Goal: Task Accomplishment & Management: Use online tool/utility

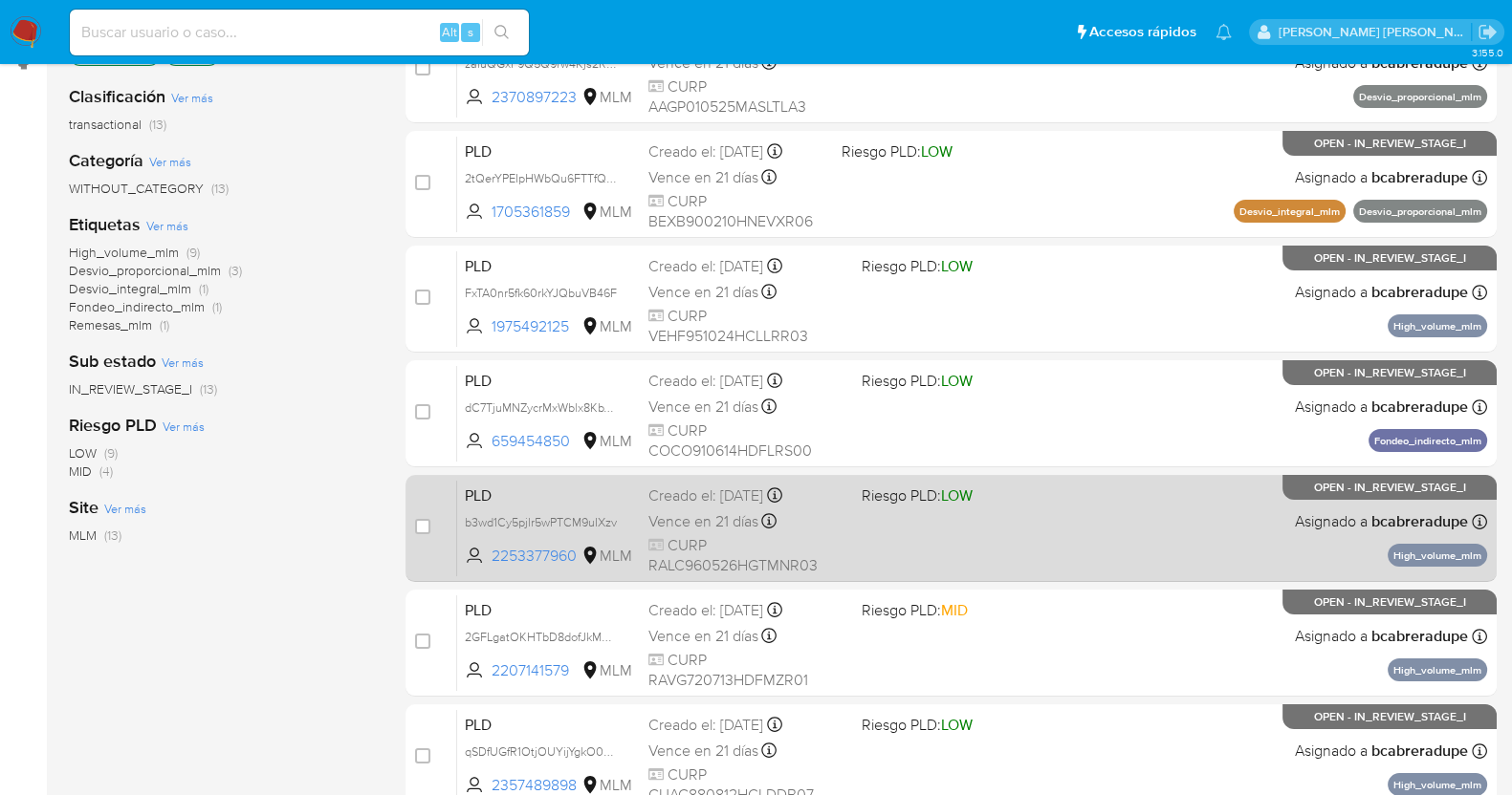
scroll to position [358, 0]
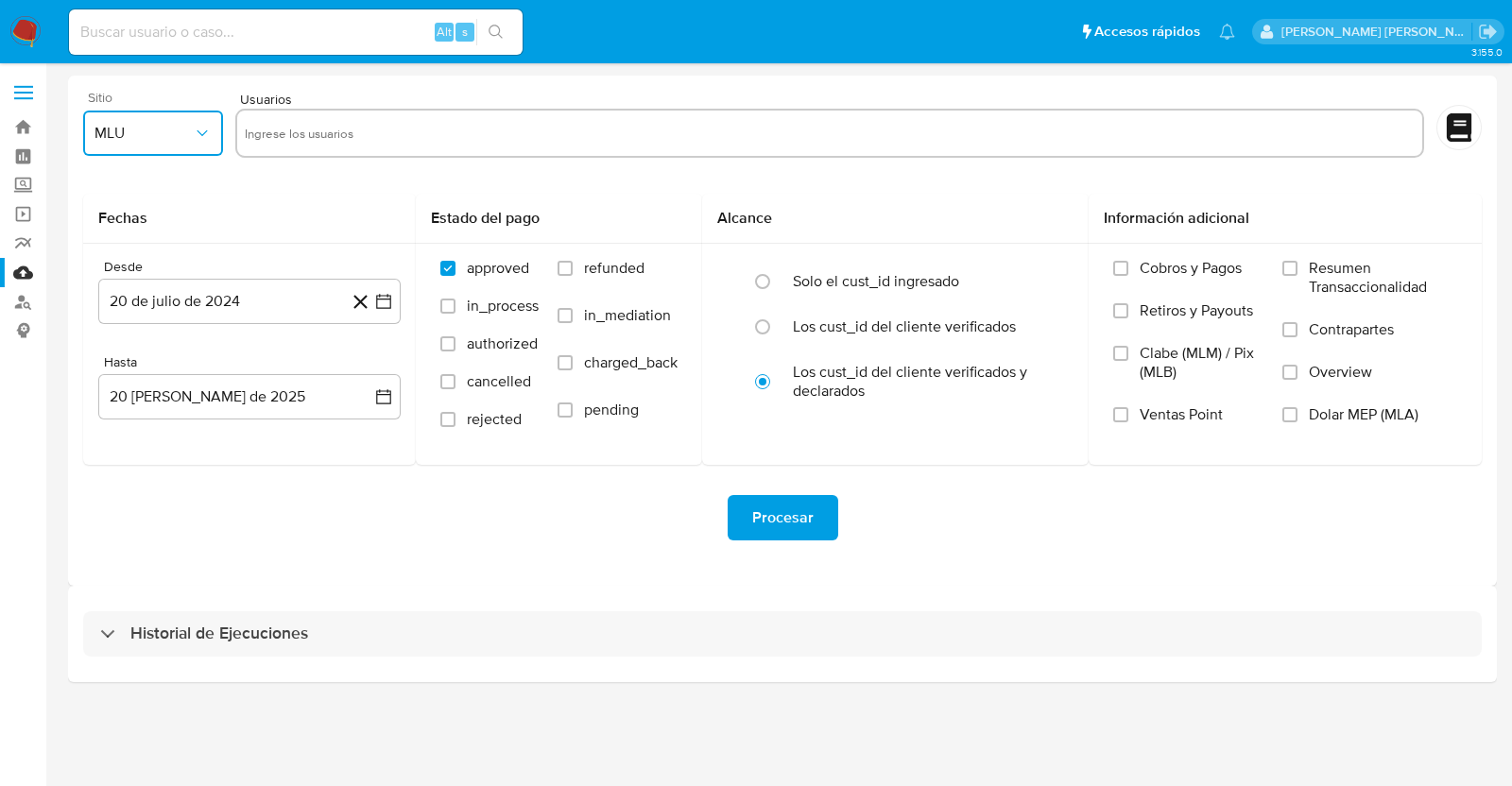
click at [164, 132] on span "MLU" at bounding box center [143, 132] width 98 height 19
click at [118, 409] on span "MLM" at bounding box center [110, 410] width 32 height 19
click at [296, 290] on button "20 de julio de 2024" at bounding box center [249, 301] width 302 height 45
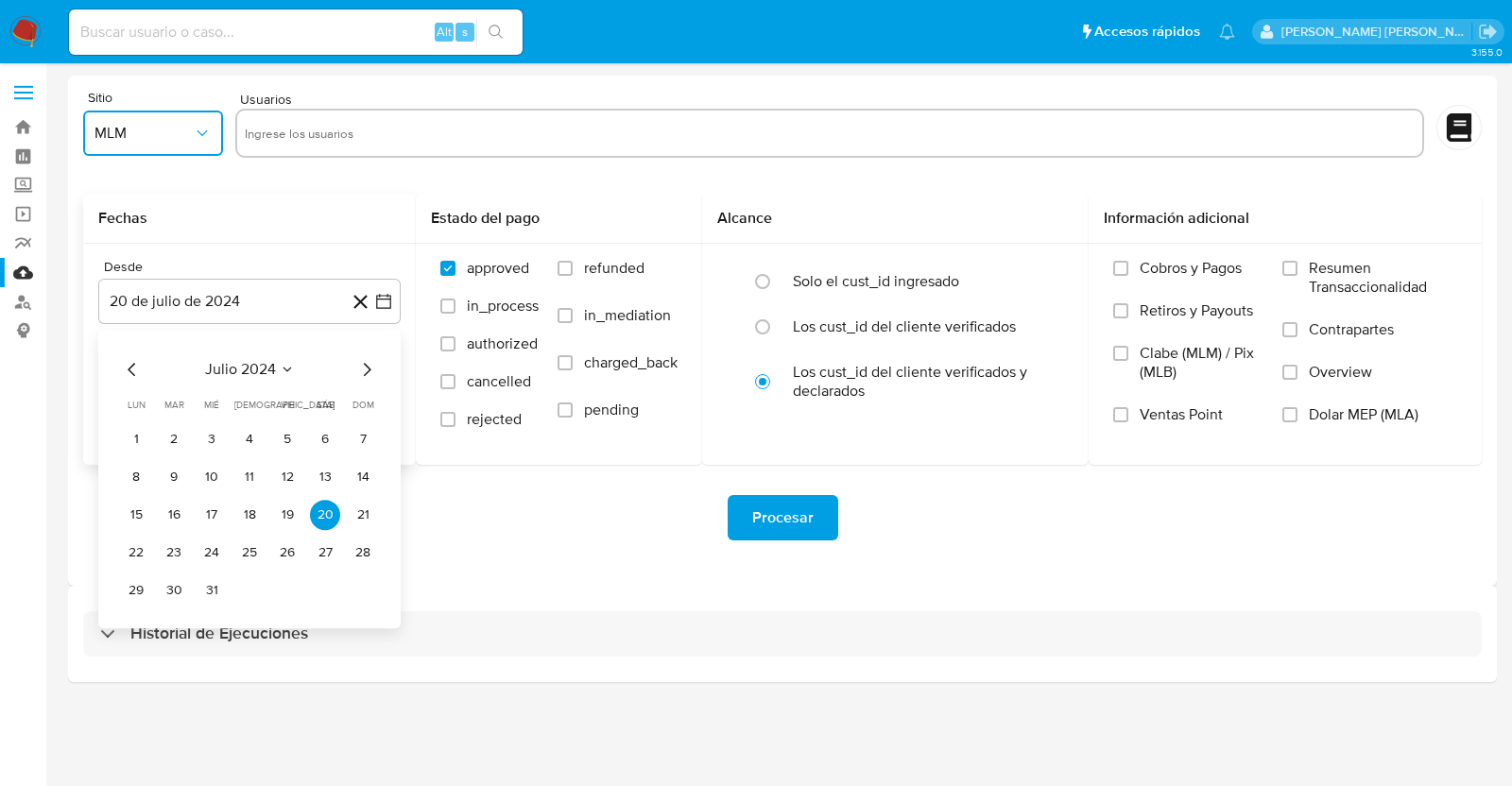
click at [287, 365] on icon "Seleccionar mes y año" at bounding box center [287, 369] width 15 height 15
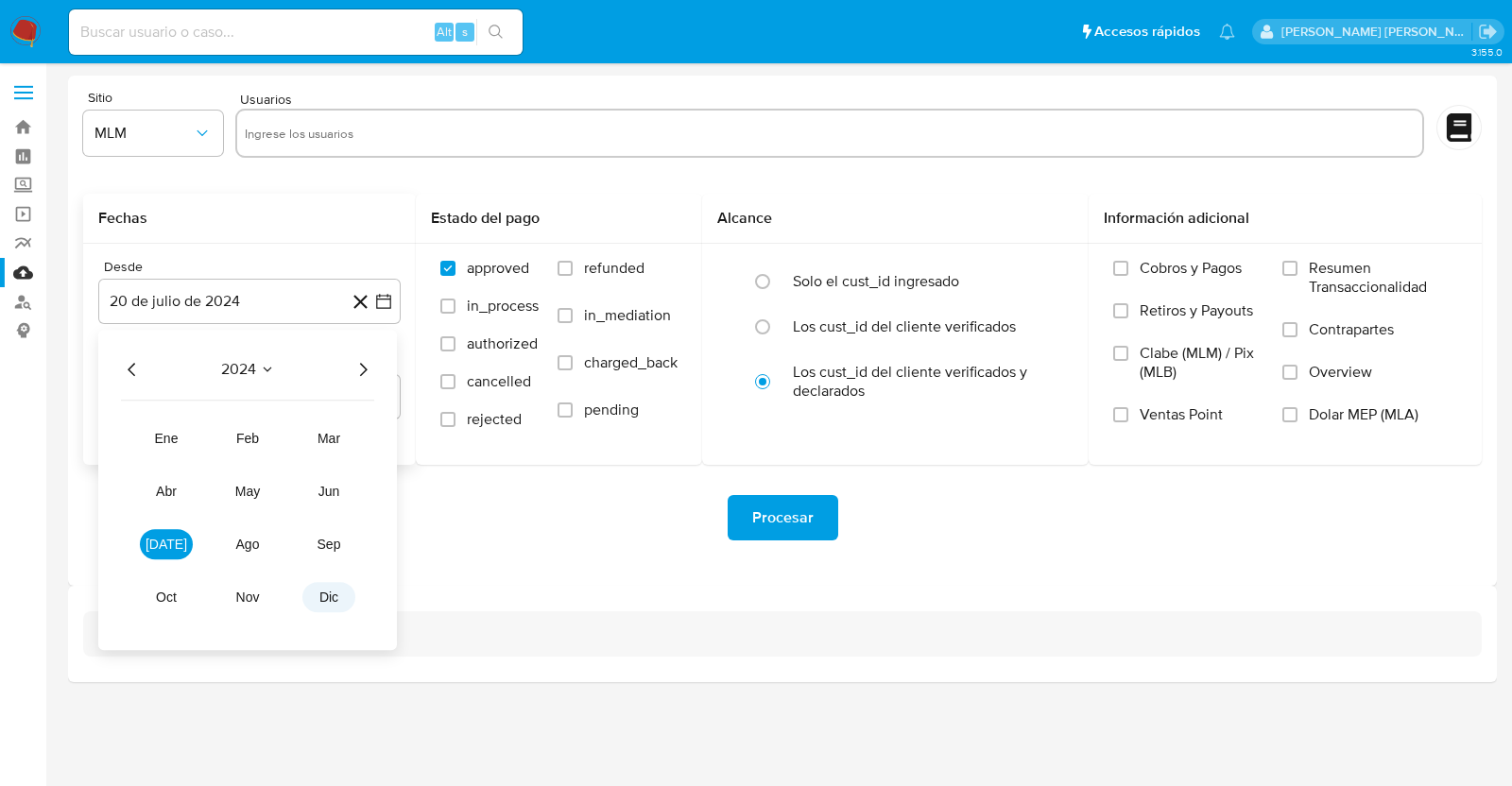
click at [349, 599] on button "dic" at bounding box center [329, 597] width 53 height 30
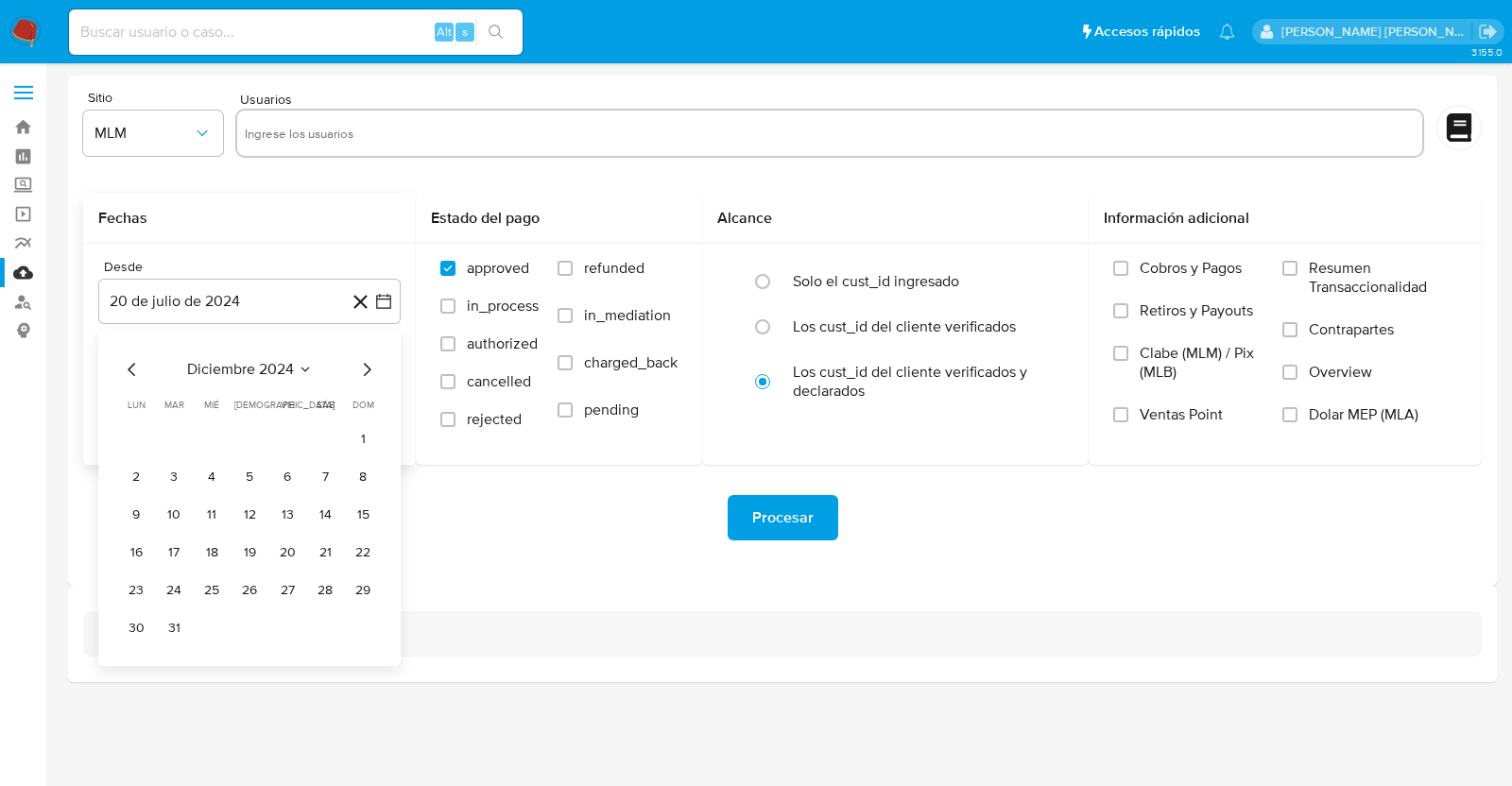
click at [364, 368] on icon "Mes siguiente" at bounding box center [366, 369] width 23 height 23
click at [208, 437] on button "1" at bounding box center [211, 439] width 30 height 30
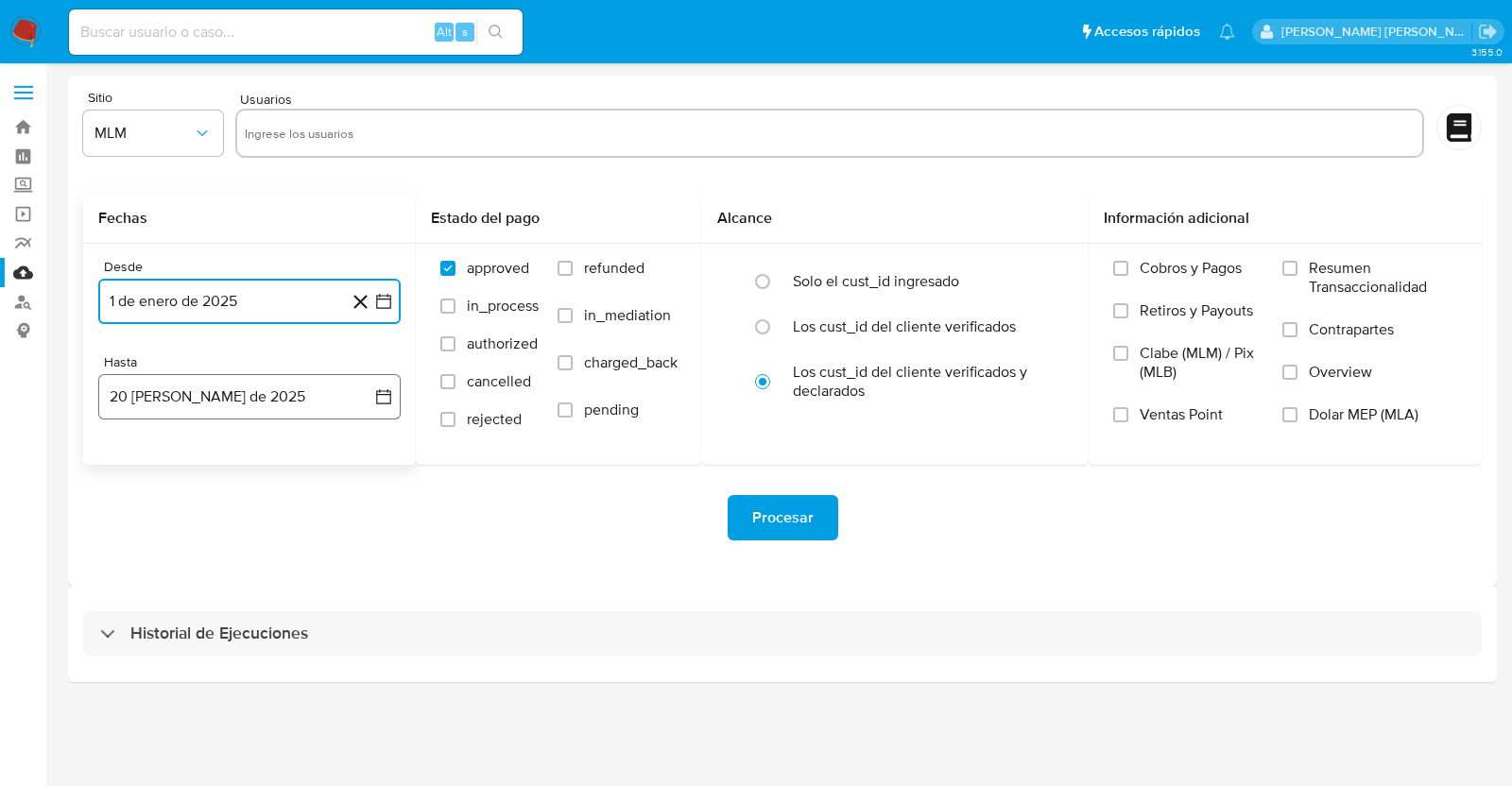
click at [274, 396] on button "20 de agosto de 2025" at bounding box center [249, 396] width 302 height 45
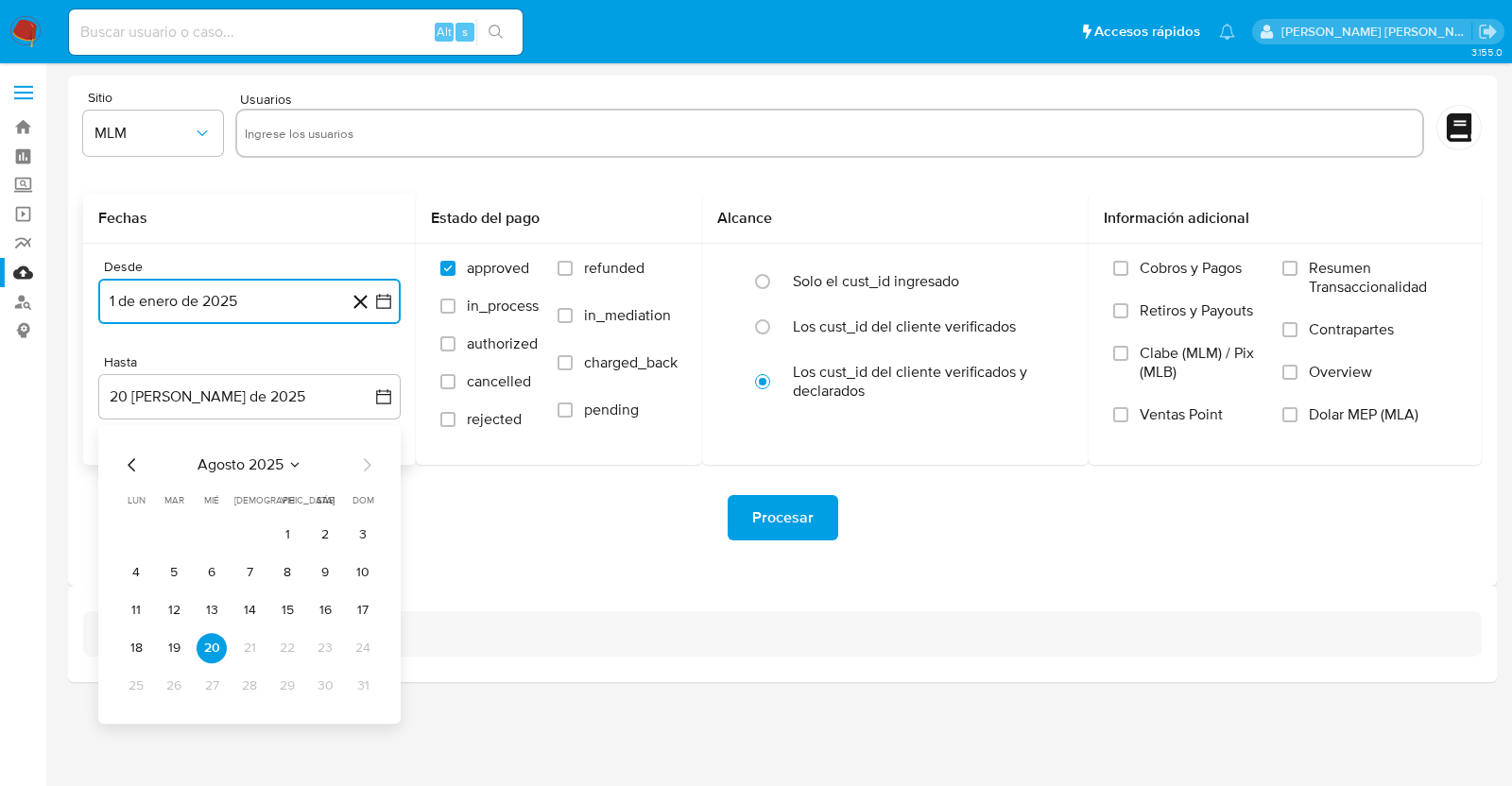
click at [136, 471] on icon "Mes anterior" at bounding box center [131, 464] width 23 height 23
click at [248, 685] on button "31" at bounding box center [249, 686] width 30 height 30
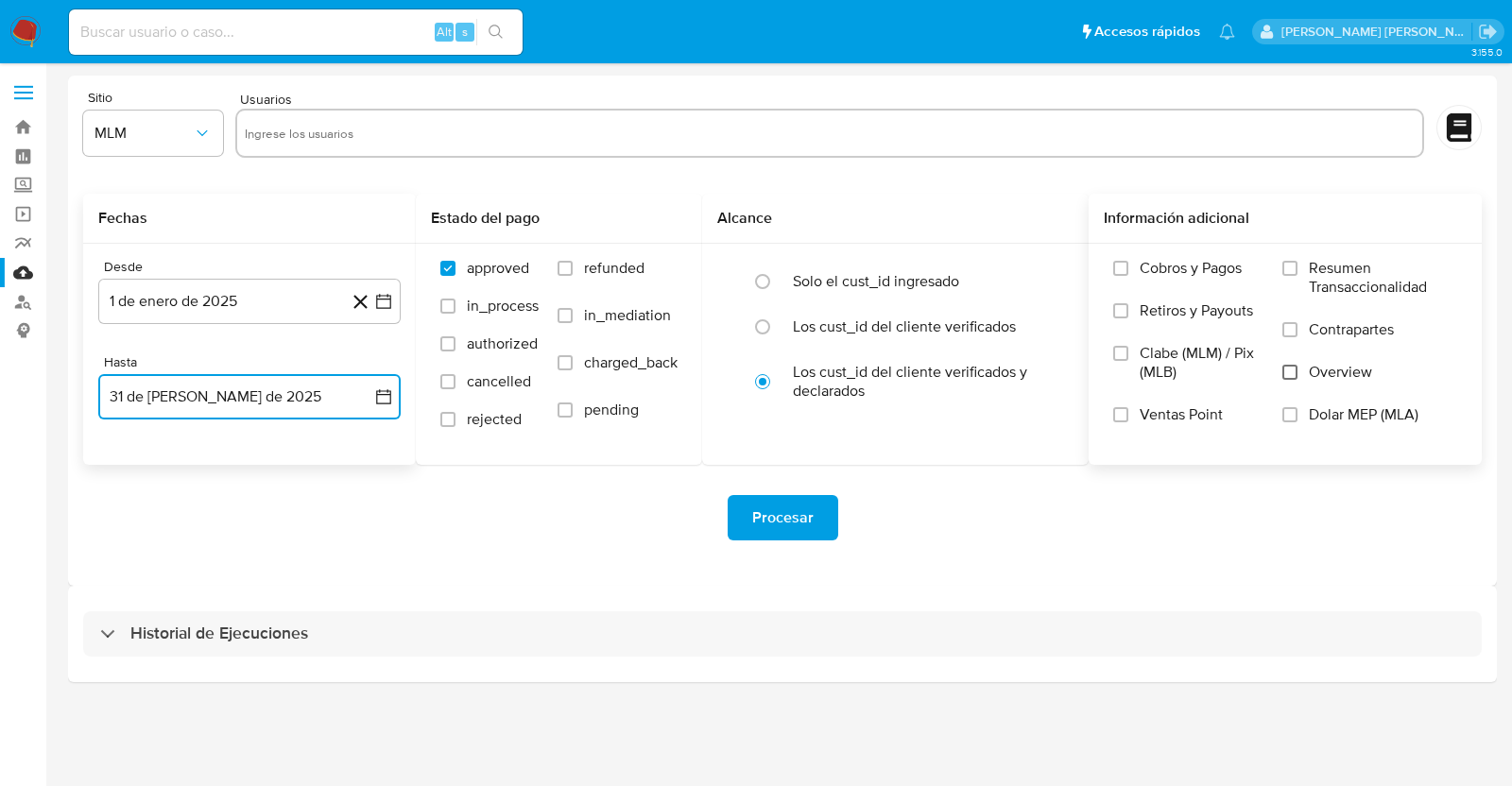
click at [1284, 366] on input "Overview" at bounding box center [1289, 372] width 15 height 15
click at [721, 128] on input "text" at bounding box center [829, 132] width 1170 height 30
paste input "1770270759"
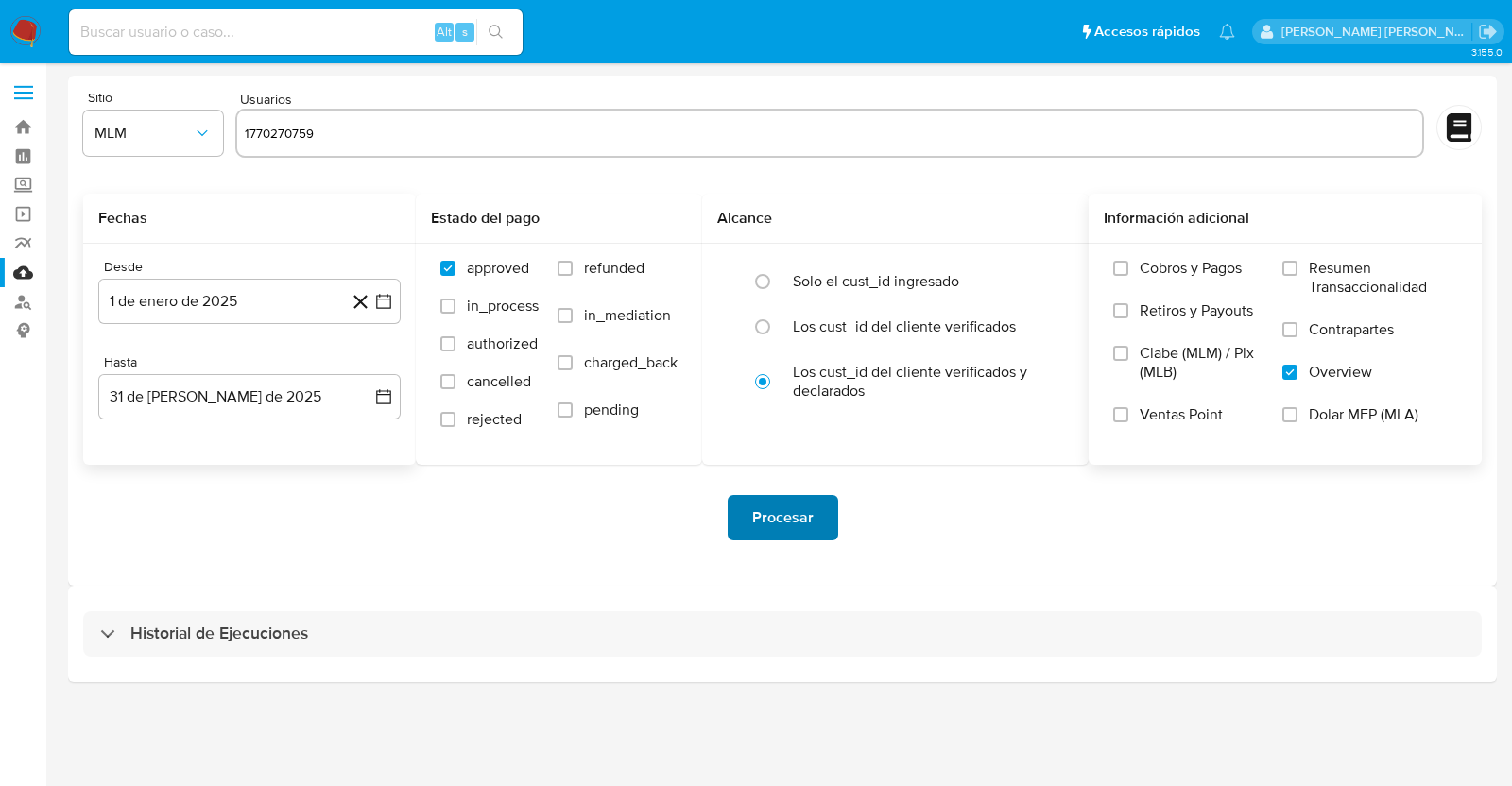
type input "1770270759"
click at [793, 521] on span "Procesar" at bounding box center [783, 518] width 62 height 41
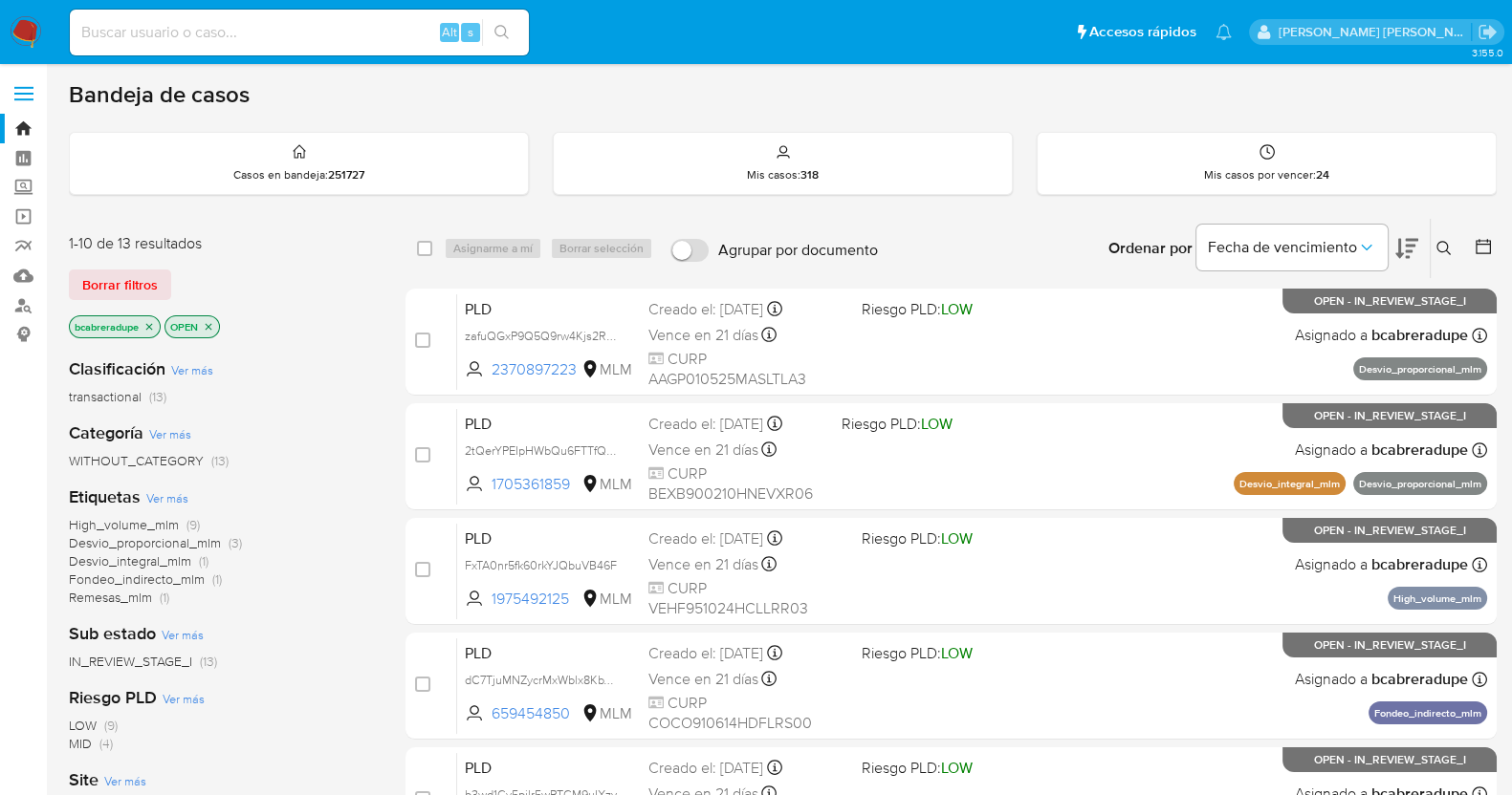
scroll to position [713, 0]
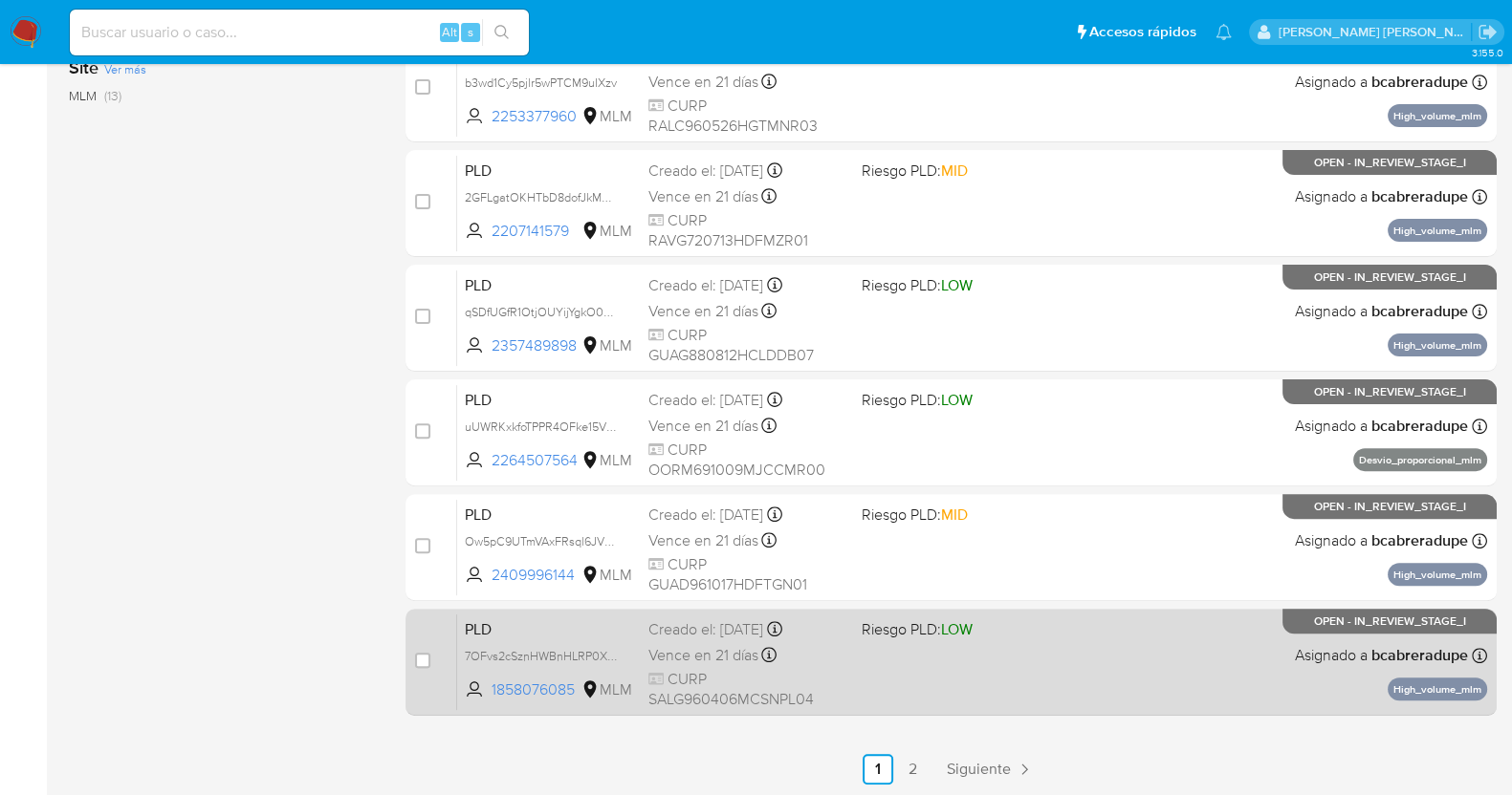
click at [684, 656] on span "Vence en 21 días" at bounding box center [703, 655] width 110 height 21
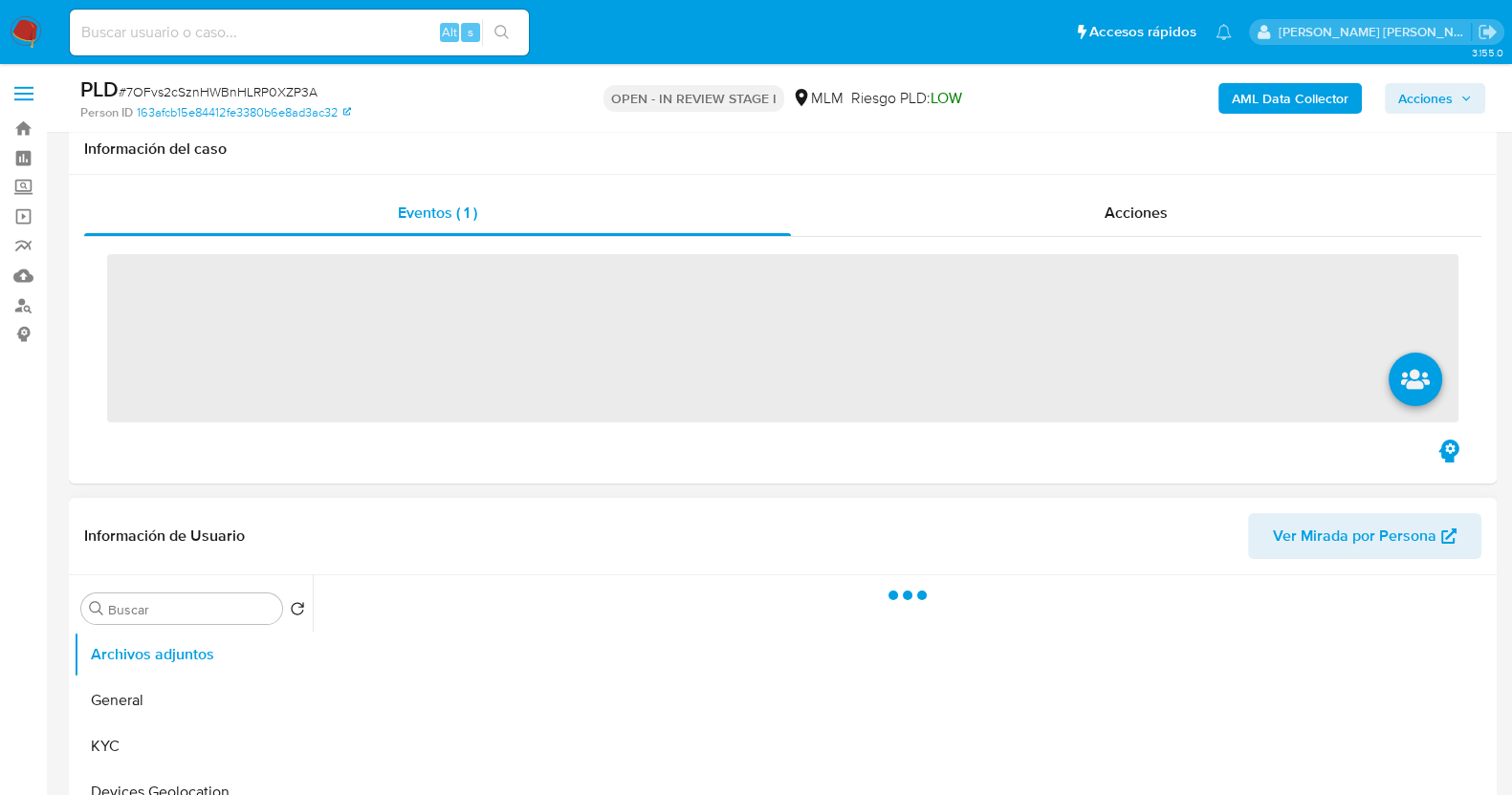
scroll to position [238, 0]
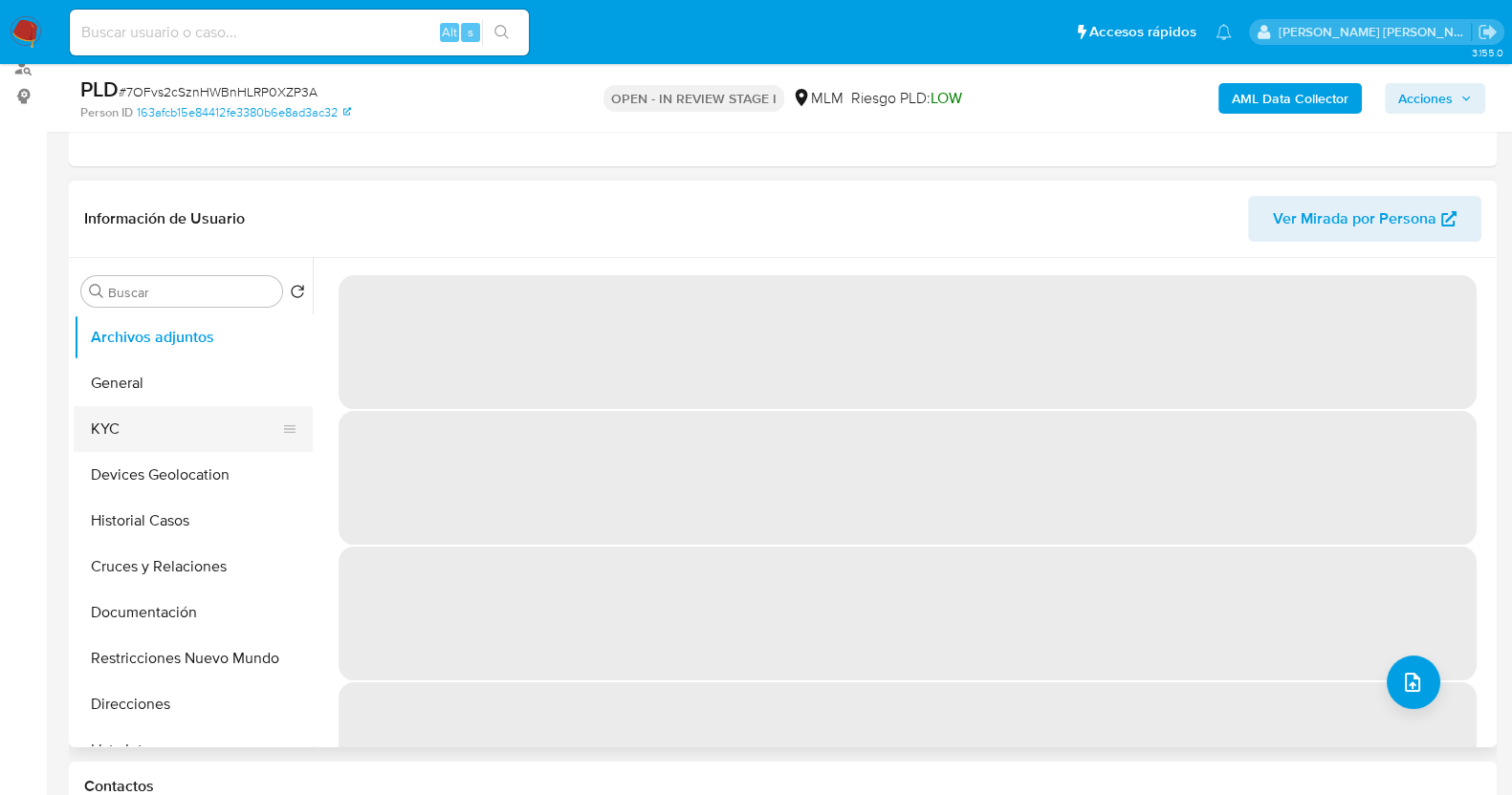
click at [151, 428] on button "KYC" at bounding box center [185, 429] width 223 height 46
select select "10"
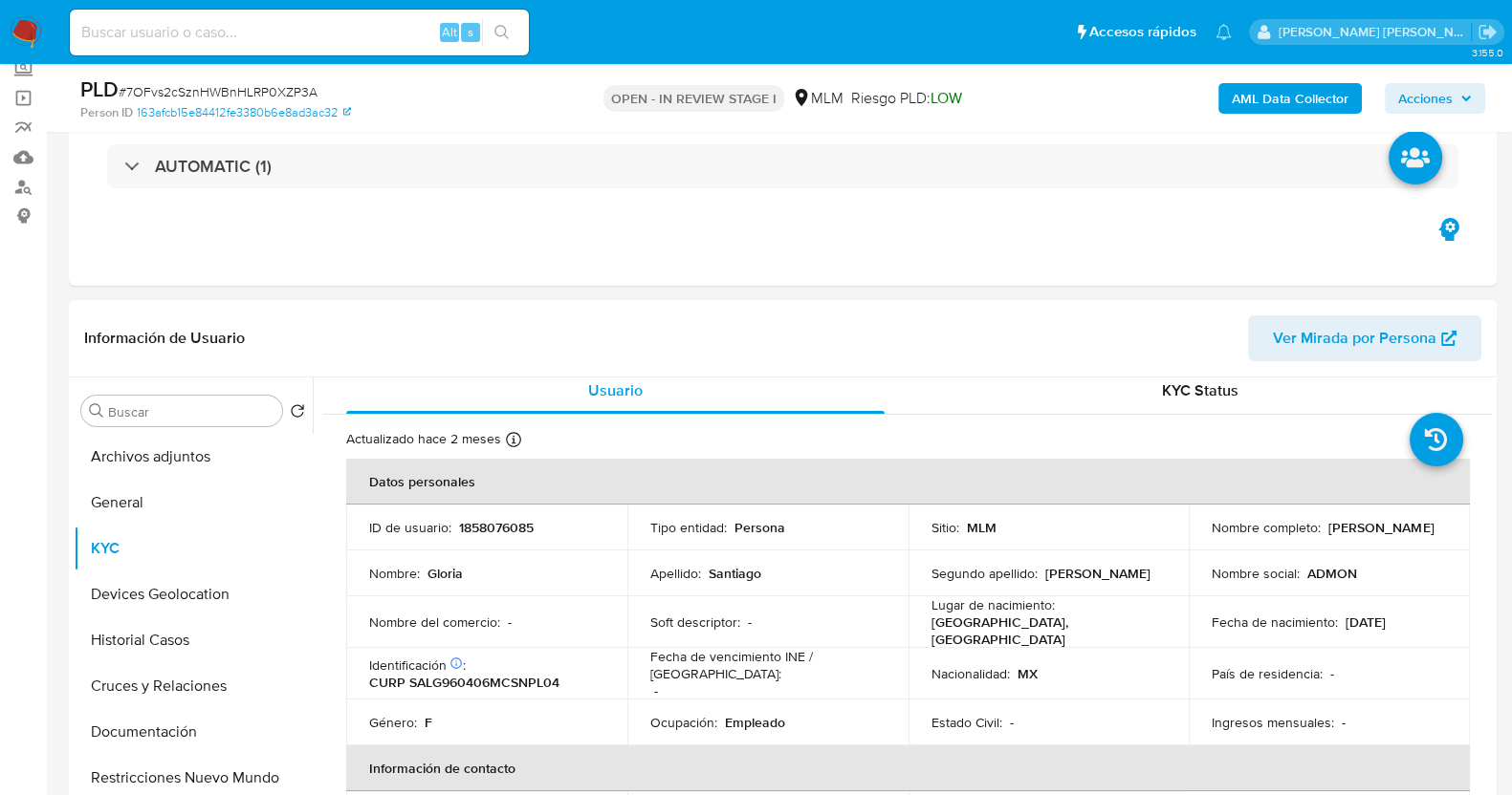
scroll to position [6, 0]
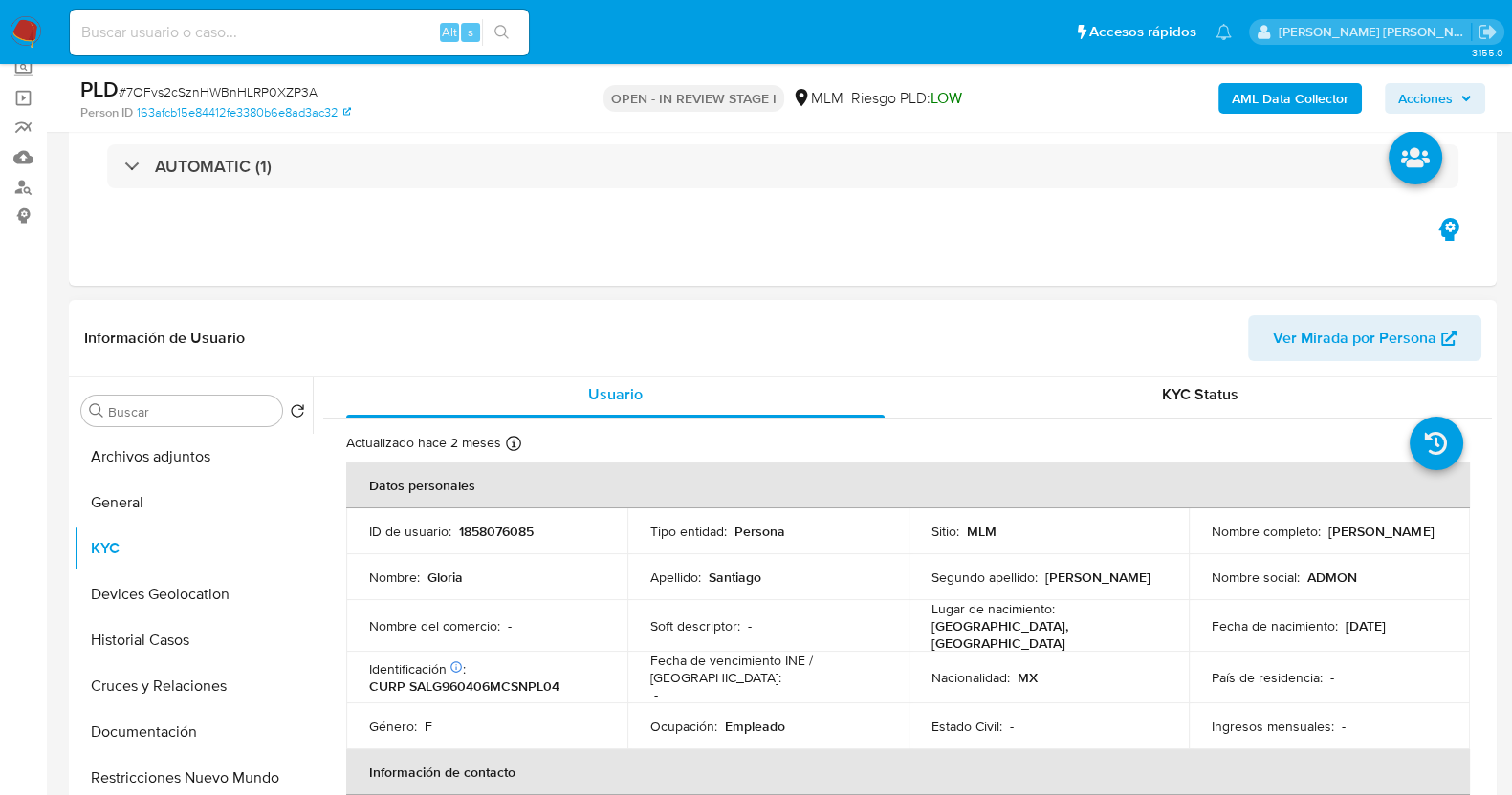
click at [760, 538] on p "Persona" at bounding box center [759, 531] width 51 height 17
drag, startPoint x: 1231, startPoint y: 537, endPoint x: 1354, endPoint y: 537, distance: 123.0
click at [1354, 537] on div "Nombre completo : Gloria Santiago Lopez" at bounding box center [1328, 531] width 235 height 17
click at [1328, 540] on p "Gloria Santiago Lopez" at bounding box center [1381, 531] width 105 height 17
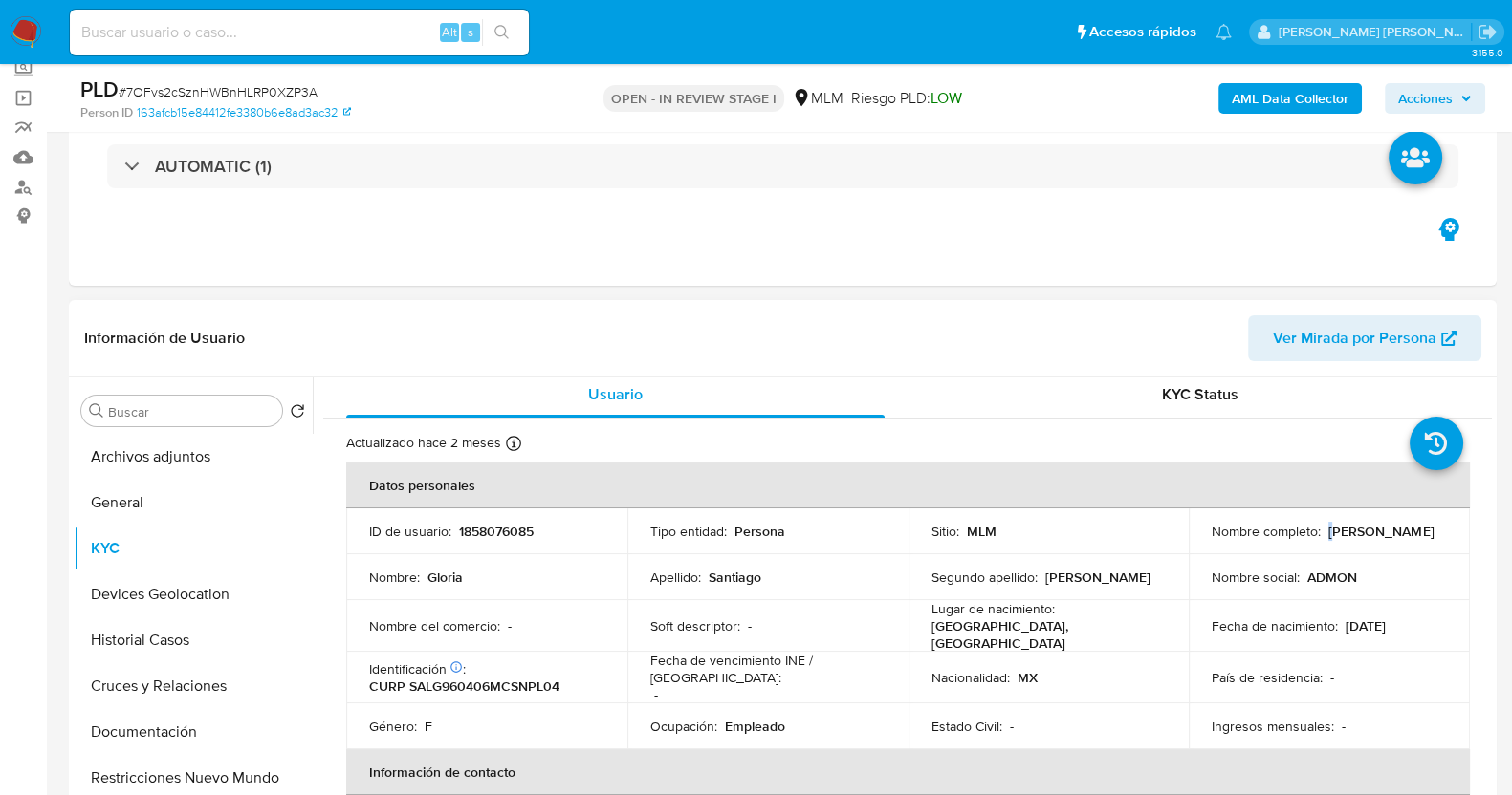
click at [1192, 537] on td "Nombre completo : Gloria Santiago Lopez" at bounding box center [1328, 531] width 281 height 46
click at [1328, 538] on p "Gloria Santiago Lopez" at bounding box center [1381, 531] width 105 height 17
drag, startPoint x: 1209, startPoint y: 538, endPoint x: 1339, endPoint y: 539, distance: 130.0
click at [1339, 539] on div "Nombre completo : Gloria Santiago Lopez" at bounding box center [1328, 531] width 235 height 17
copy p "Gloria Santiago Lopez"
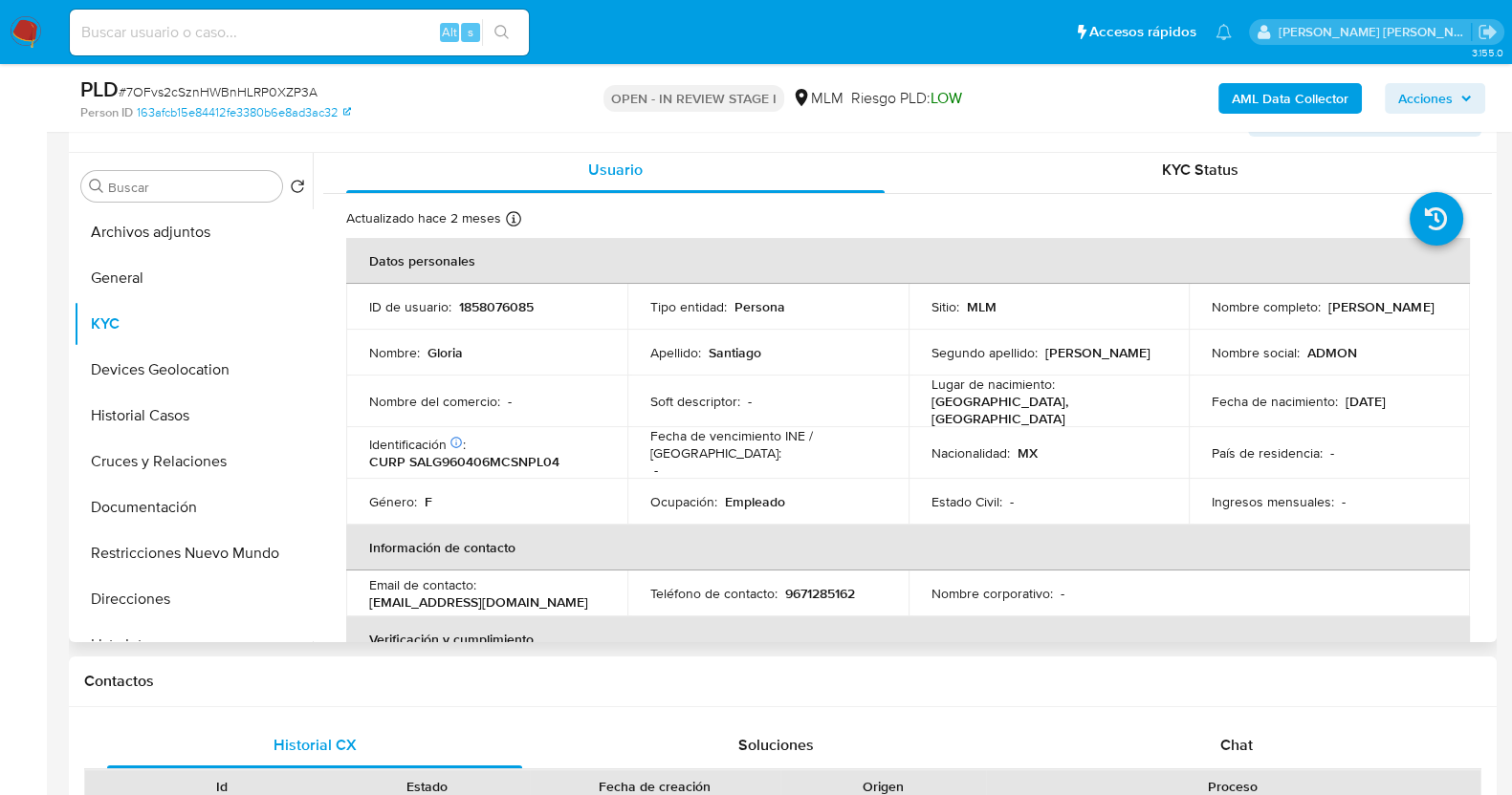
scroll to position [358, 0]
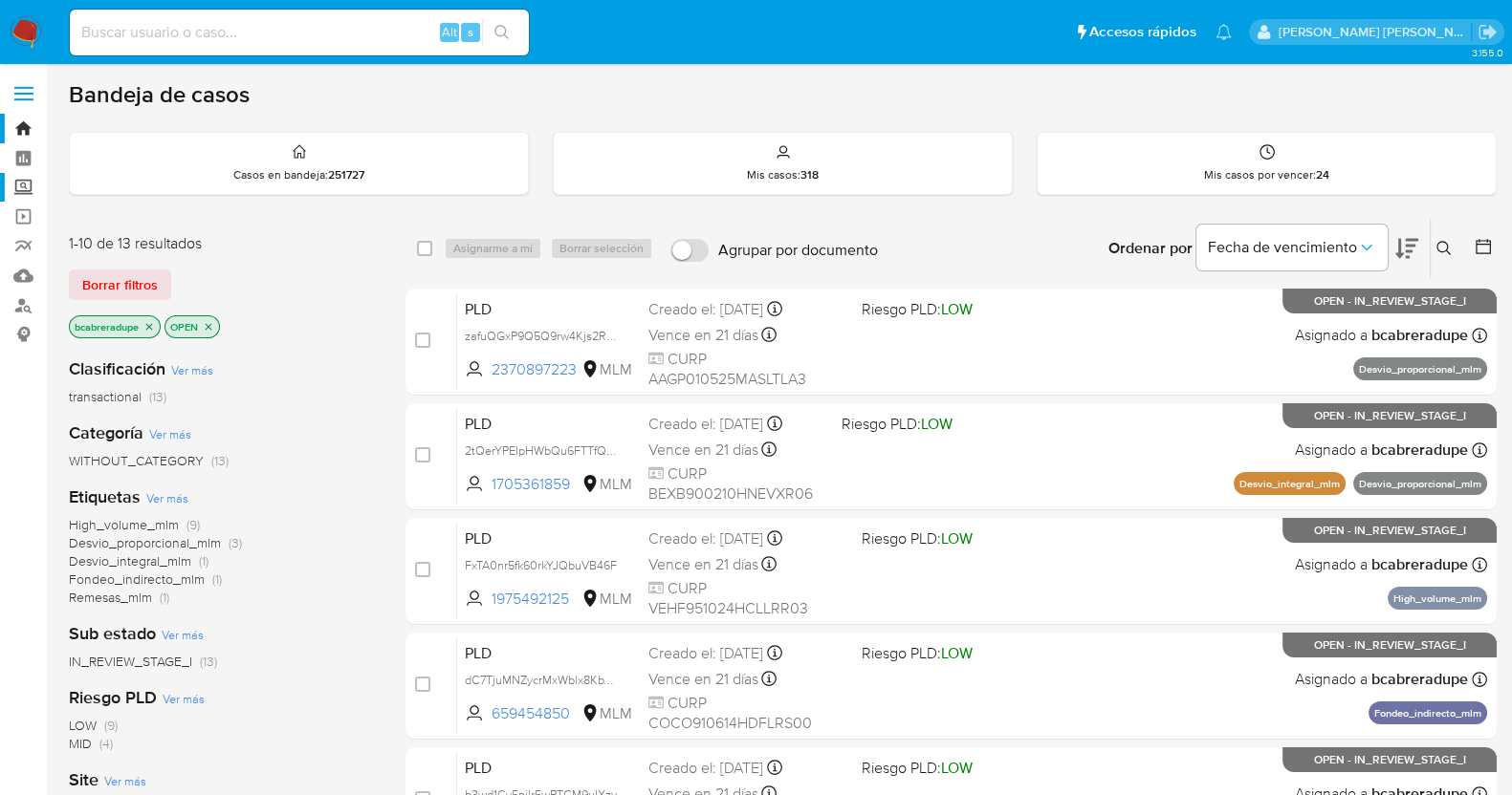
click at [26, 184] on label "Screening" at bounding box center [113, 188] width 227 height 30
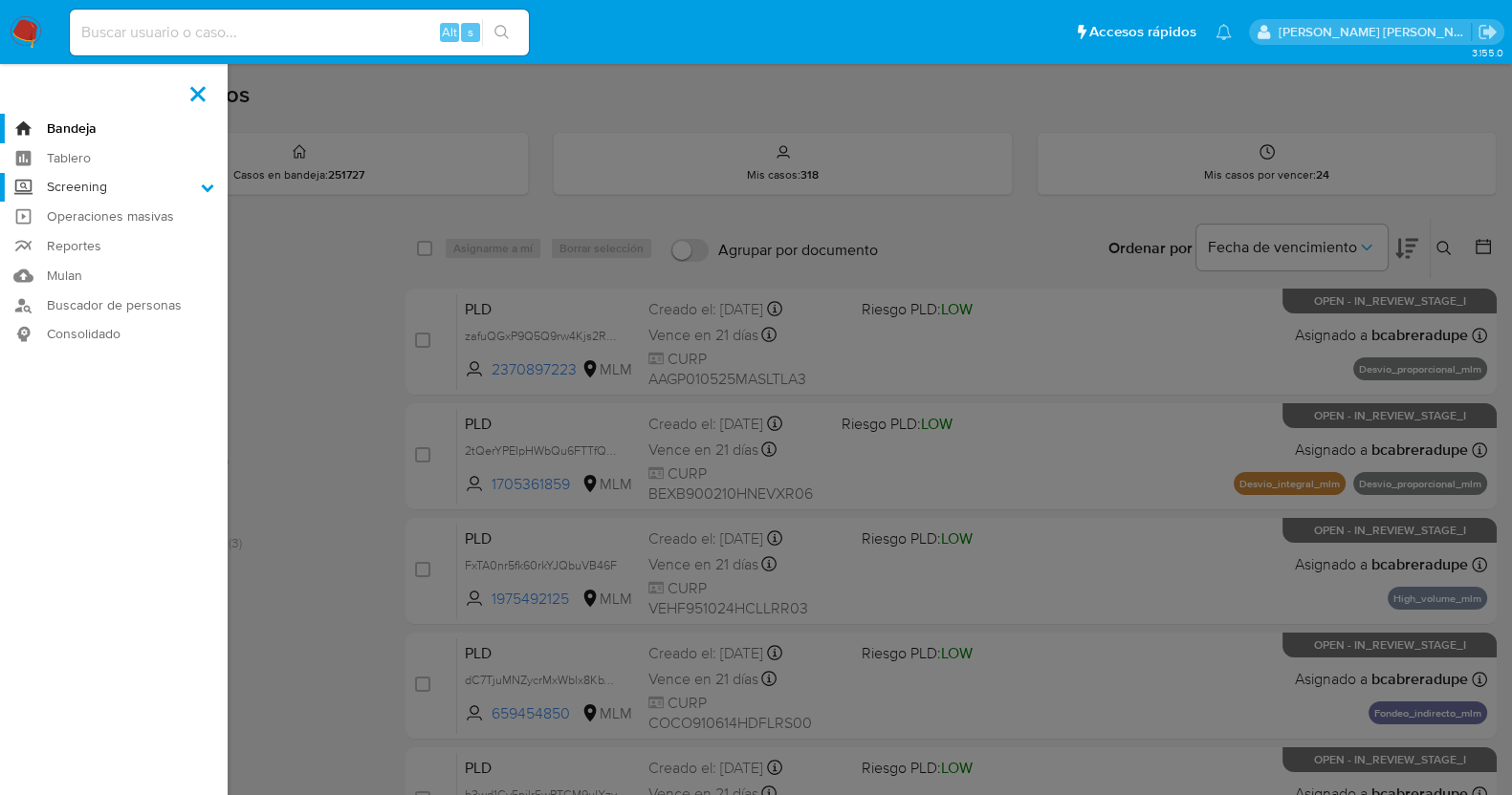
click at [0, 0] on input "Screening" at bounding box center [0, 0] width 0 height 0
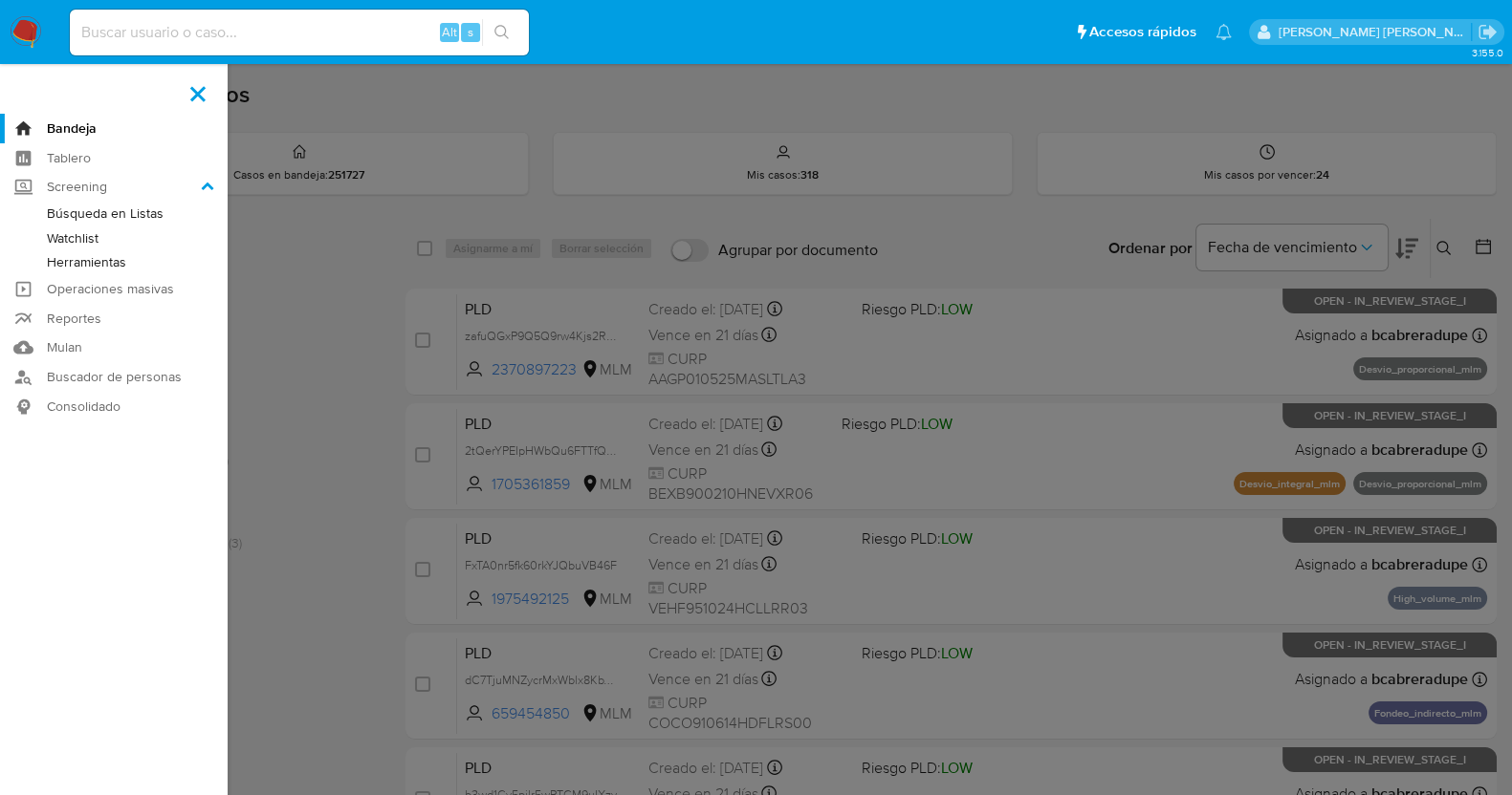
click at [91, 262] on link "Herramientas" at bounding box center [113, 262] width 227 height 24
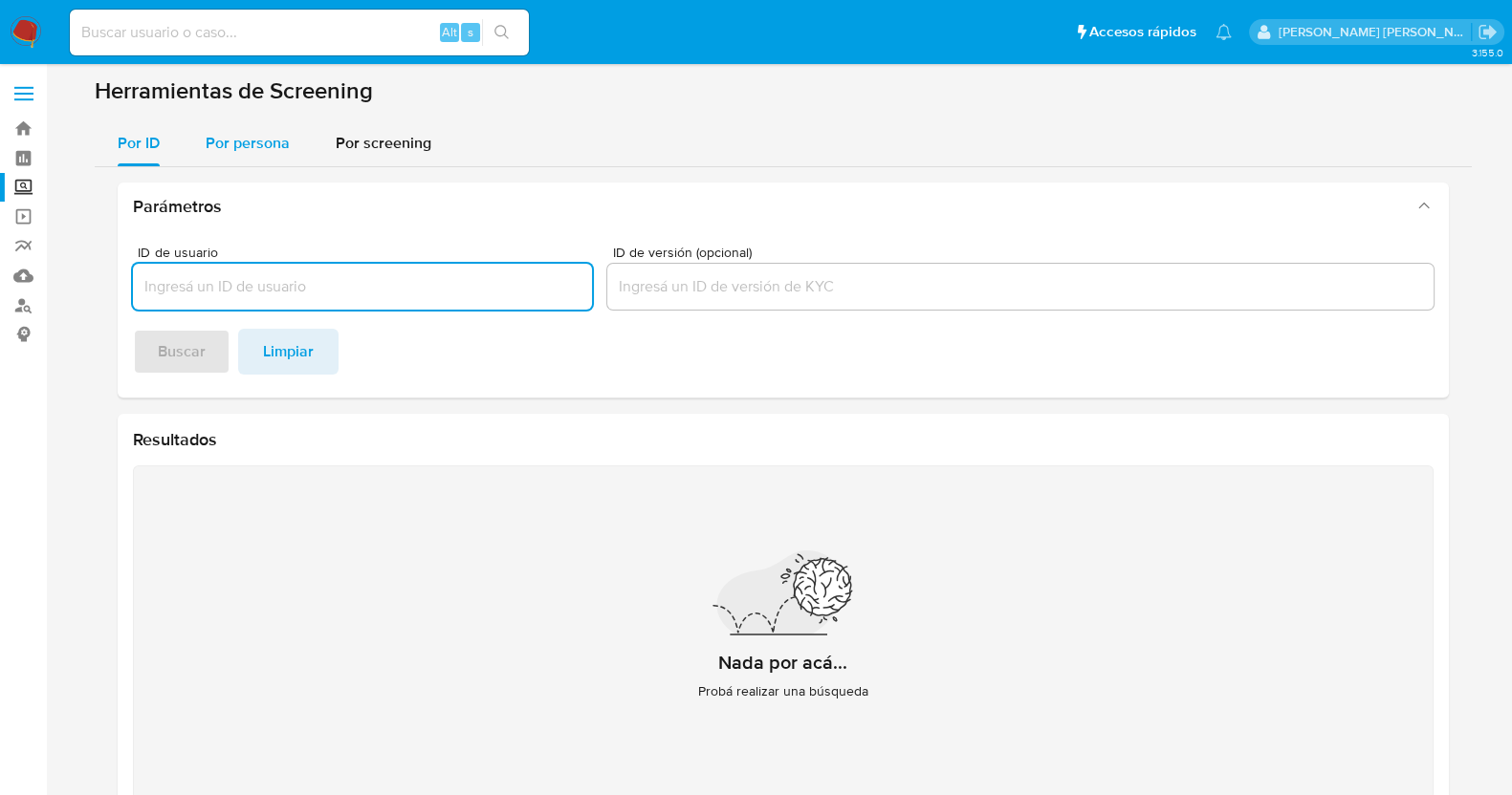
click at [260, 143] on span "Por persona" at bounding box center [247, 143] width 84 height 22
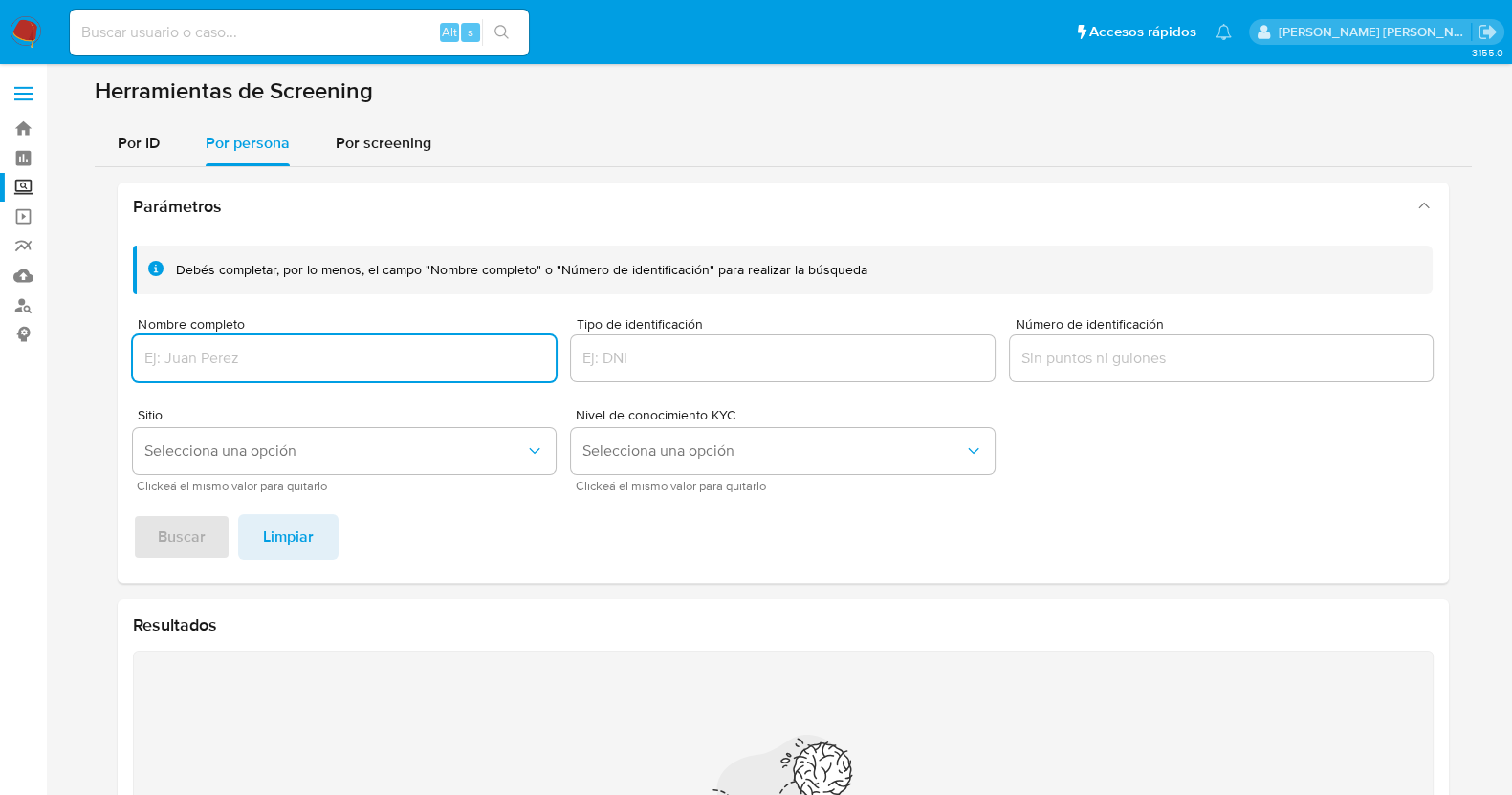
paste input "ELVIA ROSALBA BARRERA LINARES"
click at [200, 537] on span "Buscar" at bounding box center [182, 537] width 48 height 42
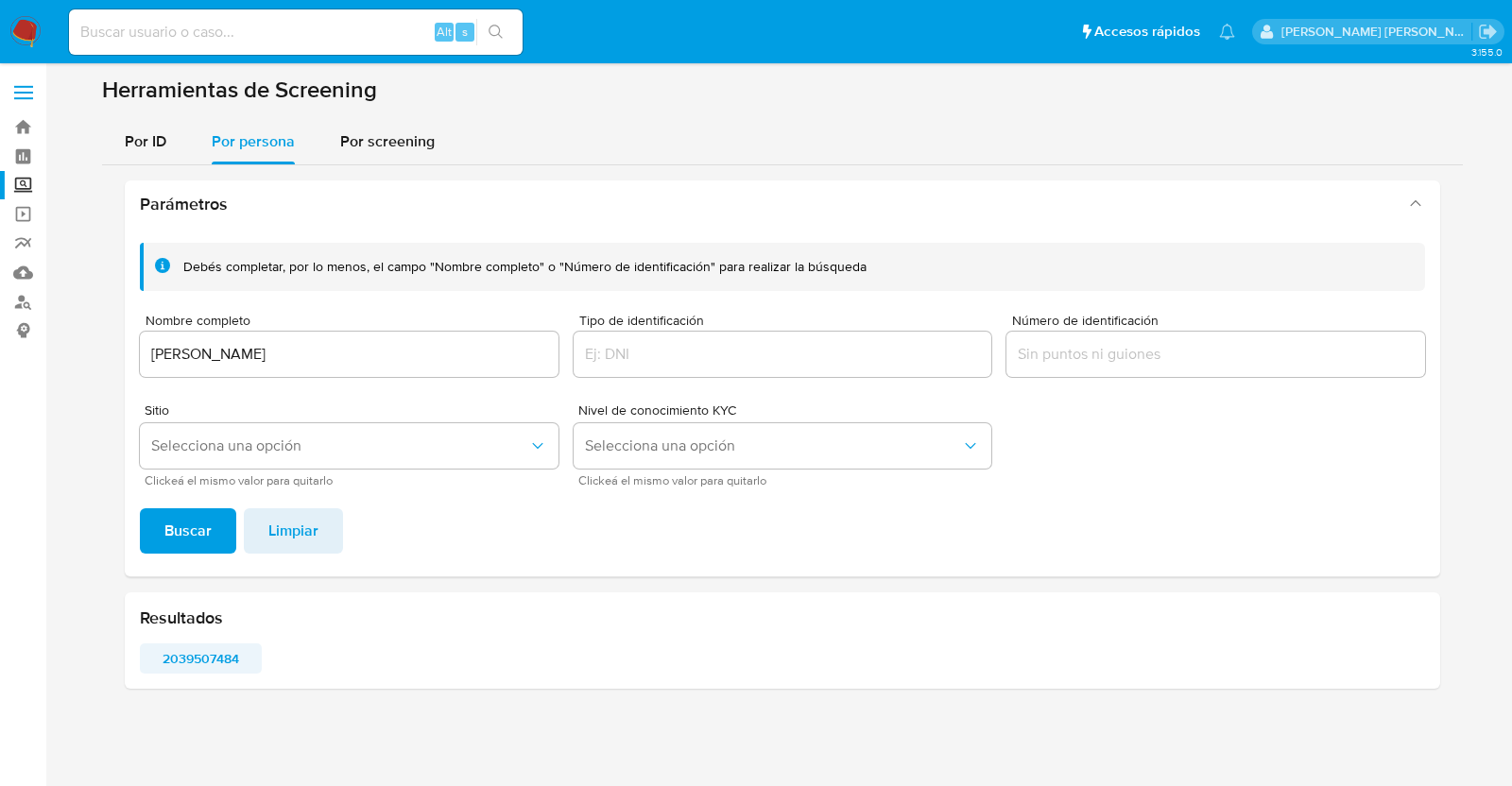
click at [188, 658] on span "2039507484" at bounding box center [200, 658] width 95 height 26
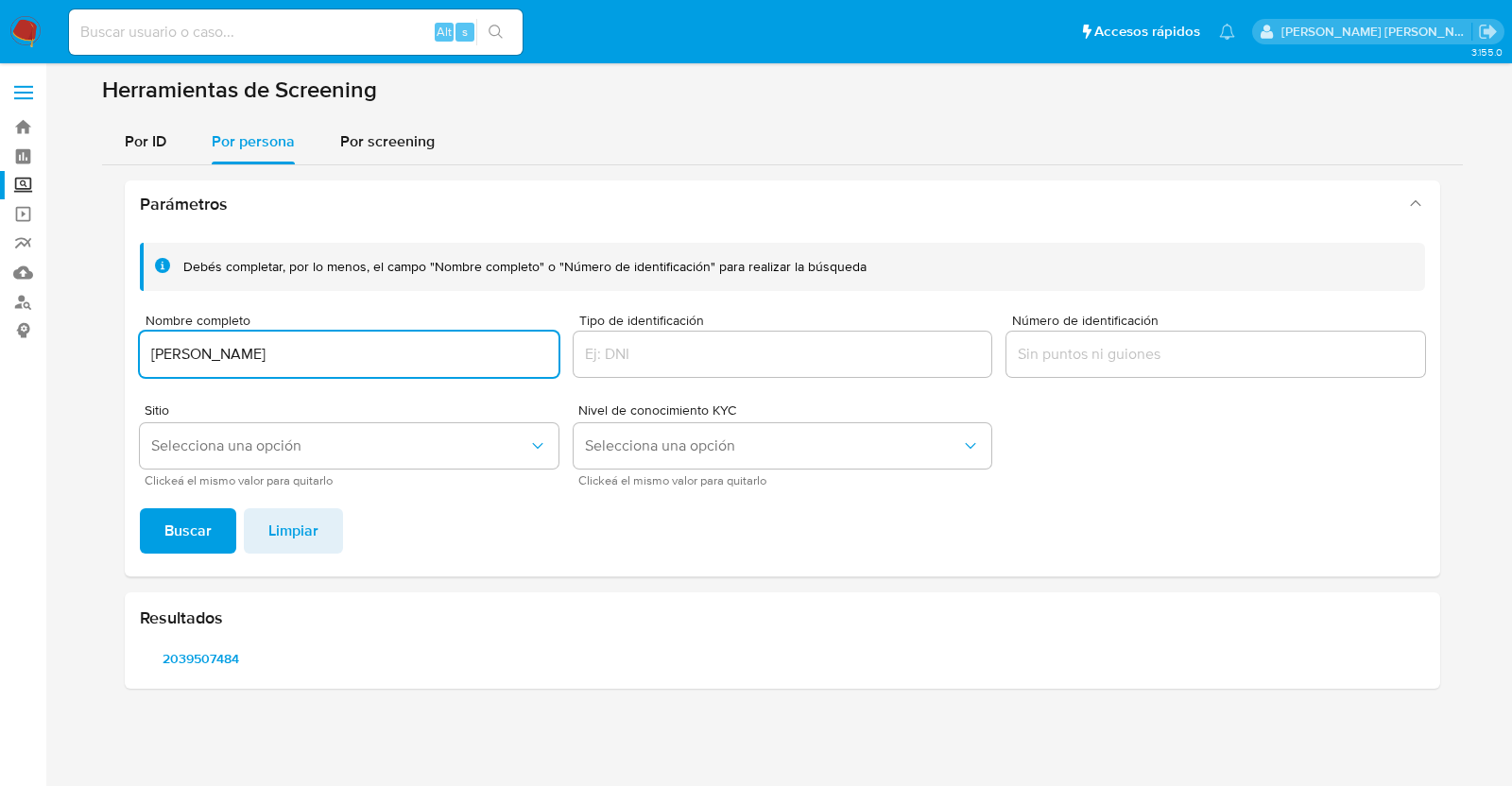
drag, startPoint x: 423, startPoint y: 348, endPoint x: 89, endPoint y: 340, distance: 334.1
click at [89, 331] on section at bounding box center [782, 390] width 1429 height 629
type input "PEREZ BURELO LIZETTE"
click at [203, 541] on span "Buscar" at bounding box center [188, 531] width 47 height 41
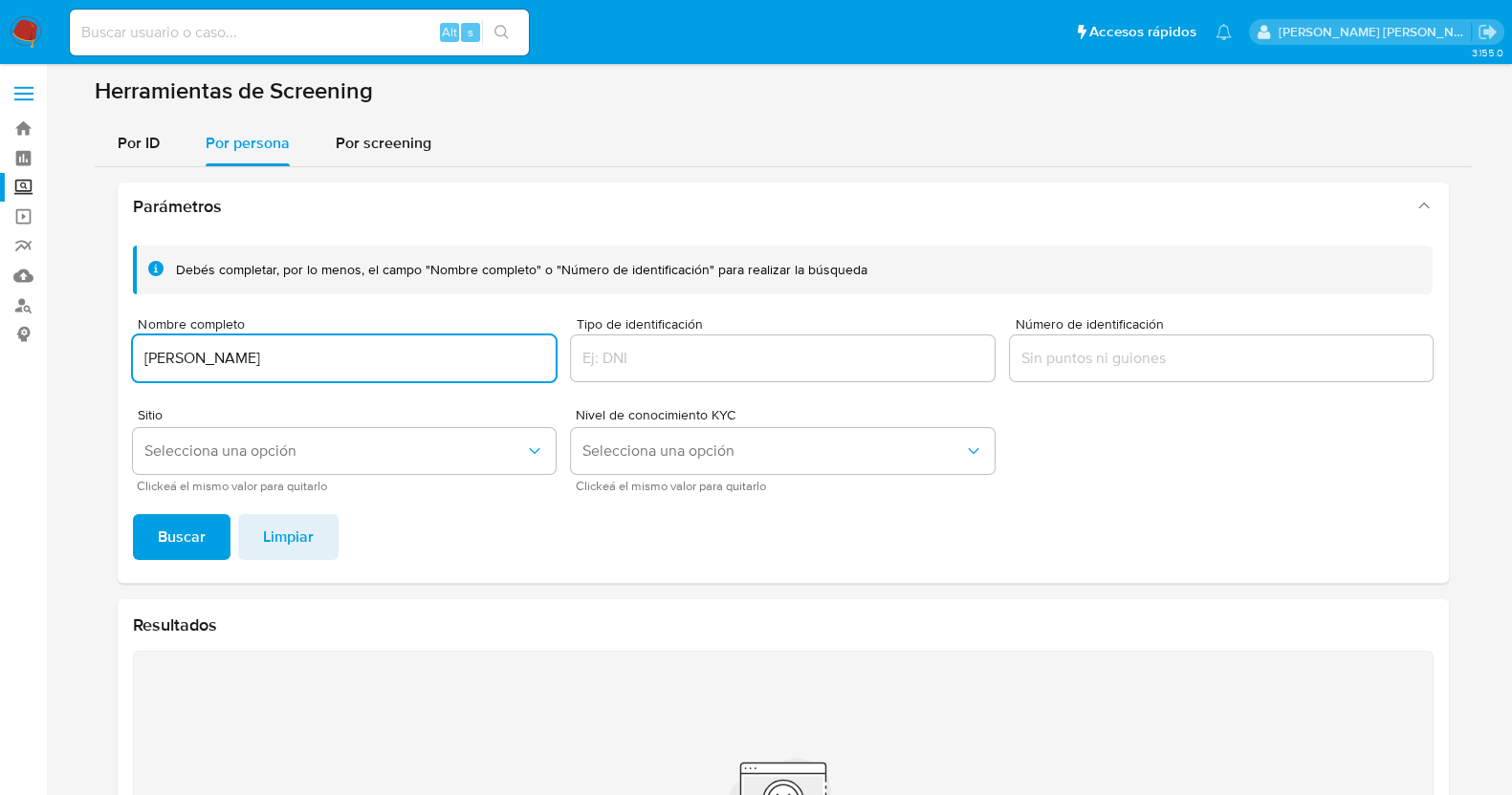
drag, startPoint x: 297, startPoint y: 355, endPoint x: 247, endPoint y: 359, distance: 50.2
click at [247, 359] on input "PEREZ BURELO LIZETTE" at bounding box center [344, 358] width 424 height 25
click at [143, 355] on input "PEREZ BURELO" at bounding box center [344, 358] width 424 height 25
click at [208, 537] on button "Buscar" at bounding box center [182, 537] width 97 height 46
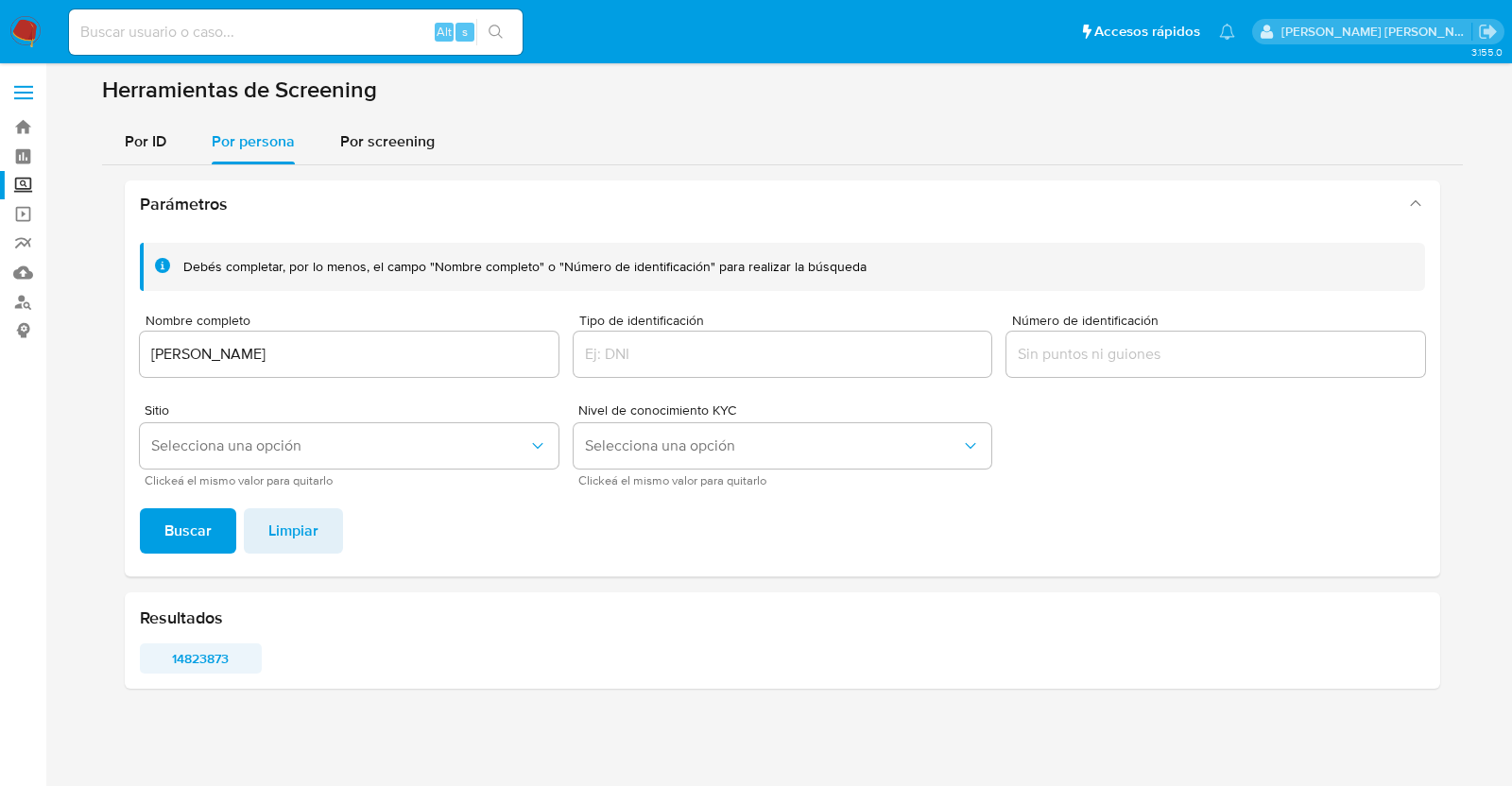
click at [176, 663] on span "14823873" at bounding box center [200, 658] width 95 height 26
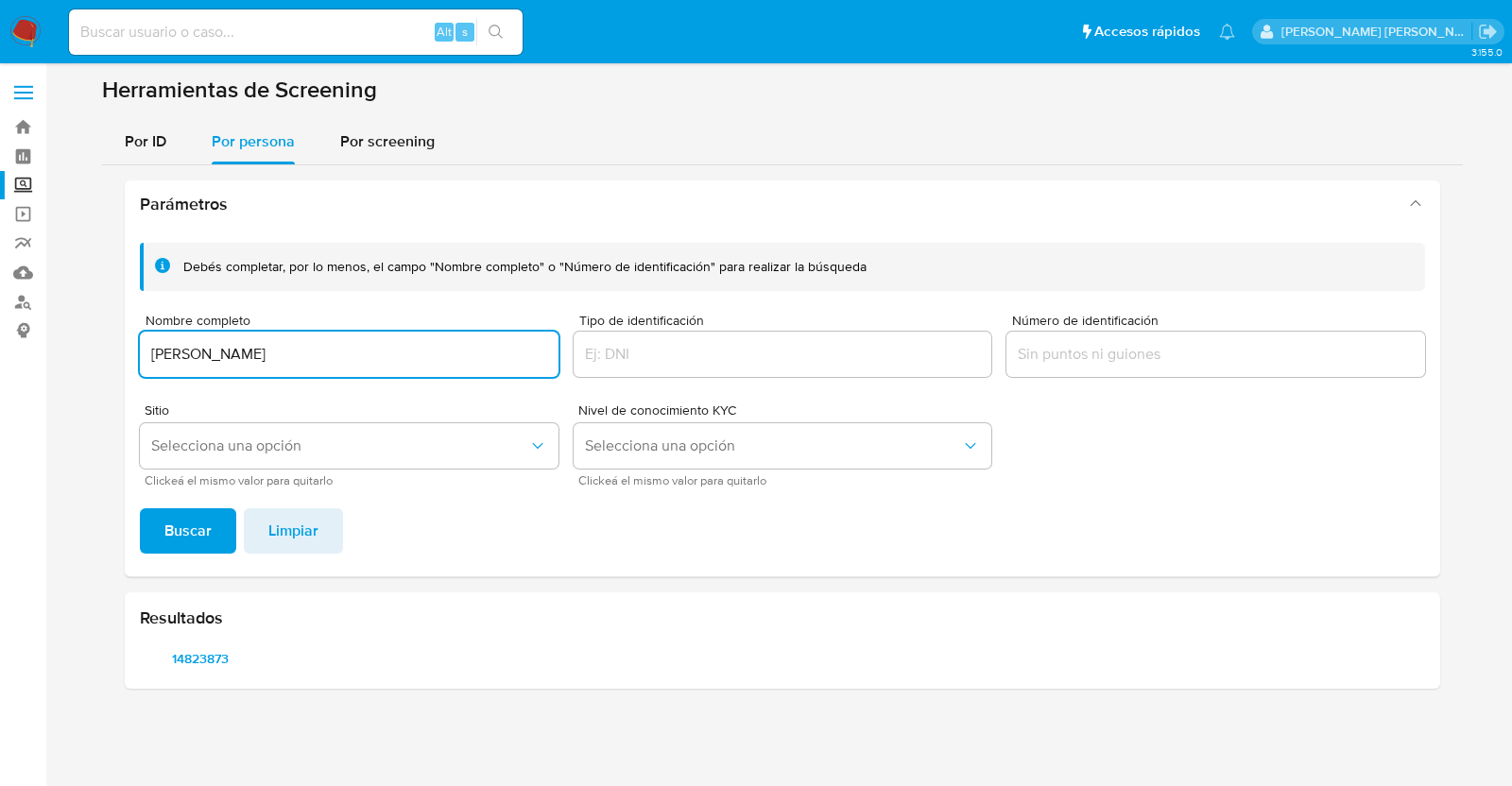
drag, startPoint x: 369, startPoint y: 357, endPoint x: 125, endPoint y: 352, distance: 244.1
click at [125, 352] on div "Debés completar, por lo menos, el campo "Nombre completo" o "Número de identifi…" at bounding box center [782, 401] width 1316 height 348
type input "JOSE ULISES BARRERA LINARES"
click at [180, 526] on span "Buscar" at bounding box center [188, 531] width 47 height 41
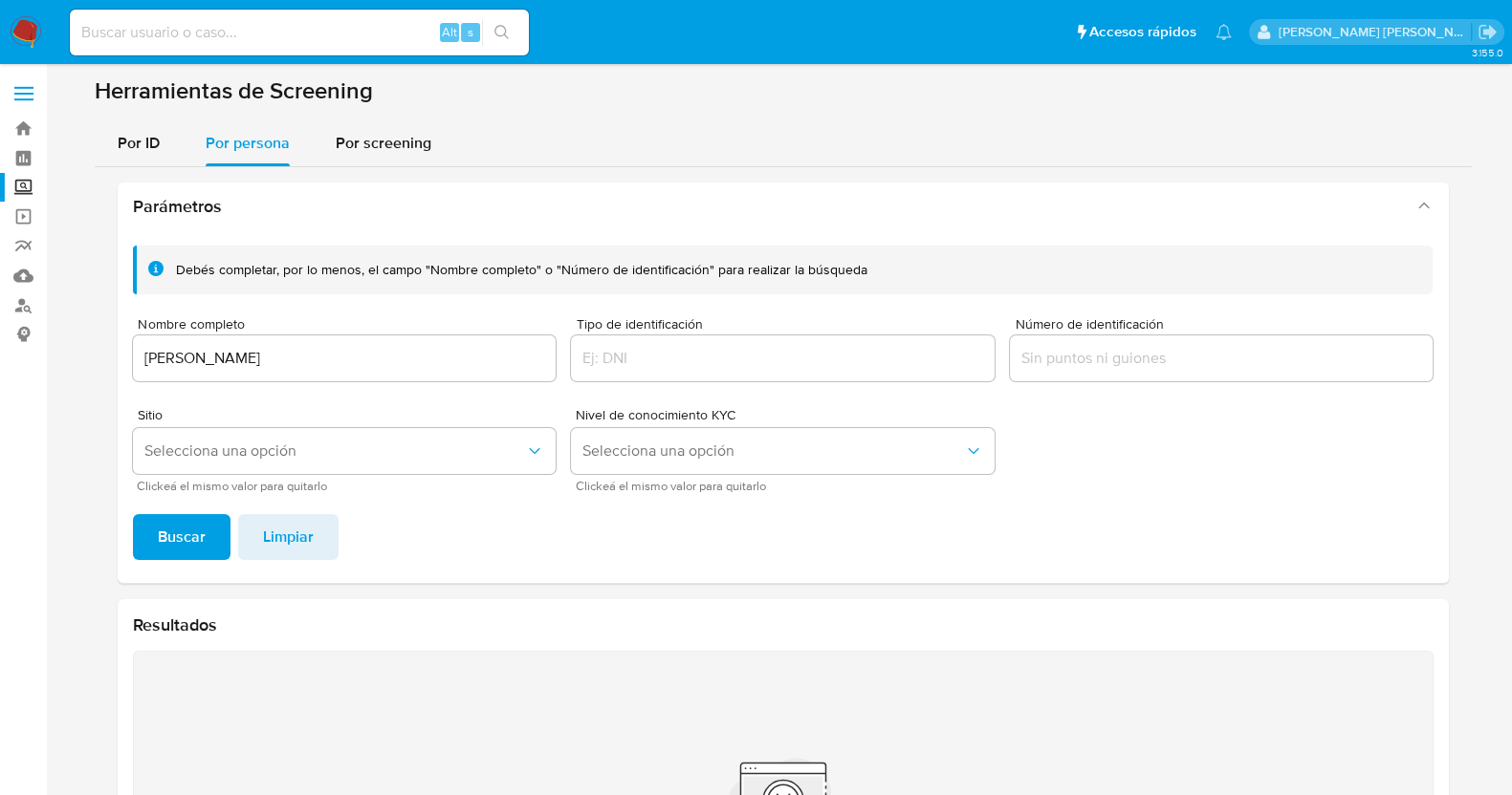
click at [406, 360] on input "JOSE ULISES BARRERA LINARES" at bounding box center [344, 358] width 424 height 25
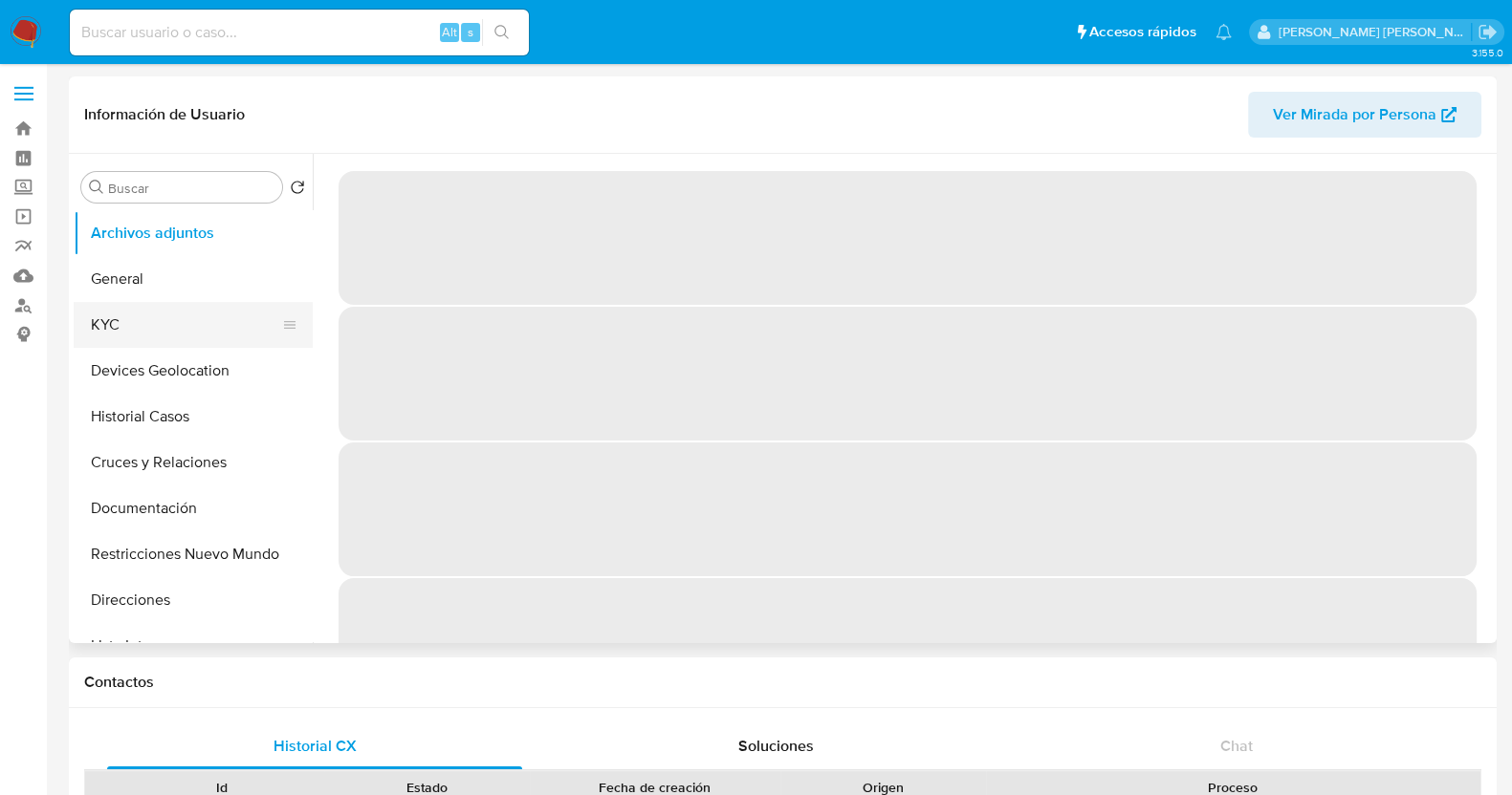
select select "10"
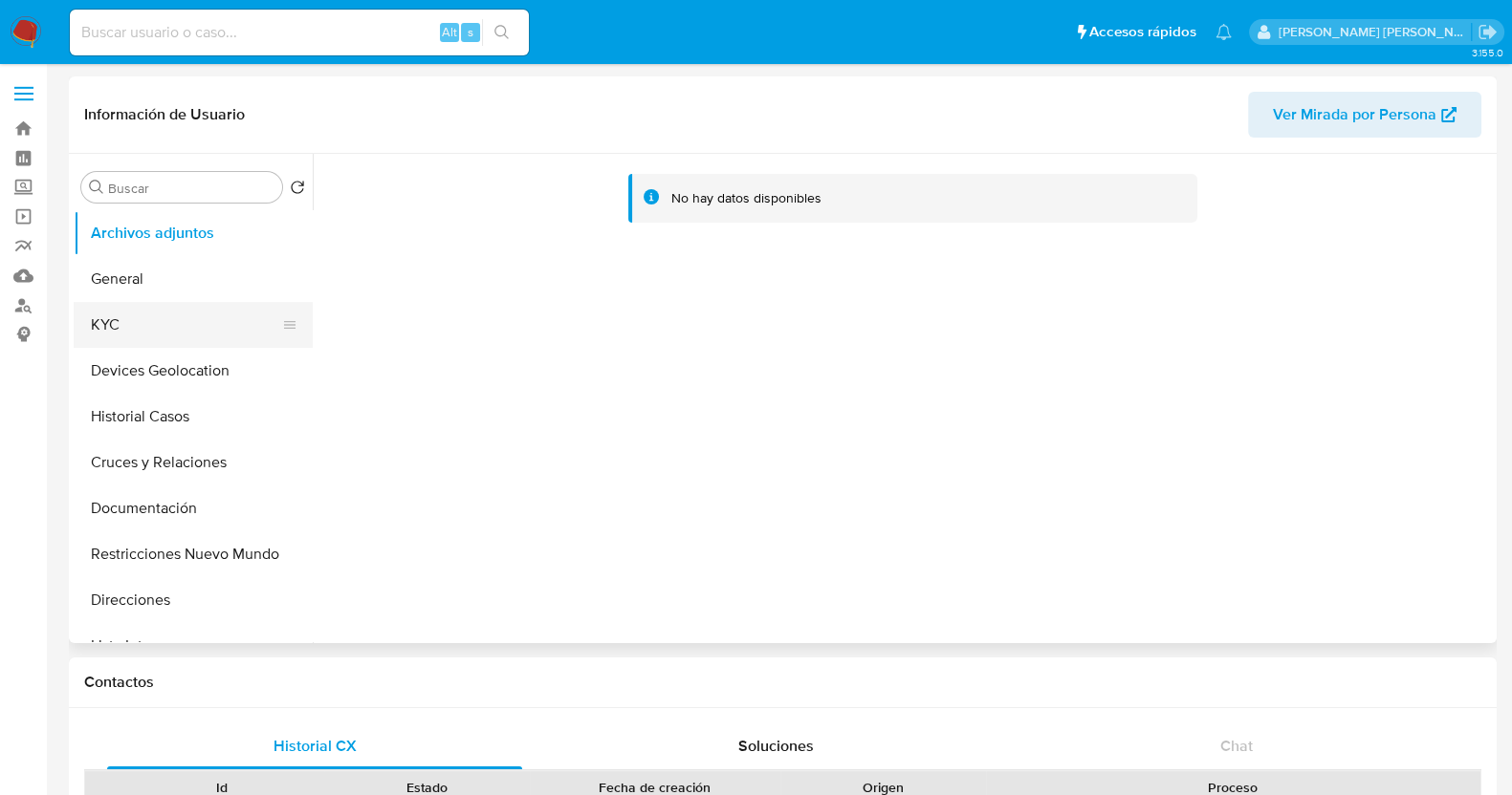
click at [185, 318] on button "KYC" at bounding box center [185, 325] width 223 height 46
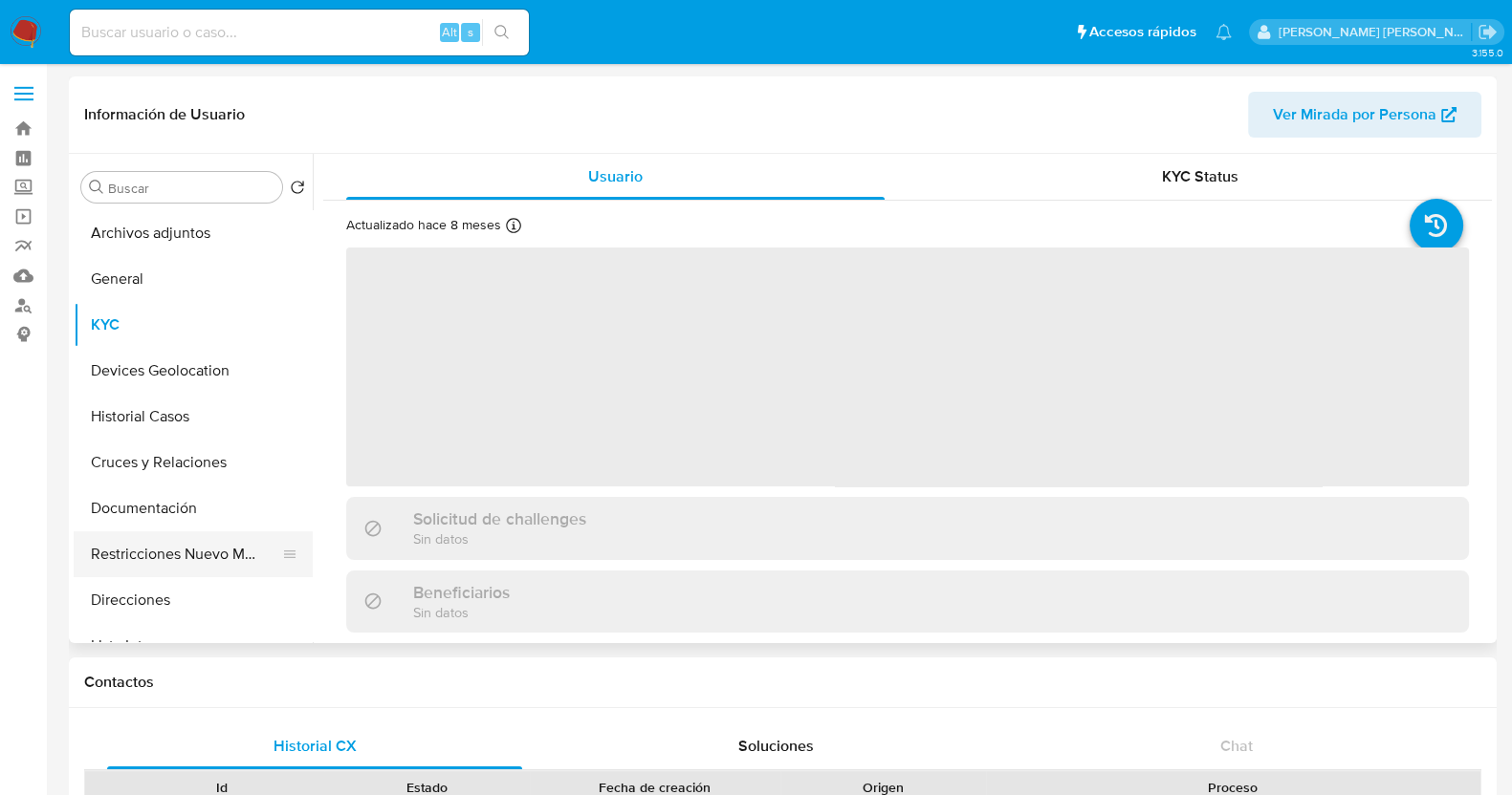
click at [177, 537] on button "Restricciones Nuevo Mundo" at bounding box center [185, 555] width 223 height 46
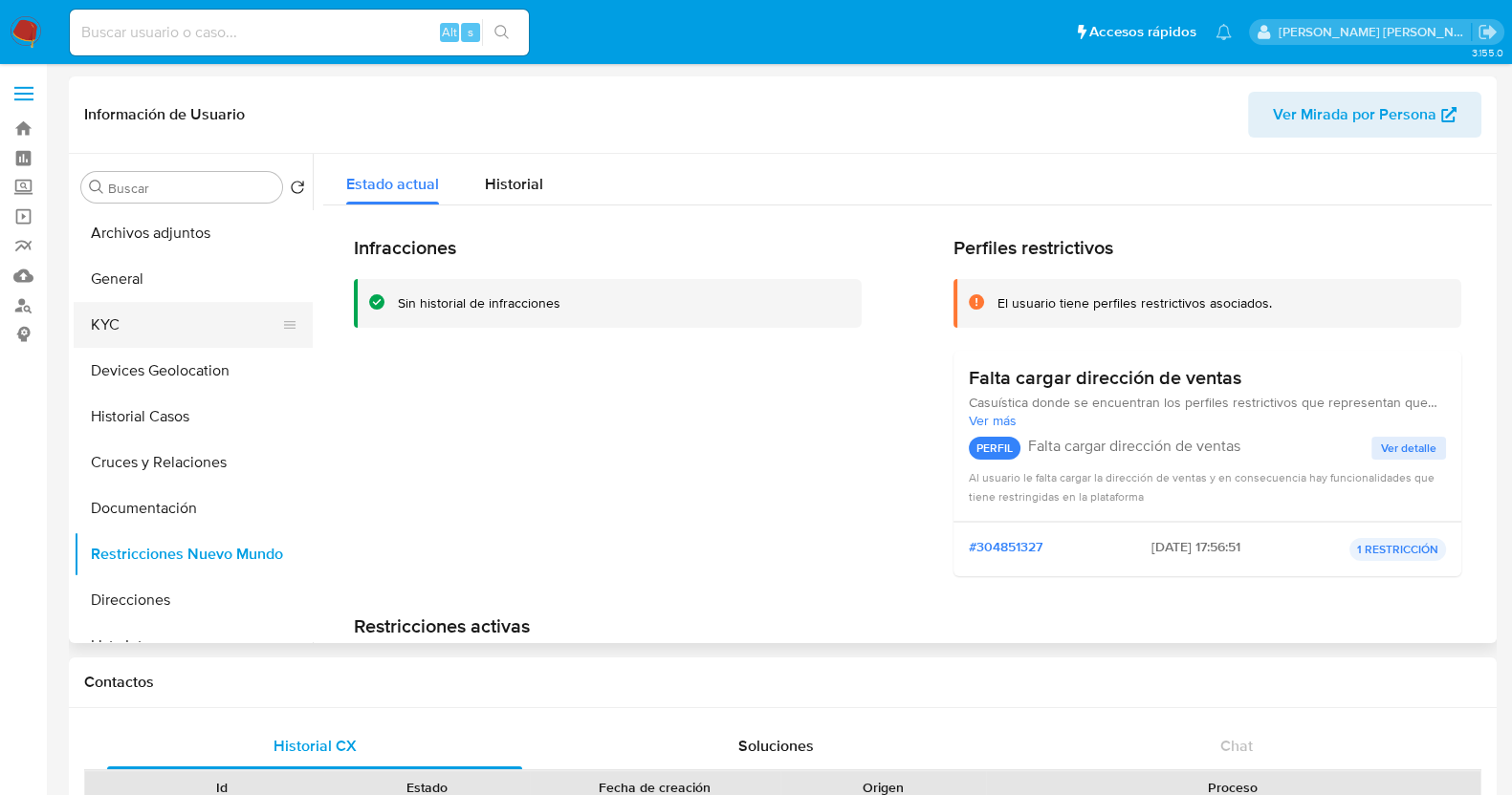
click at [151, 322] on button "KYC" at bounding box center [185, 325] width 223 height 46
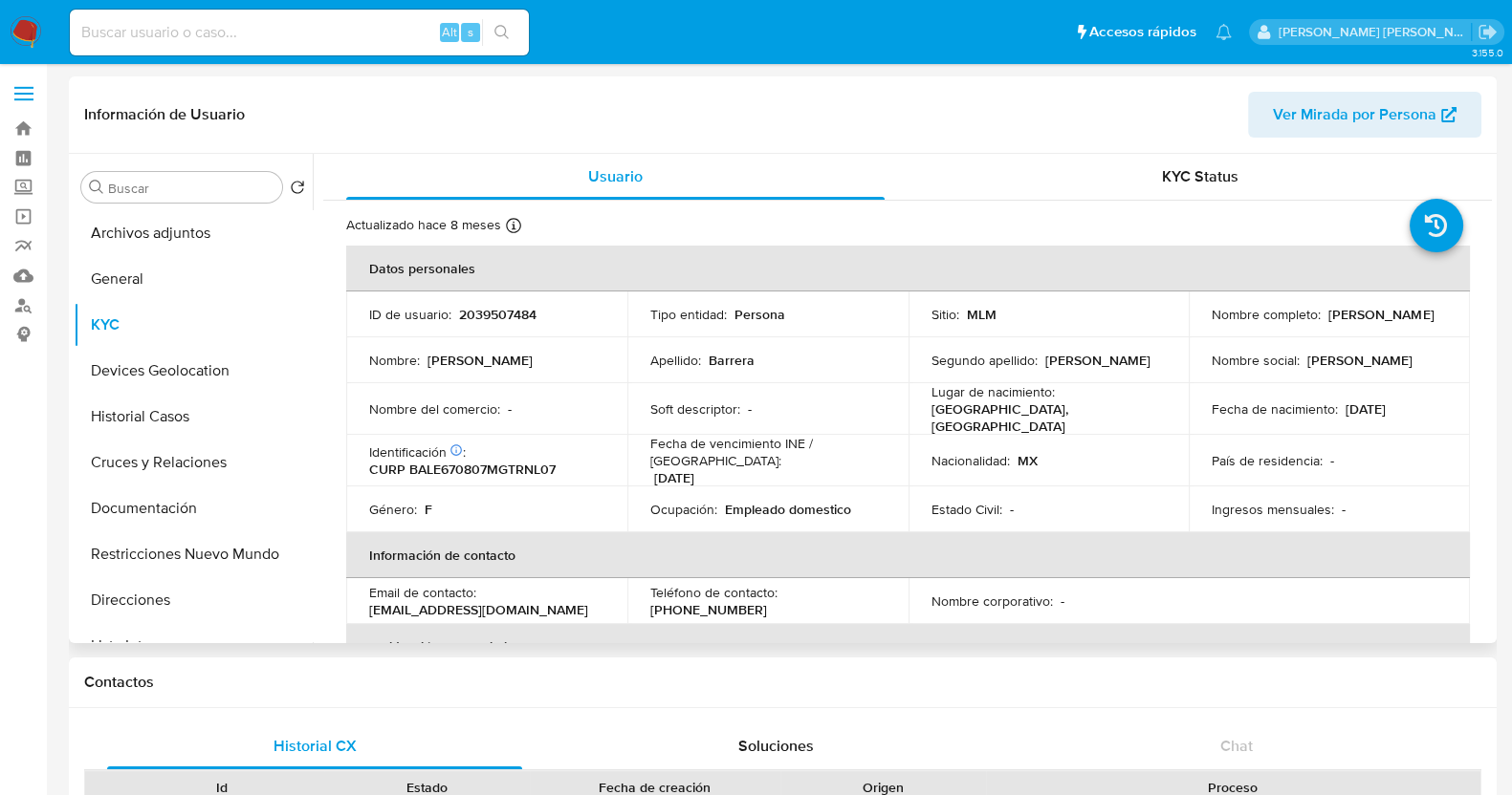
click at [932, 401] on p "Lugar de nacimiento :" at bounding box center [993, 391] width 123 height 17
click at [481, 311] on p "2039507484" at bounding box center [497, 314] width 77 height 17
copy p "2039507484"
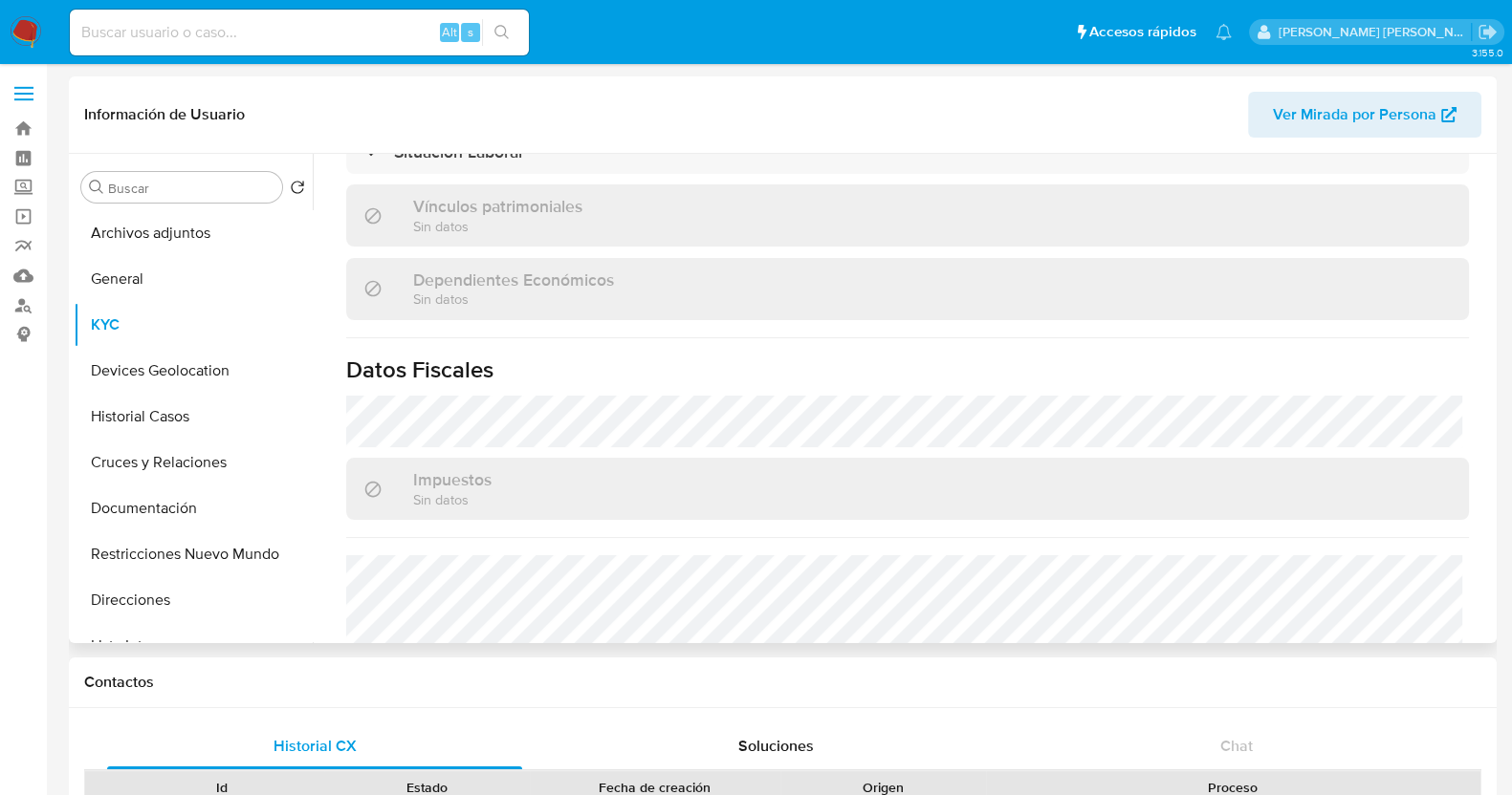
scroll to position [1195, 0]
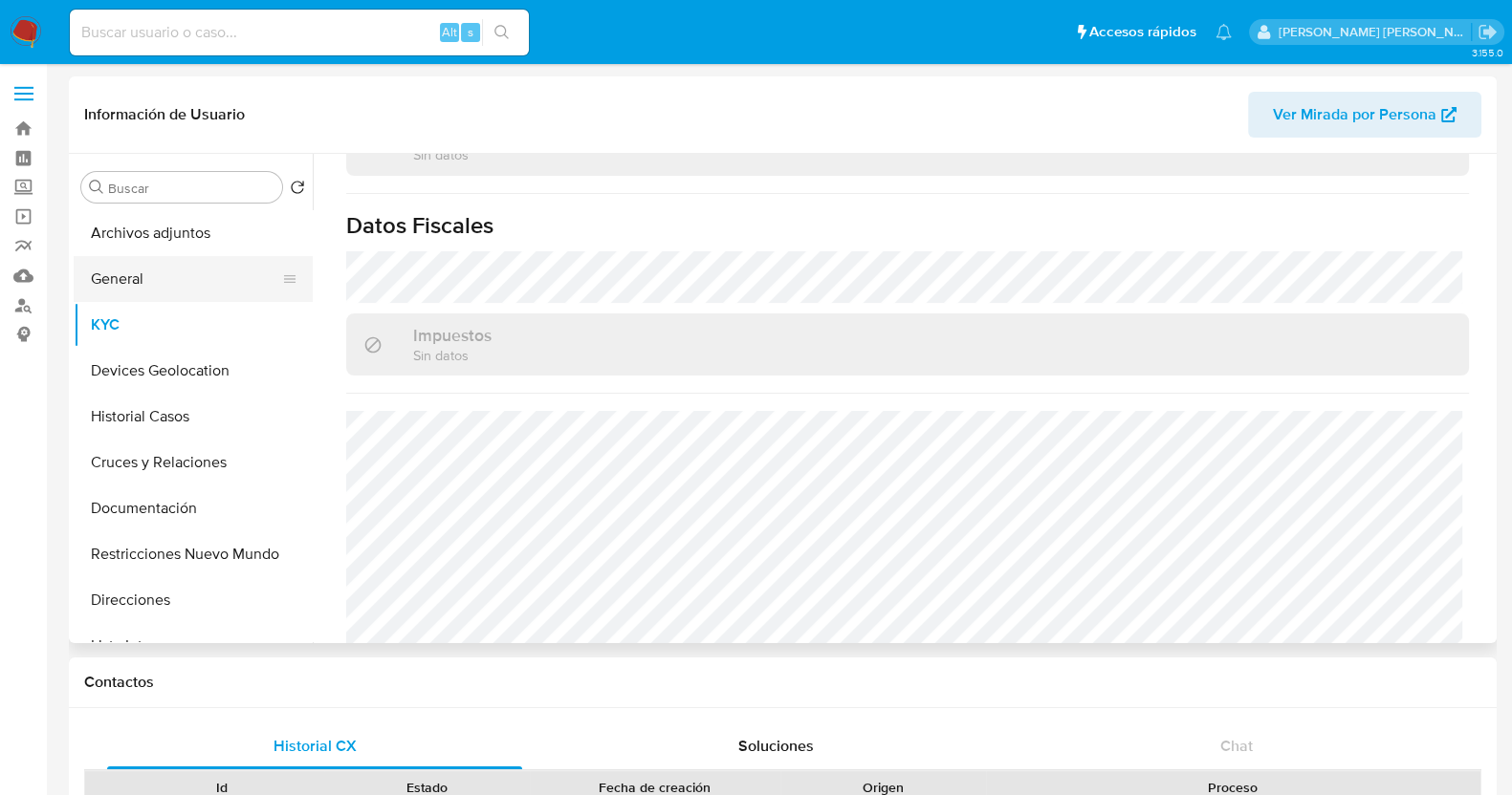
click at [139, 284] on button "General" at bounding box center [185, 279] width 223 height 46
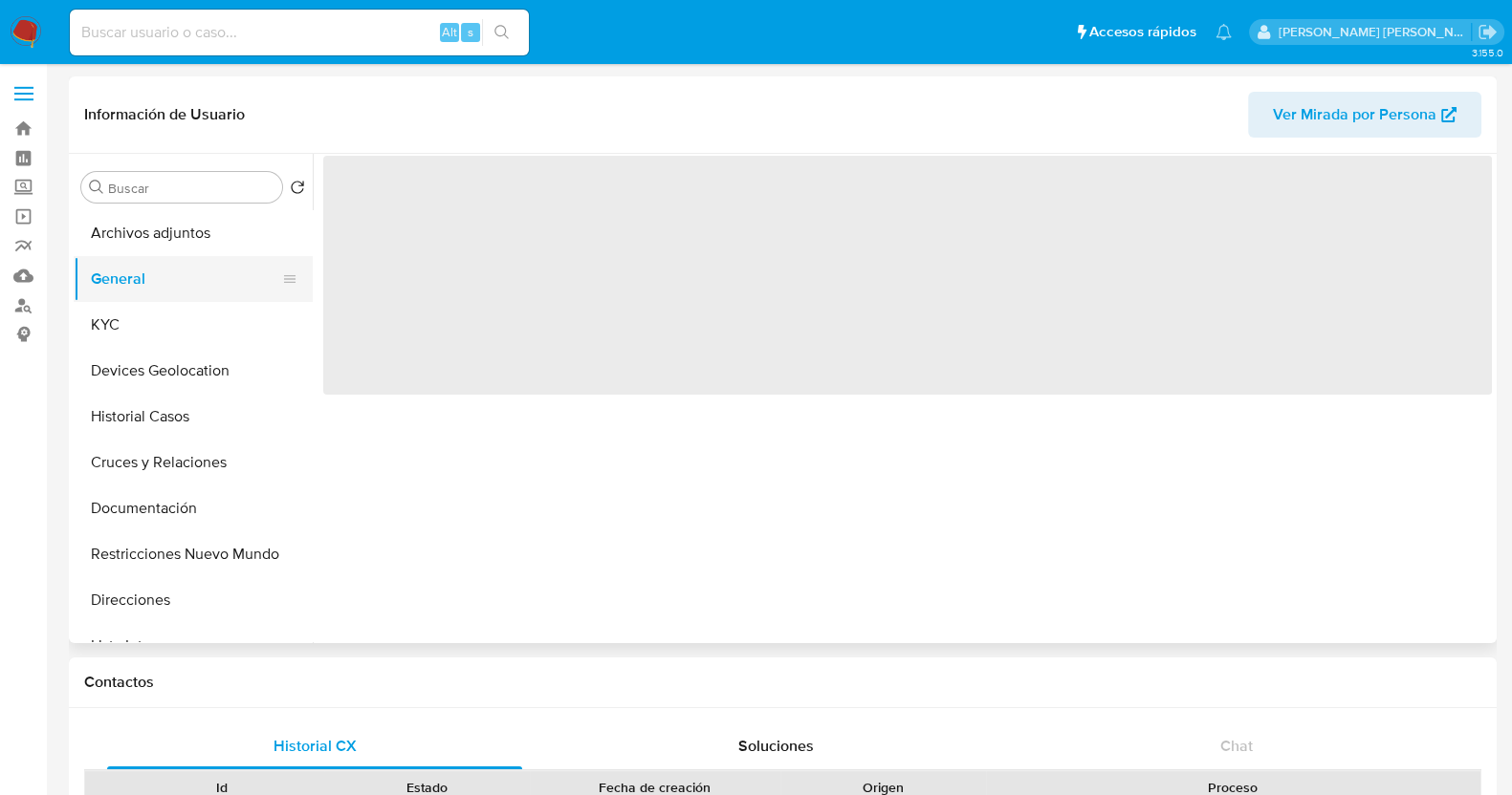
scroll to position [0, 0]
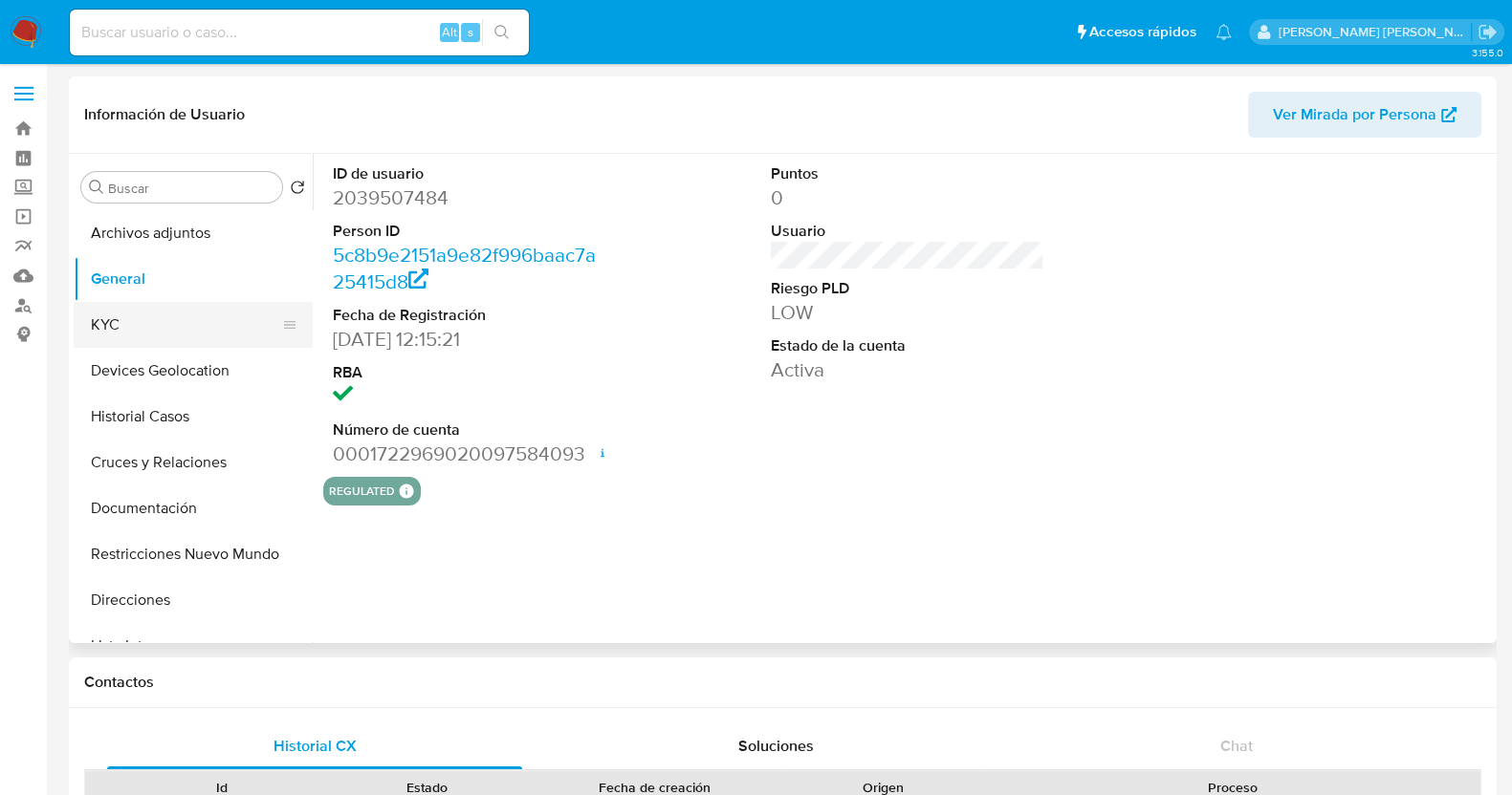
click at [147, 327] on button "KYC" at bounding box center [185, 325] width 223 height 46
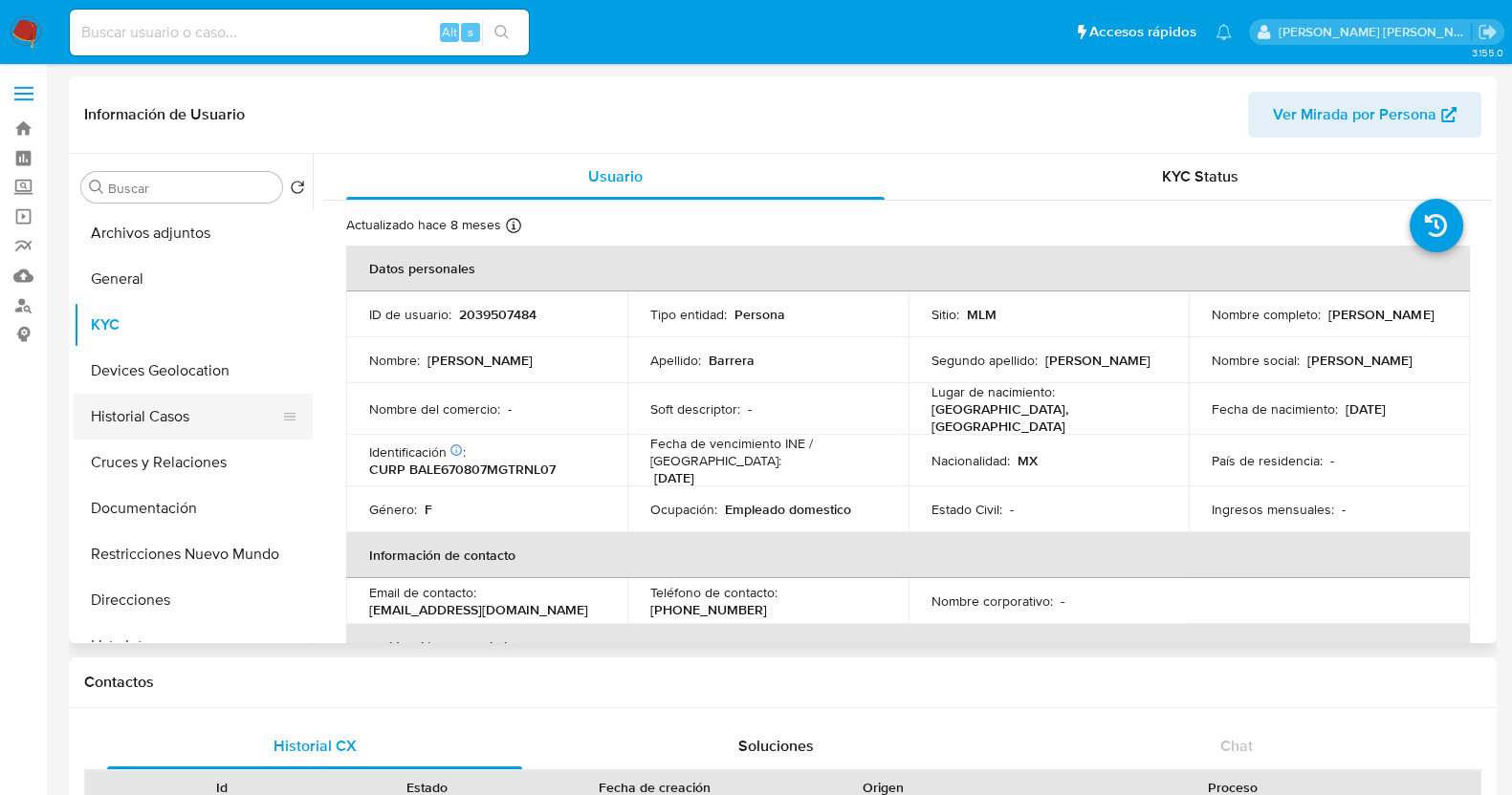
click at [196, 403] on button "Historial Casos" at bounding box center [185, 417] width 223 height 46
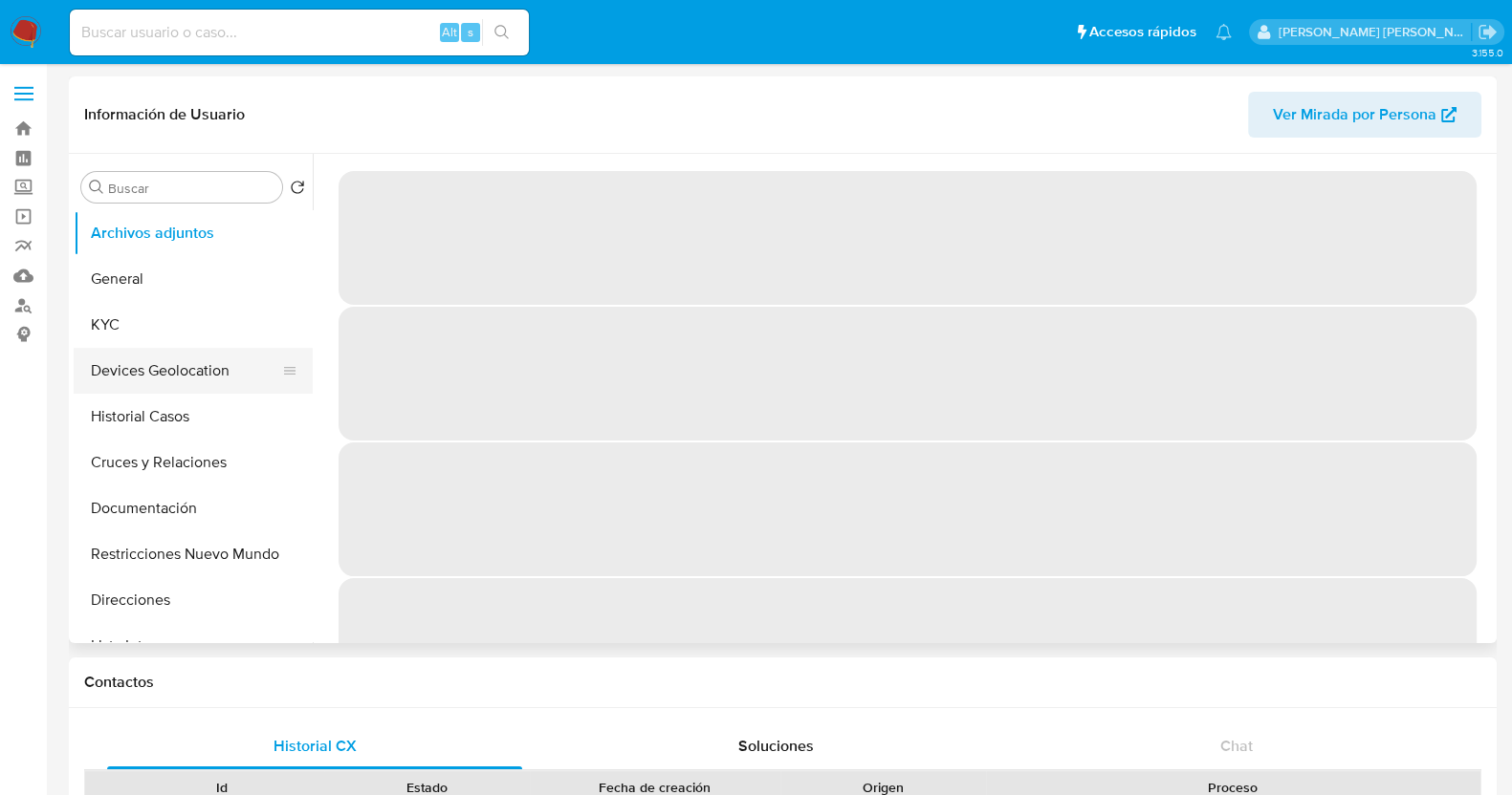
select select "10"
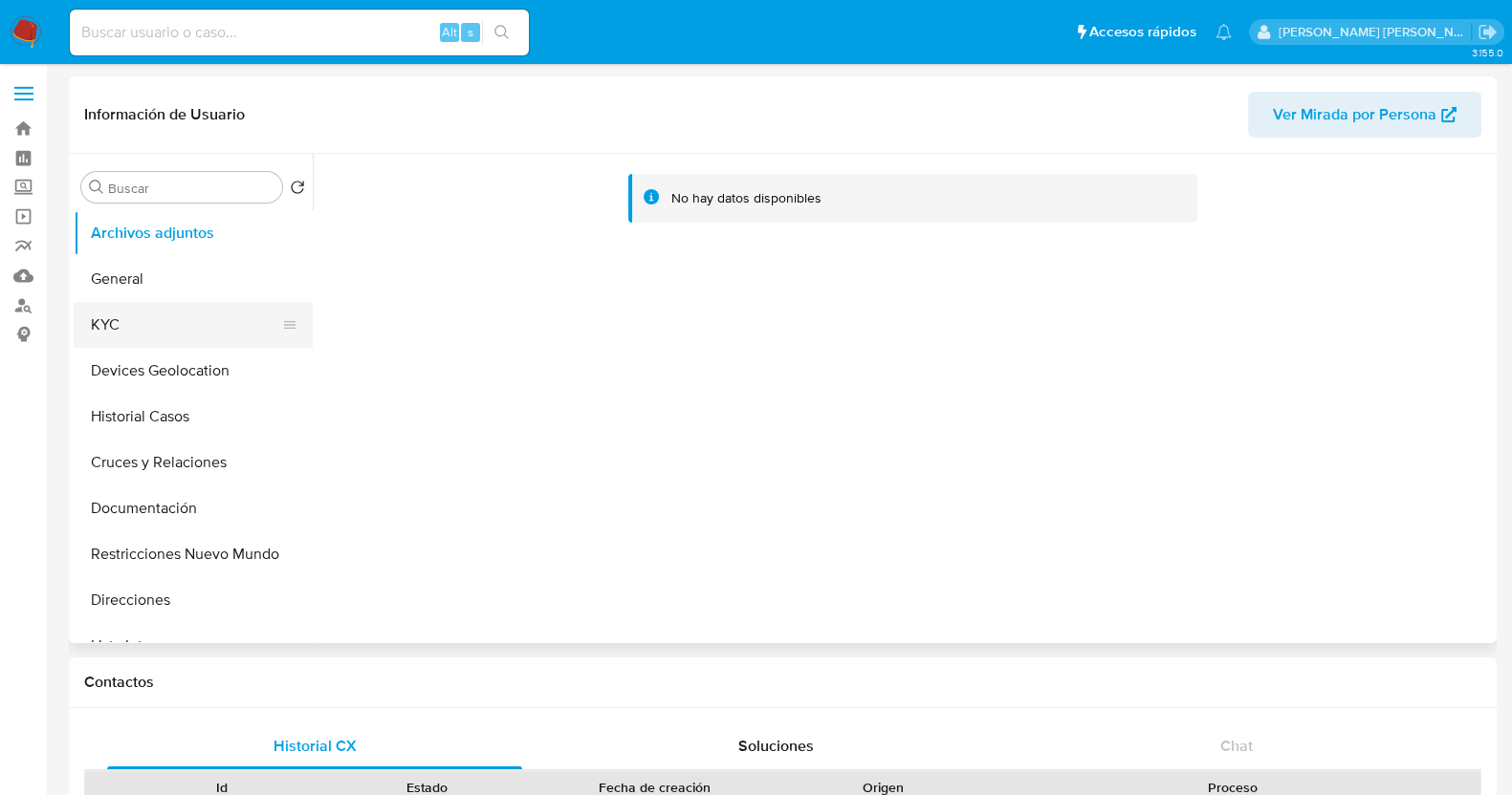
click at [153, 334] on button "KYC" at bounding box center [185, 325] width 223 height 46
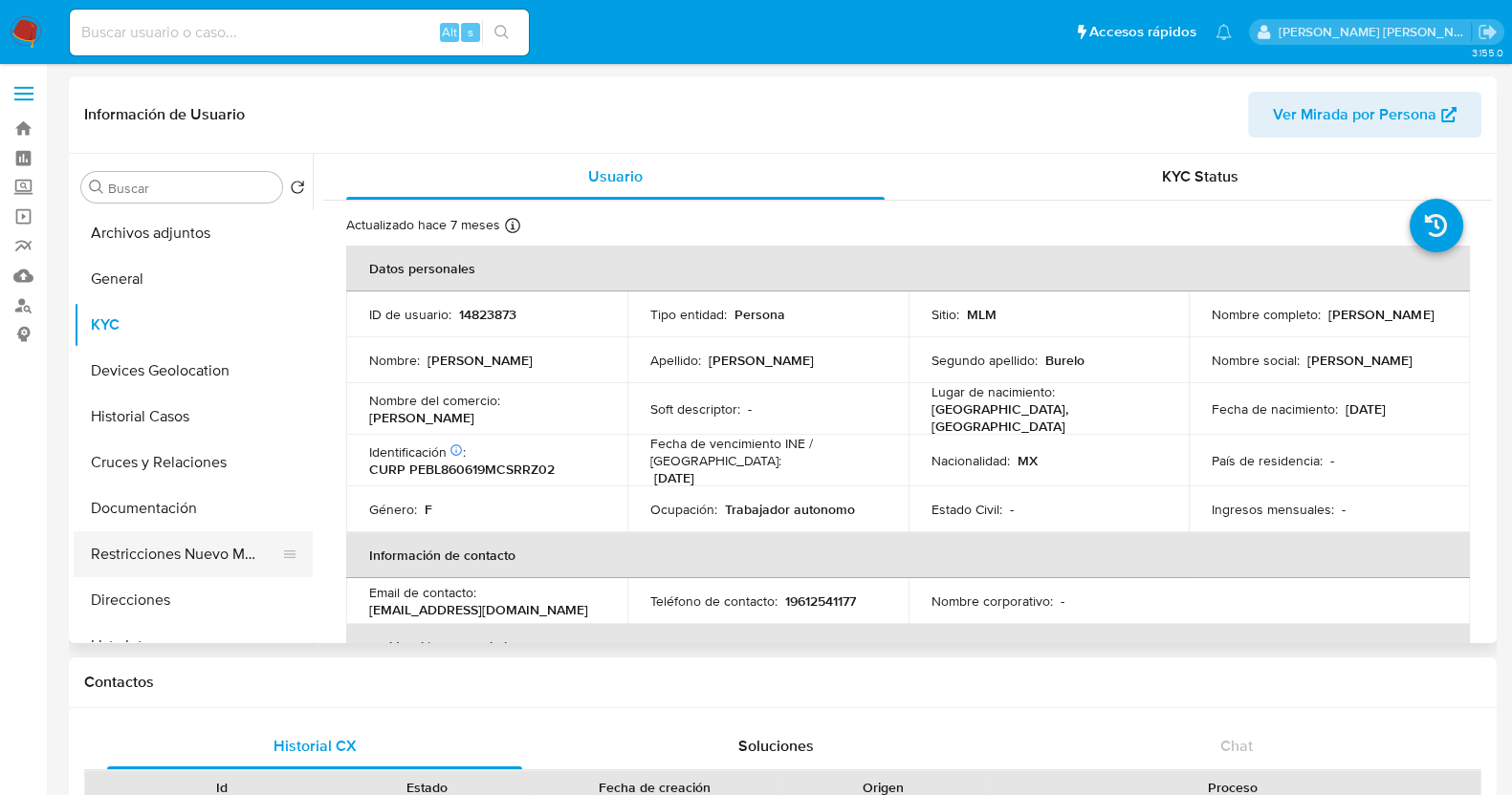
click at [169, 539] on button "Restricciones Nuevo Mundo" at bounding box center [185, 555] width 223 height 46
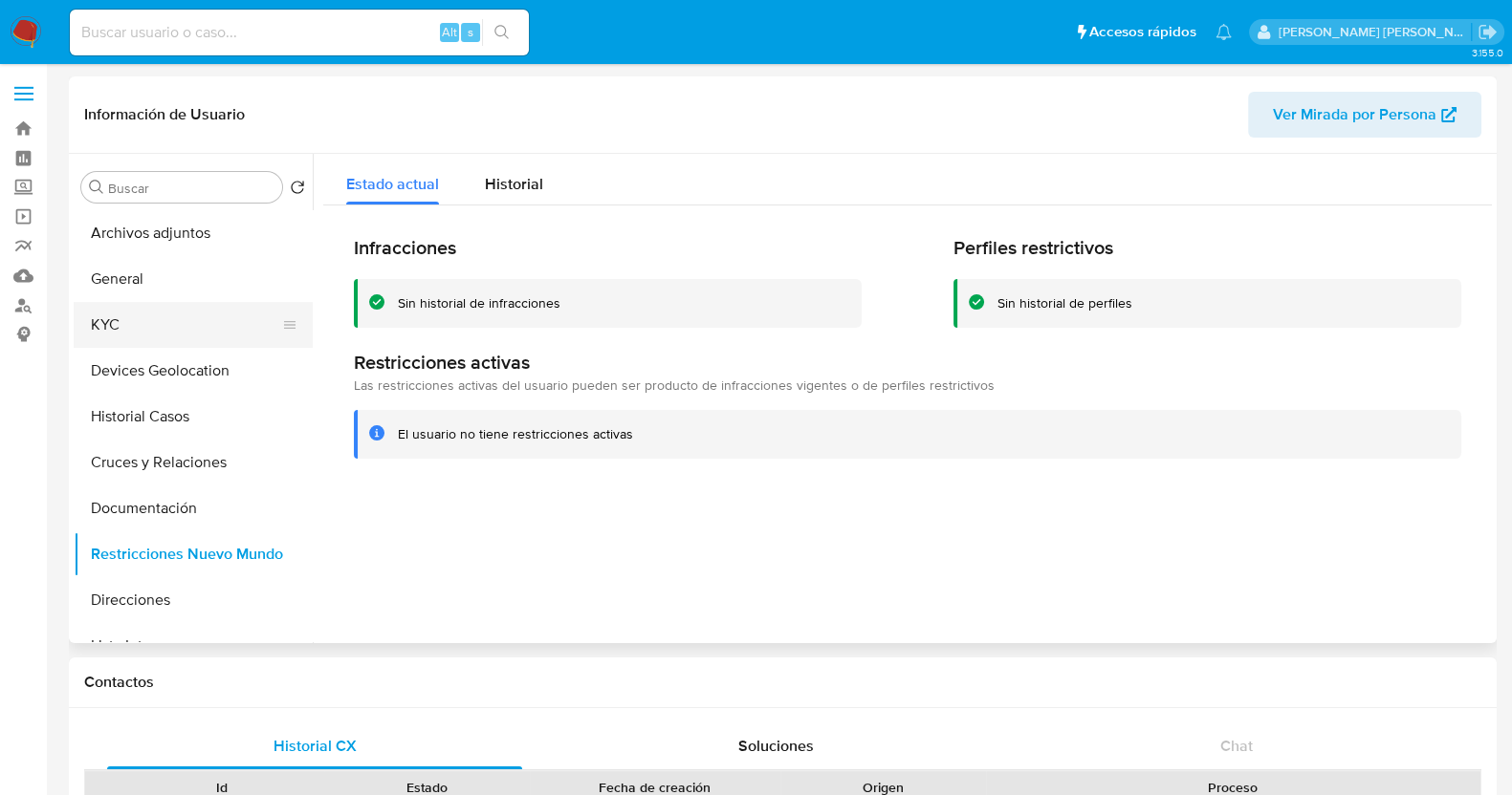
click at [164, 323] on button "KYC" at bounding box center [185, 325] width 223 height 46
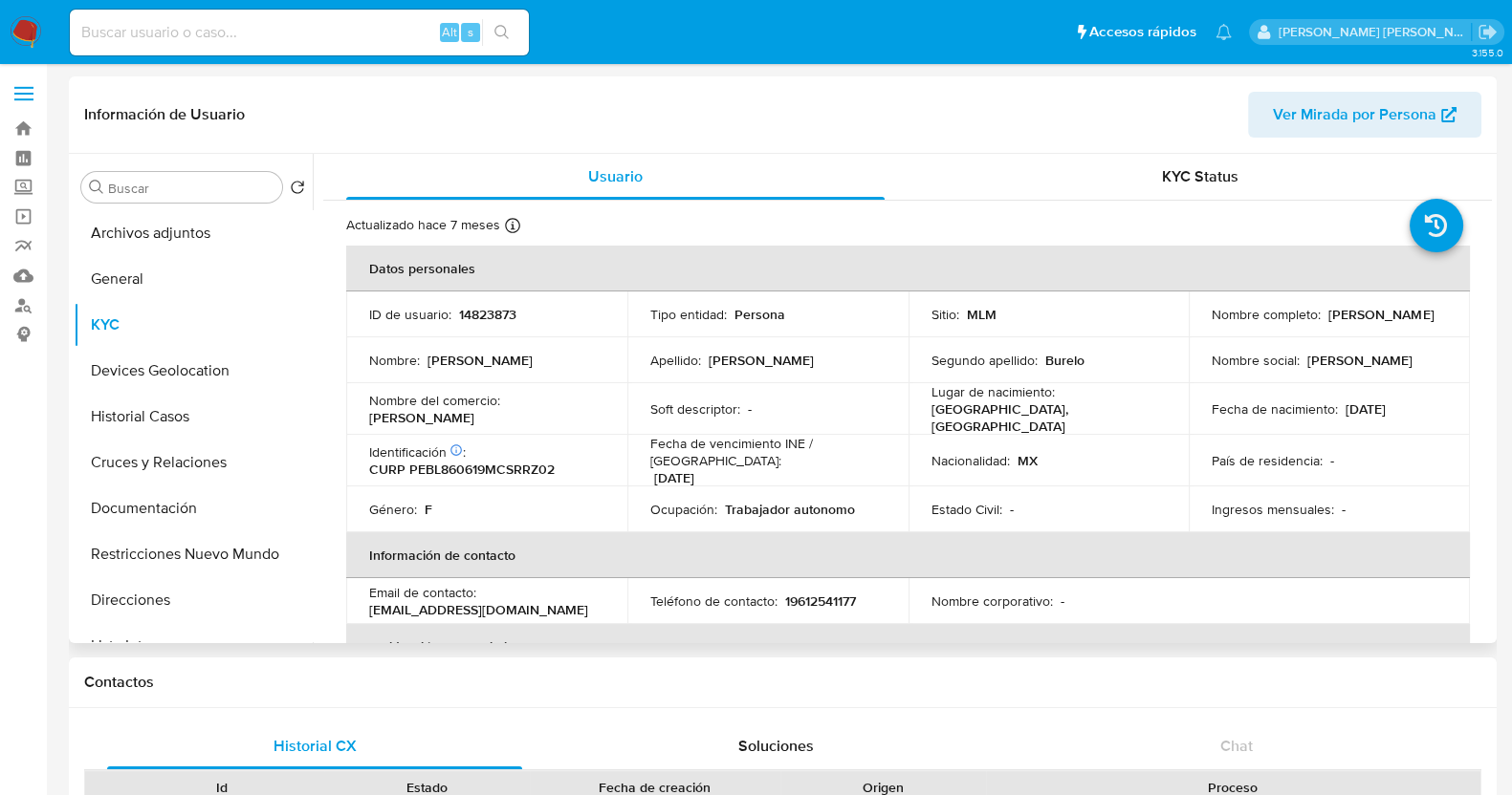
click at [503, 313] on p "14823873" at bounding box center [487, 314] width 58 height 17
copy p "14823873"
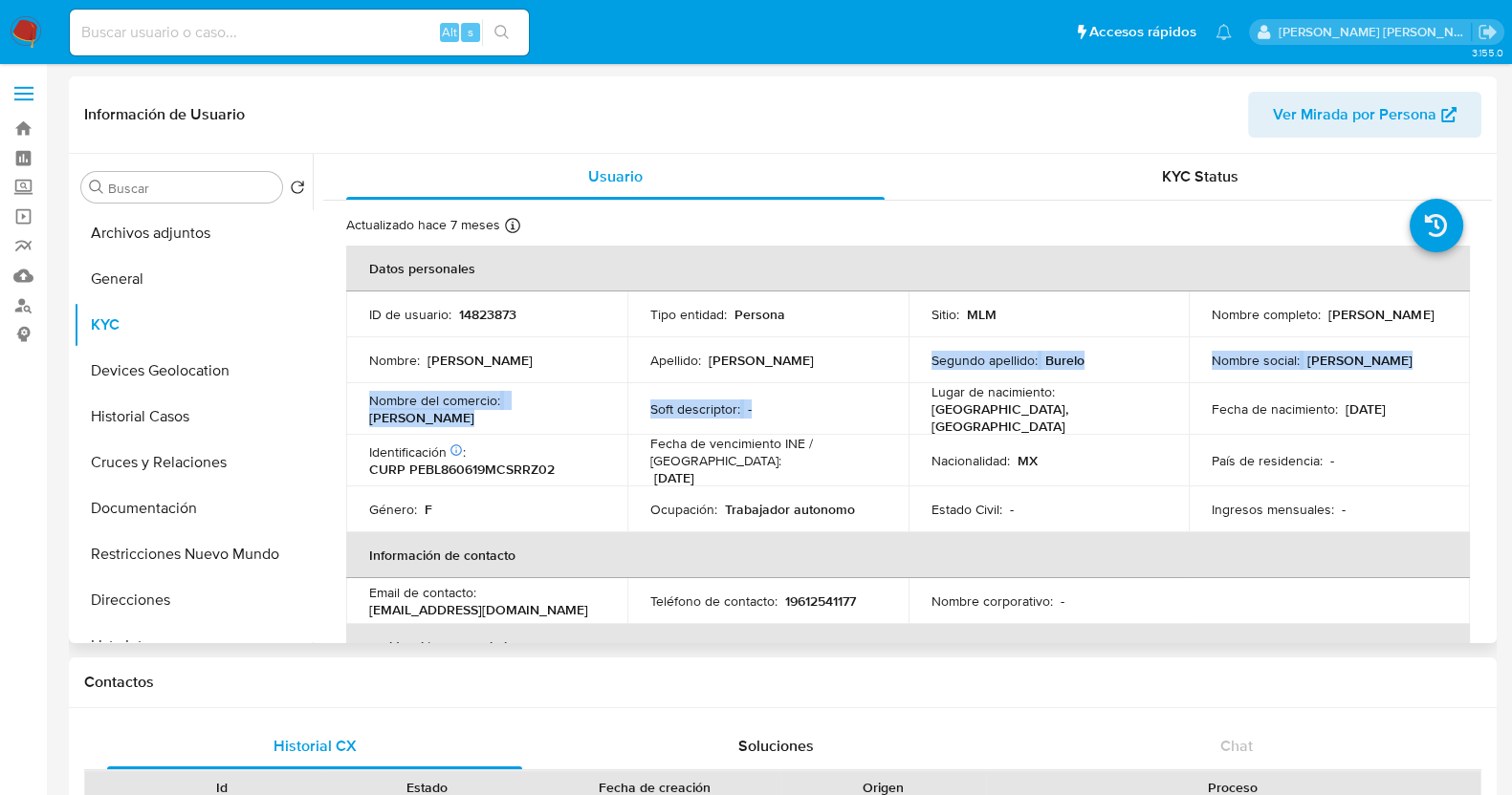
click at [911, 381] on tbody "ID de usuario : 14823873 Tipo entidad : Persona Sitio : MLM Nombre completo : L…" at bounding box center [908, 412] width 1124 height 241
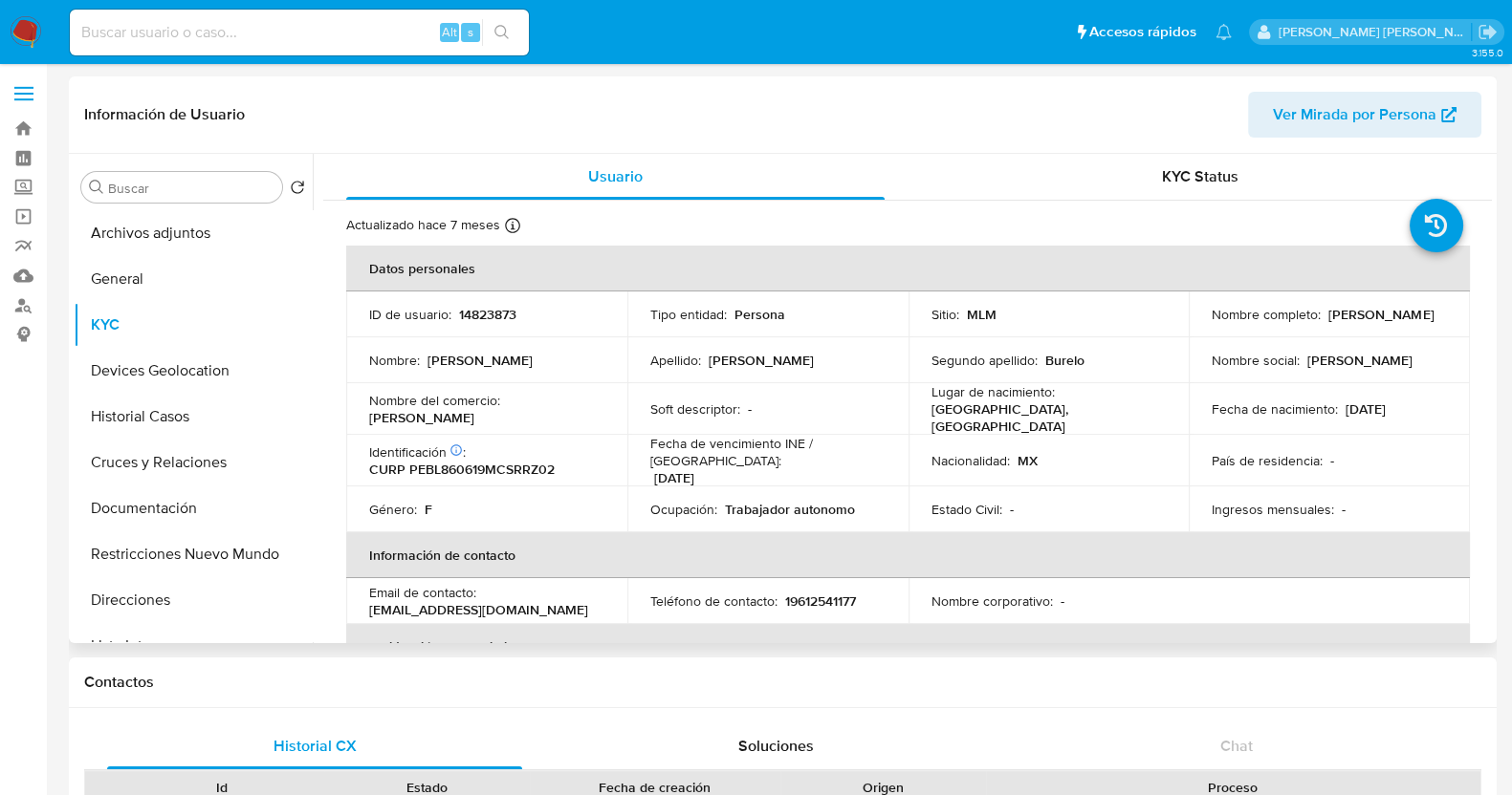
click at [1040, 453] on div "Nacionalidad : MX" at bounding box center [1048, 461] width 235 height 17
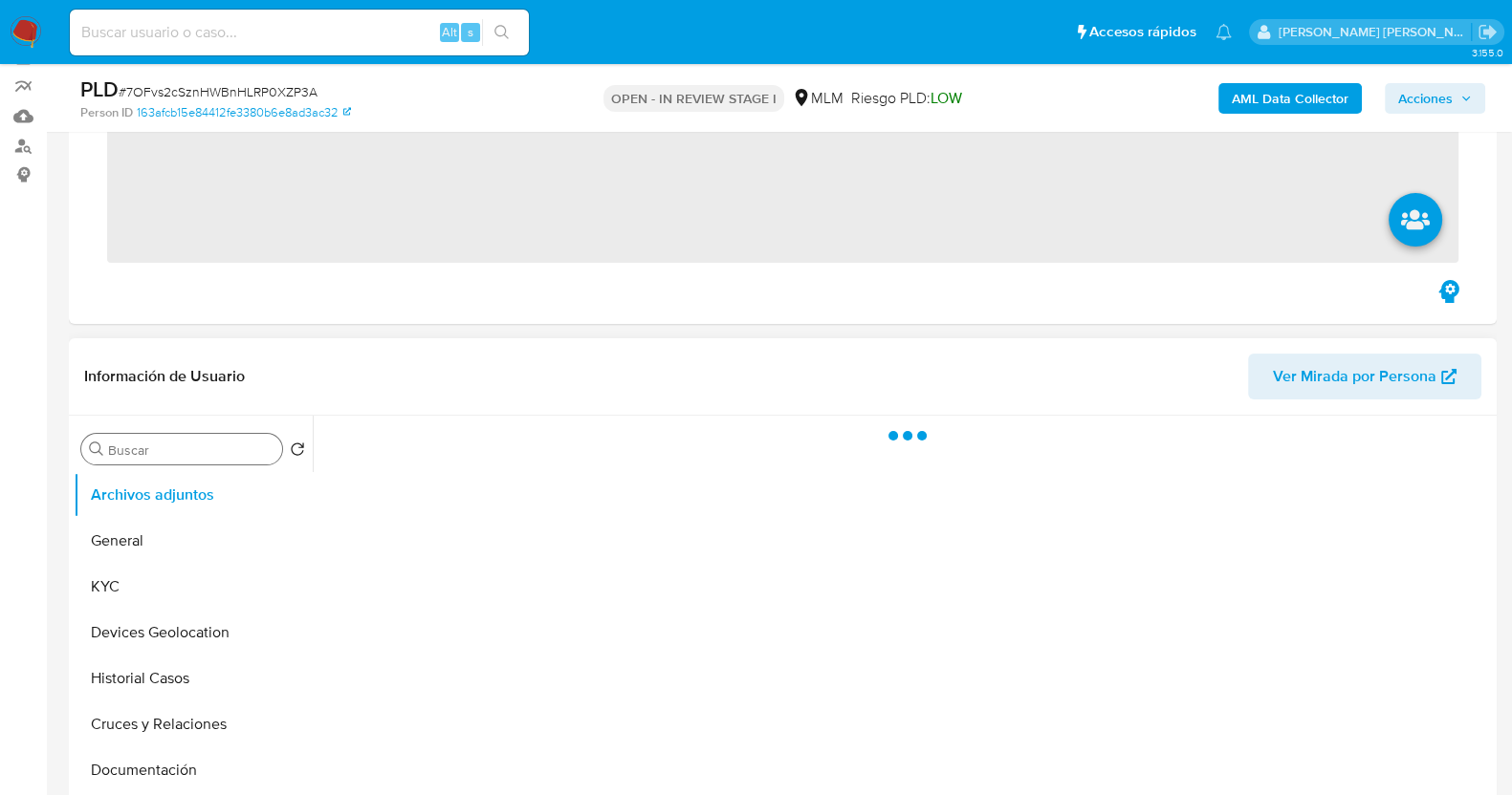
scroll to position [358, 0]
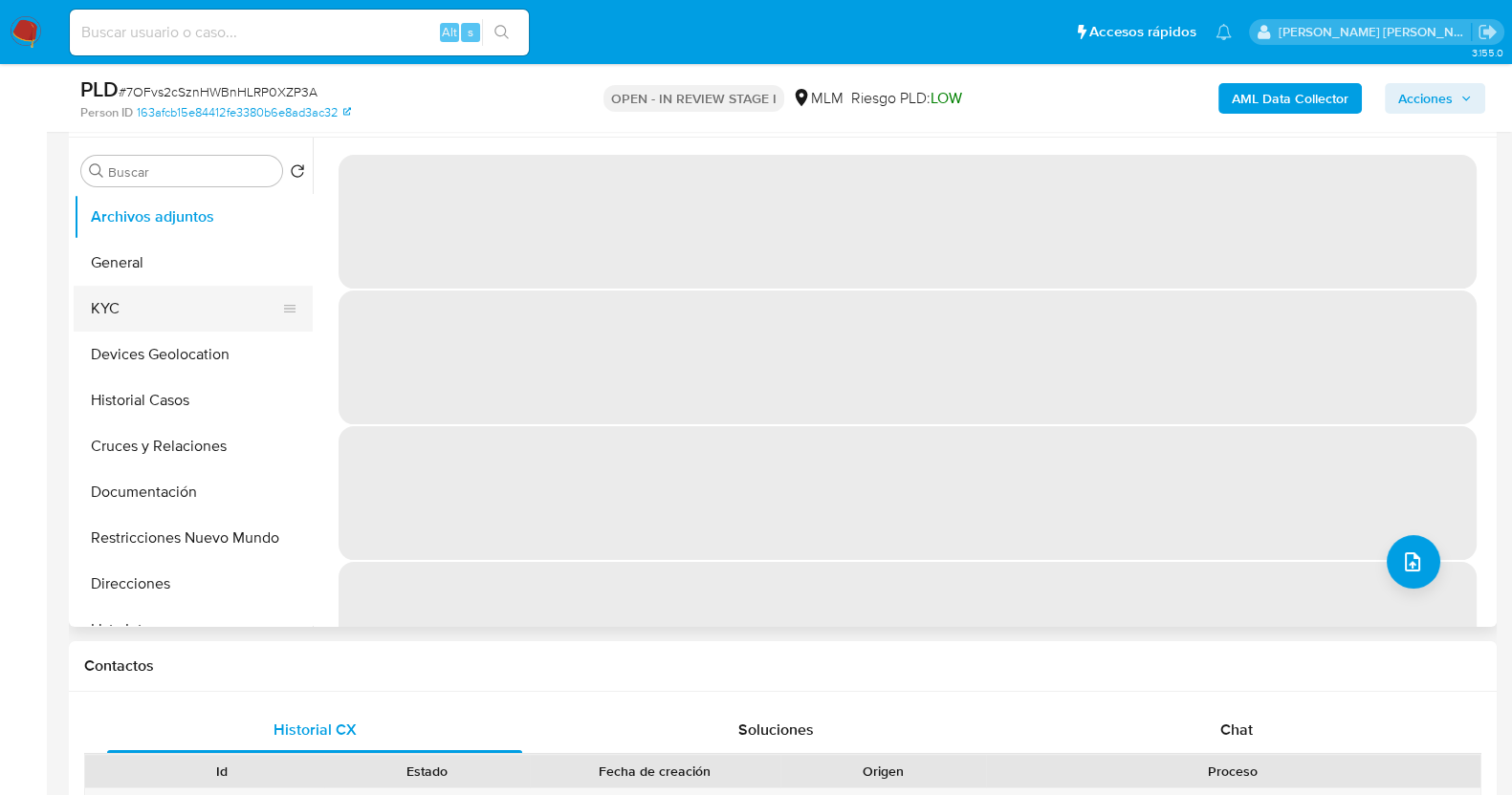
click at [142, 308] on button "KYC" at bounding box center [185, 309] width 223 height 46
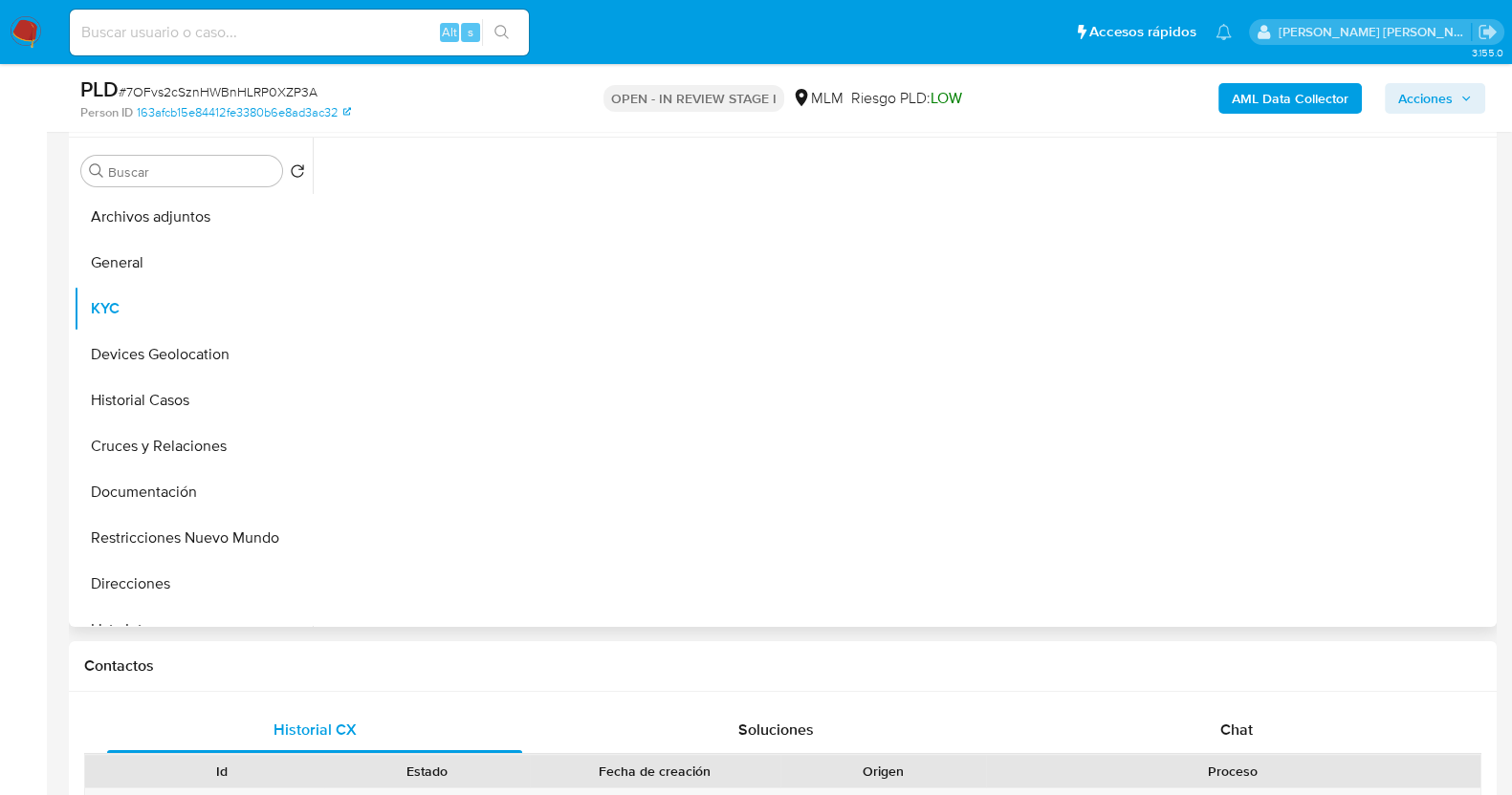
select select "10"
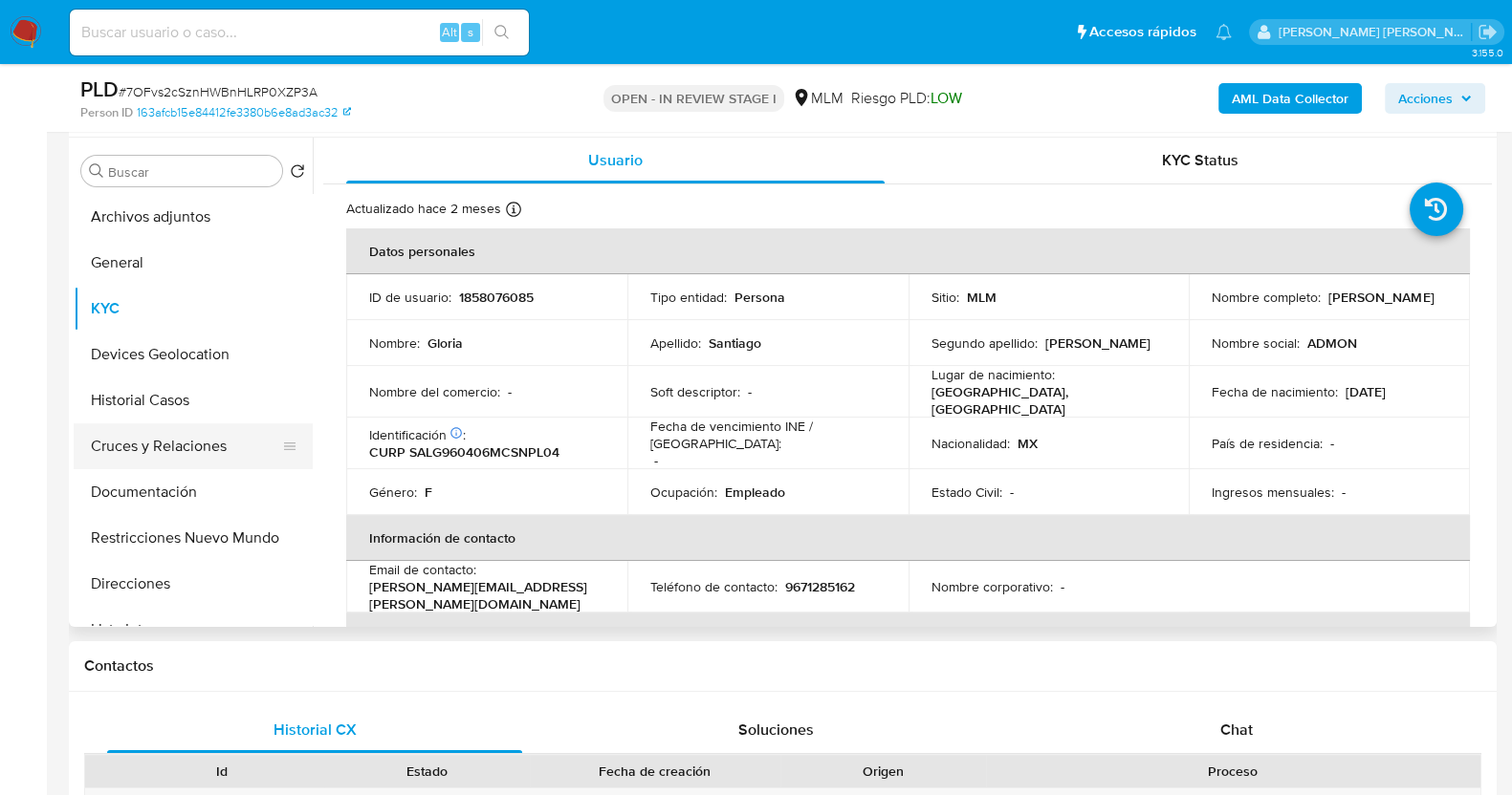
drag, startPoint x: 180, startPoint y: 489, endPoint x: 270, endPoint y: 452, distance: 97.3
click at [182, 489] on button "Documentación" at bounding box center [193, 492] width 239 height 46
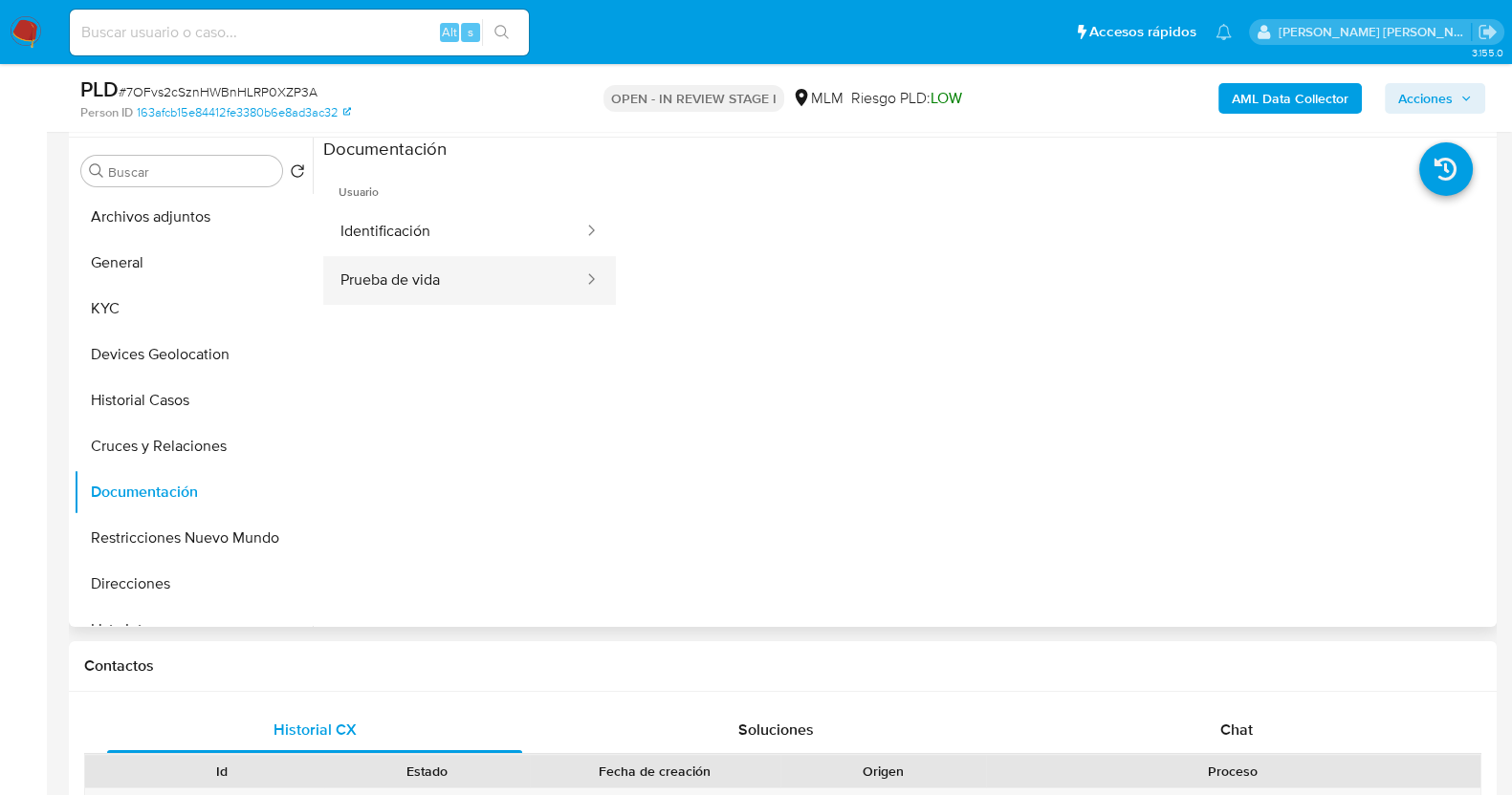
click at [482, 279] on button "Prueba de vida" at bounding box center [455, 280] width 262 height 49
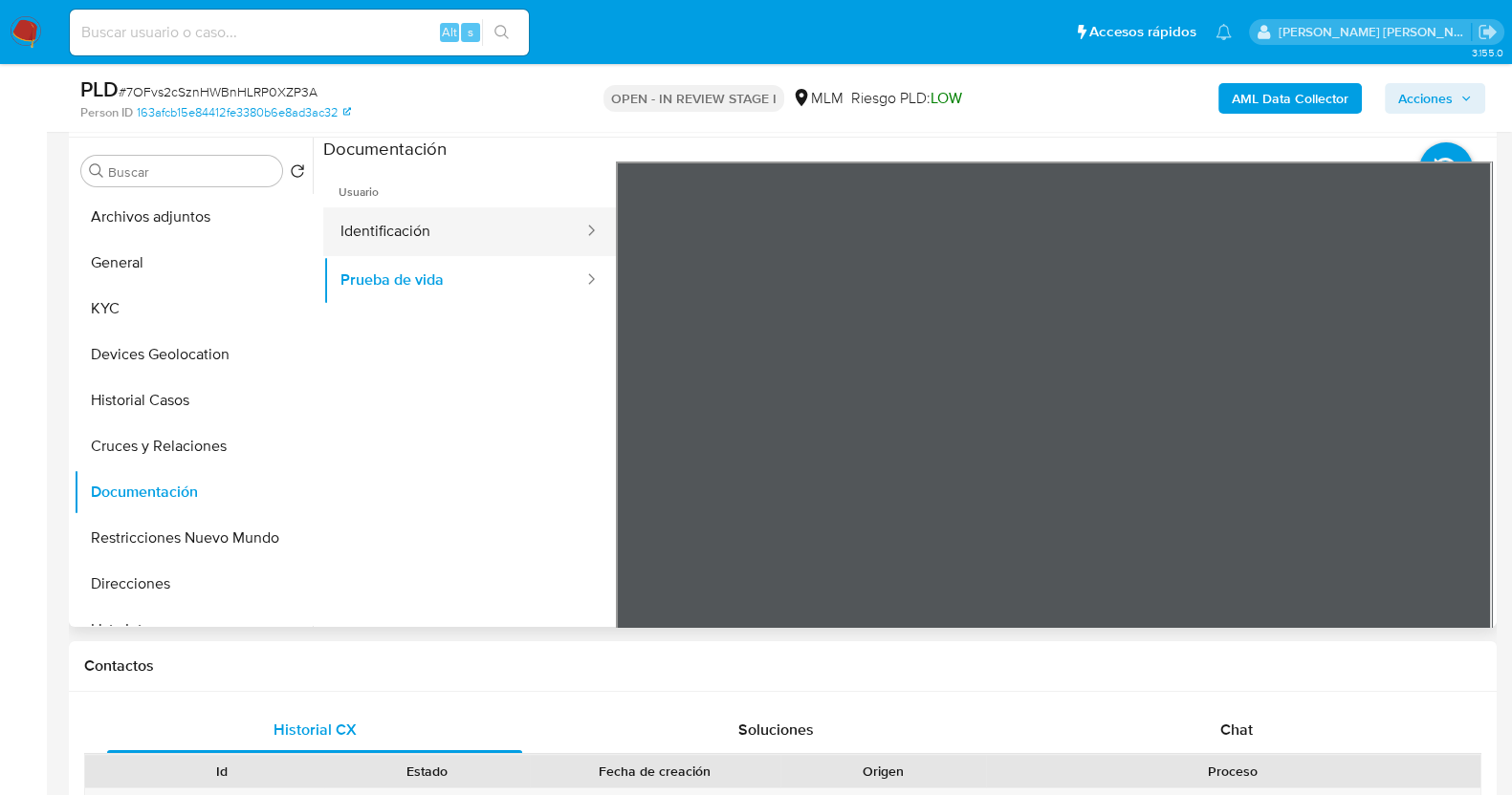
click at [421, 239] on button "Identificación" at bounding box center [455, 231] width 262 height 49
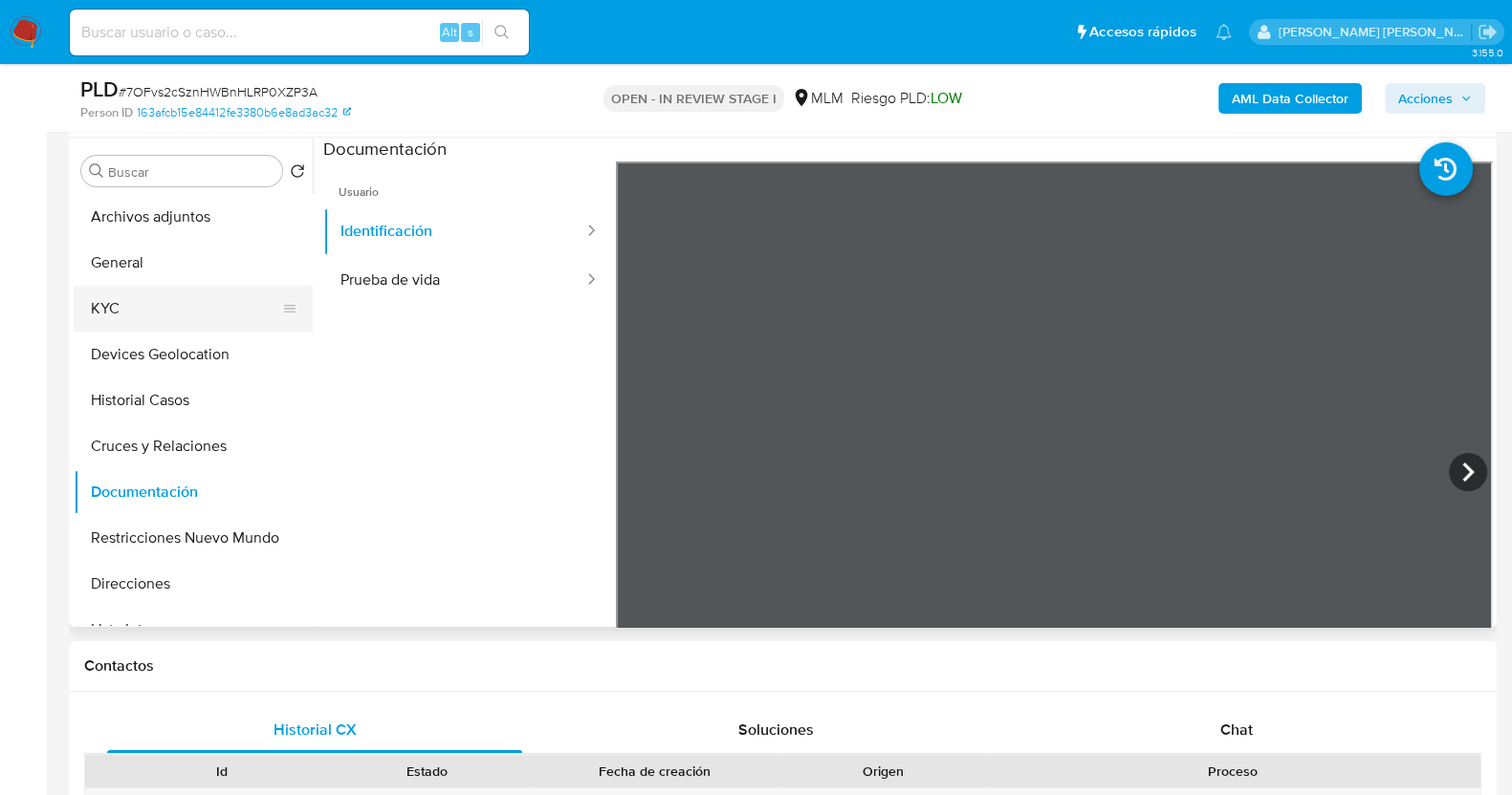
click at [166, 317] on button "KYC" at bounding box center [185, 309] width 223 height 46
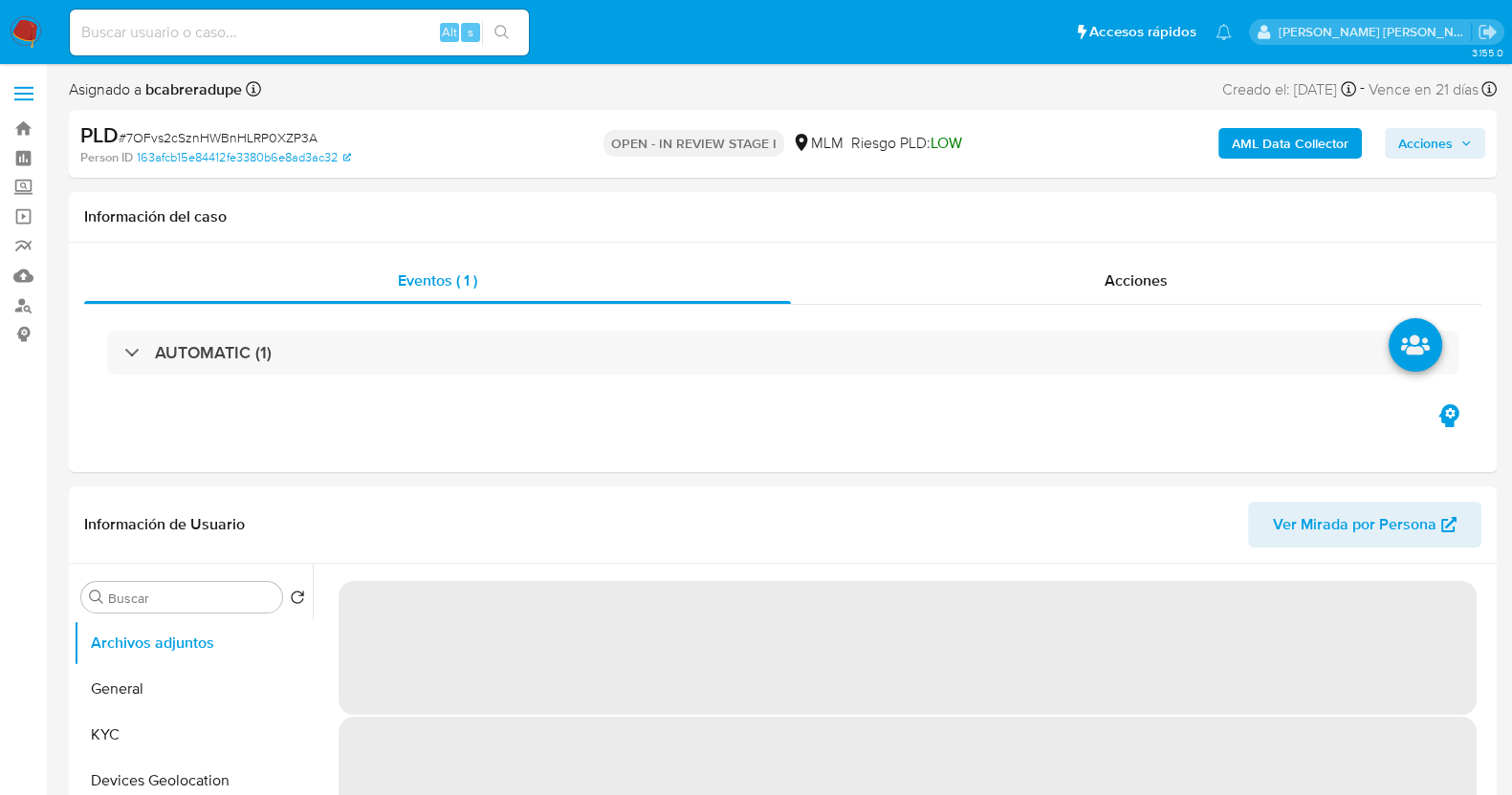
select select "10"
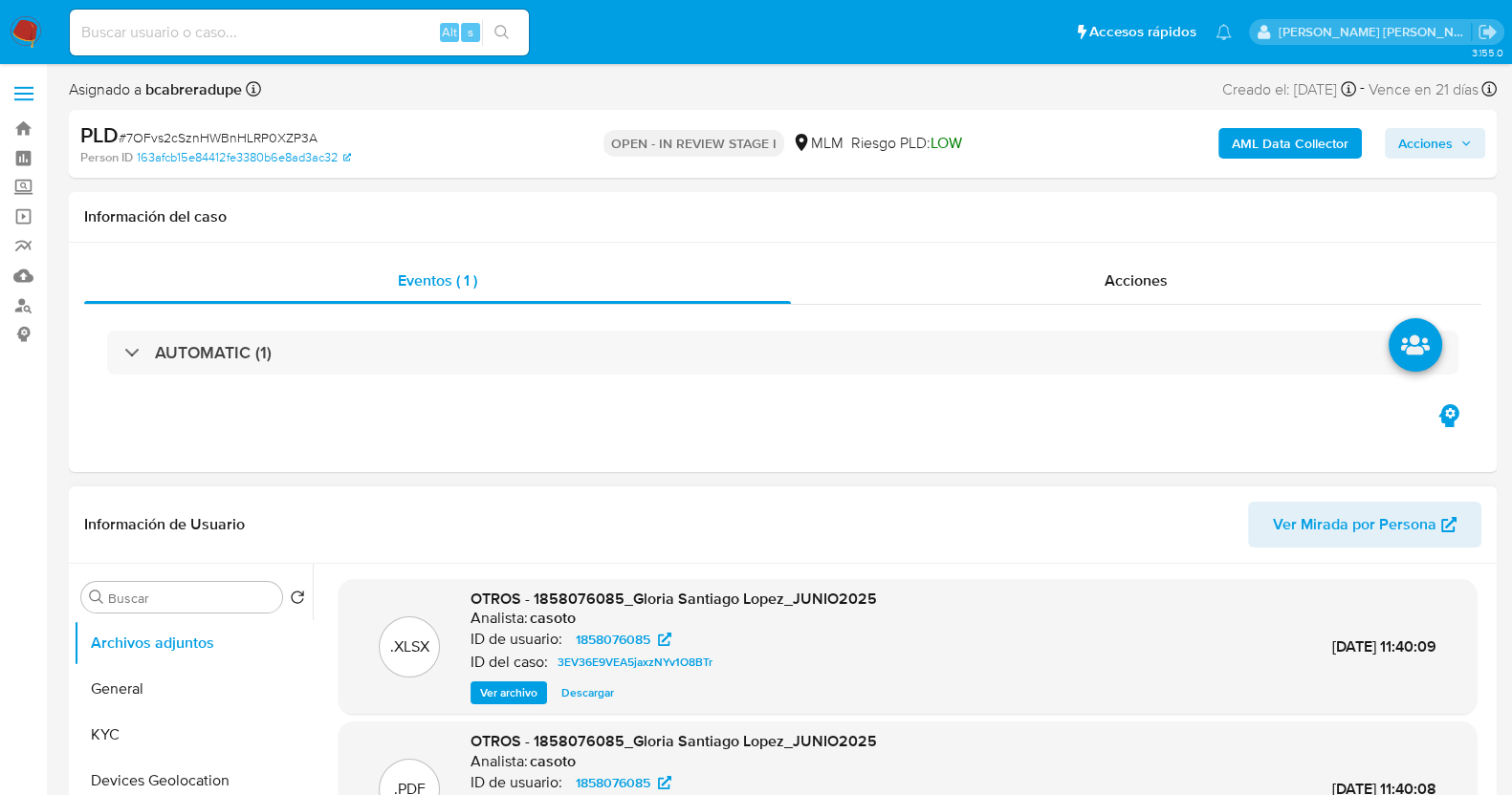
click at [715, 489] on div "Información de Usuario Ver Mirada por Persona" at bounding box center [782, 525] width 1428 height 77
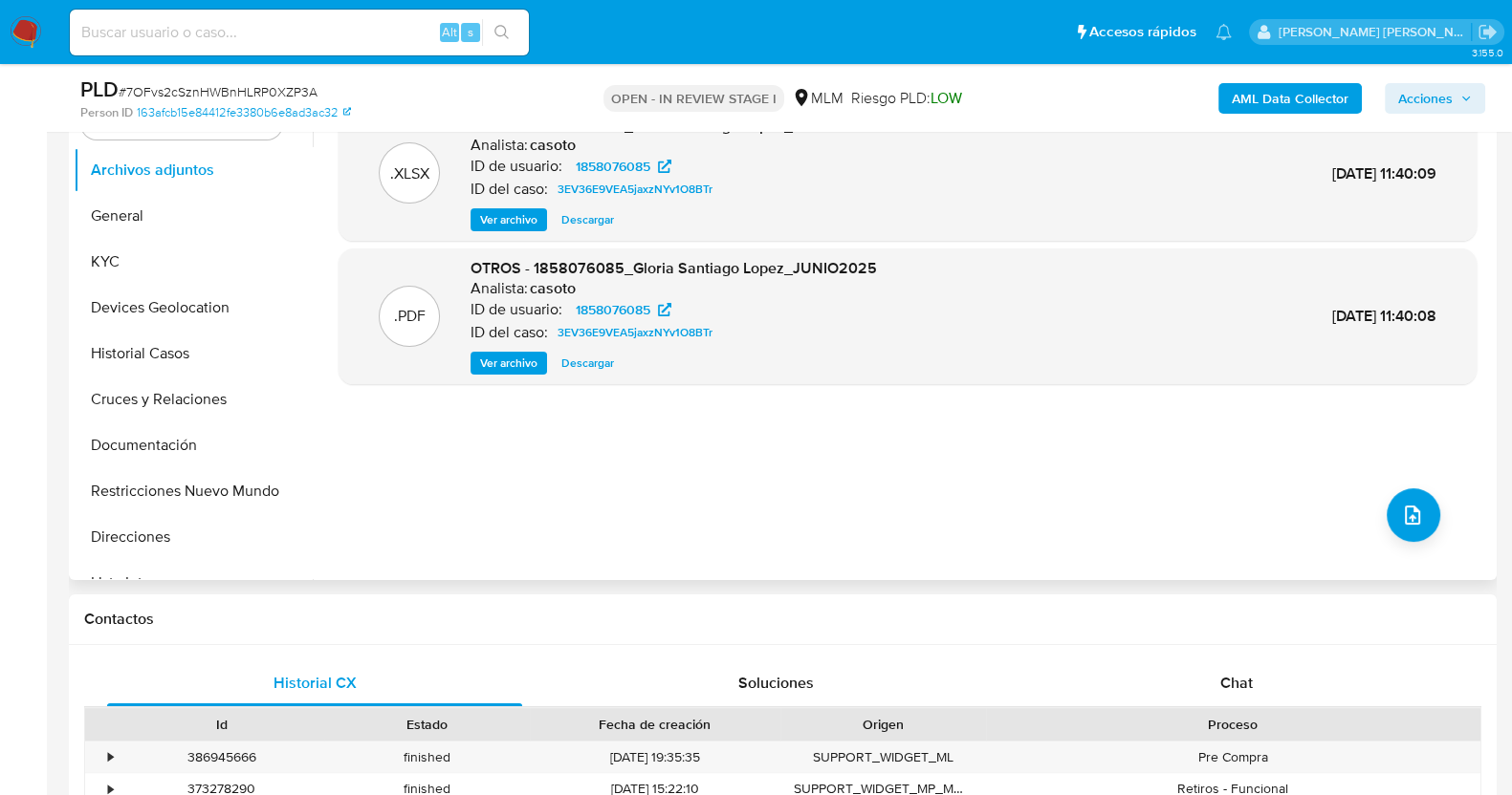
scroll to position [118, 0]
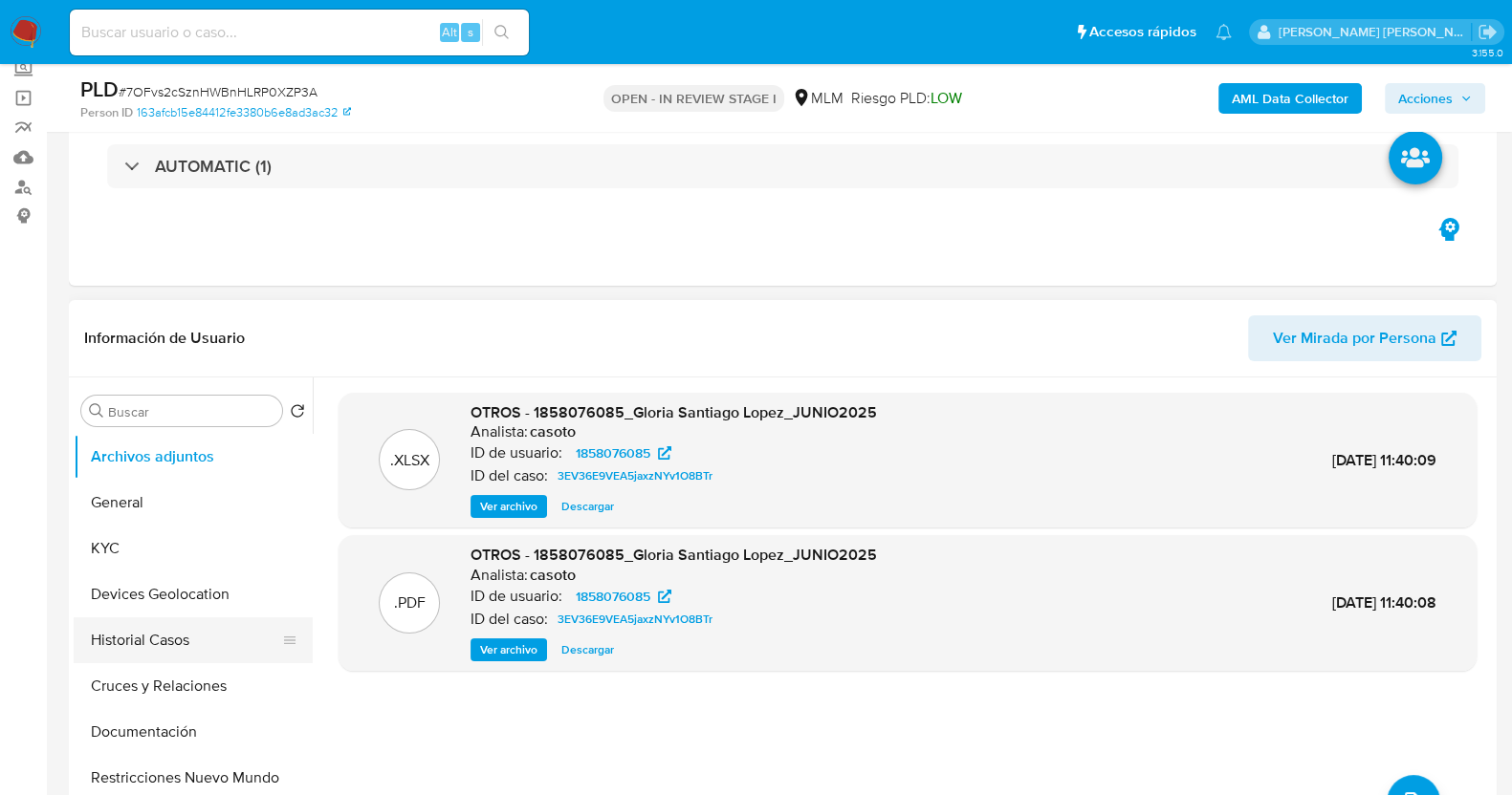
click at [169, 643] on button "Historial Casos" at bounding box center [185, 640] width 223 height 46
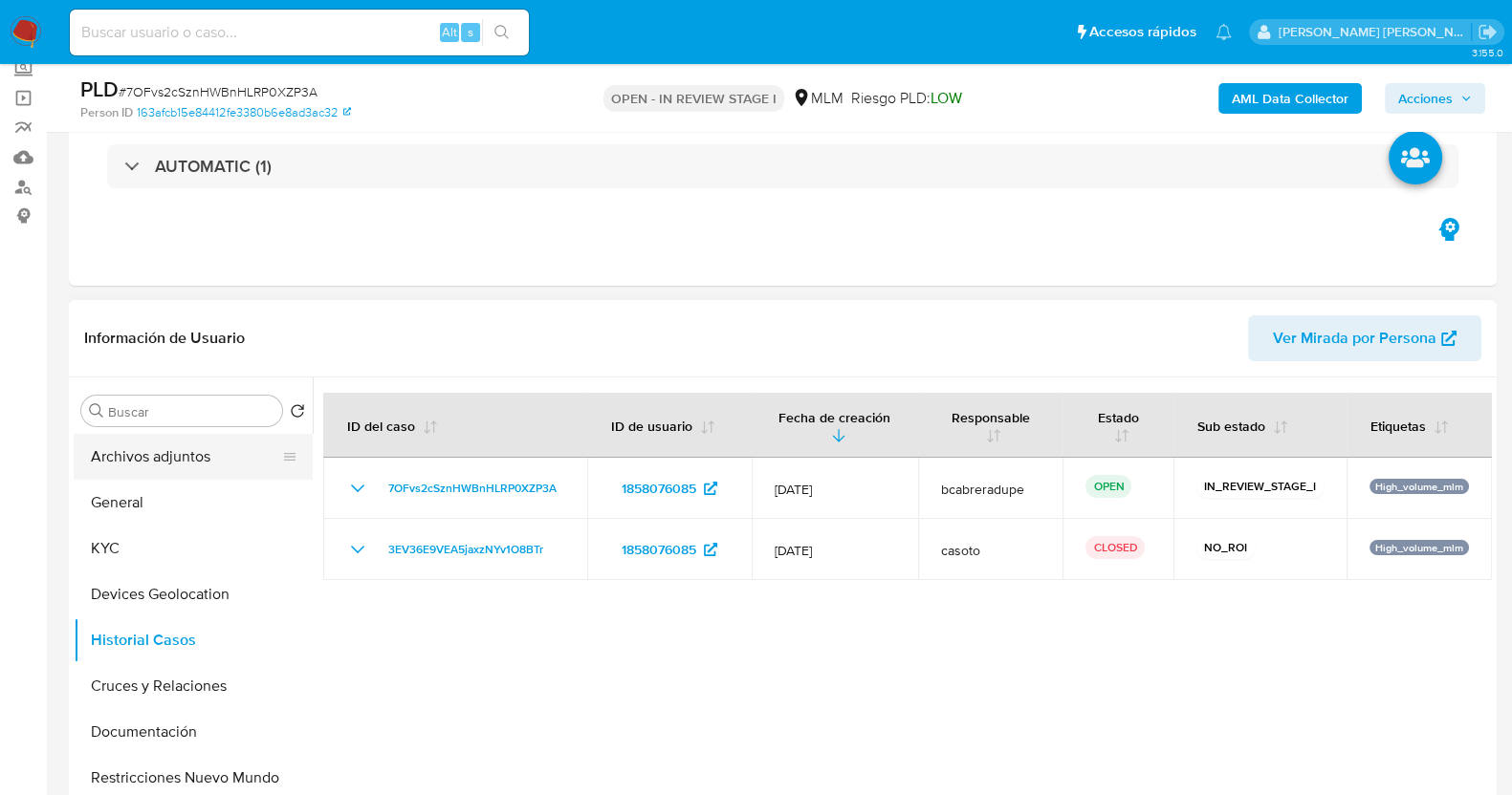
click at [166, 444] on button "Archivos adjuntos" at bounding box center [185, 457] width 223 height 46
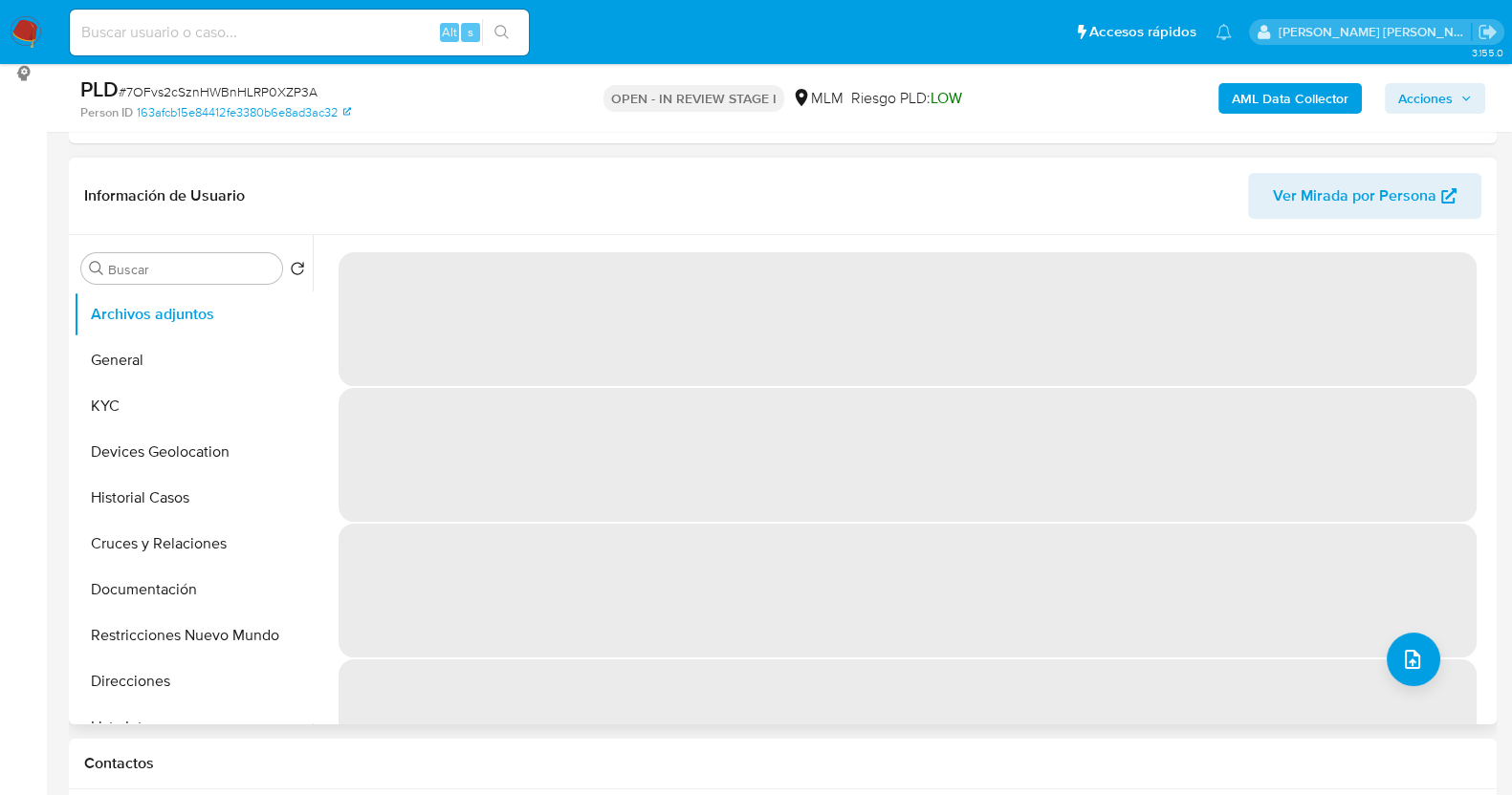
scroll to position [238, 0]
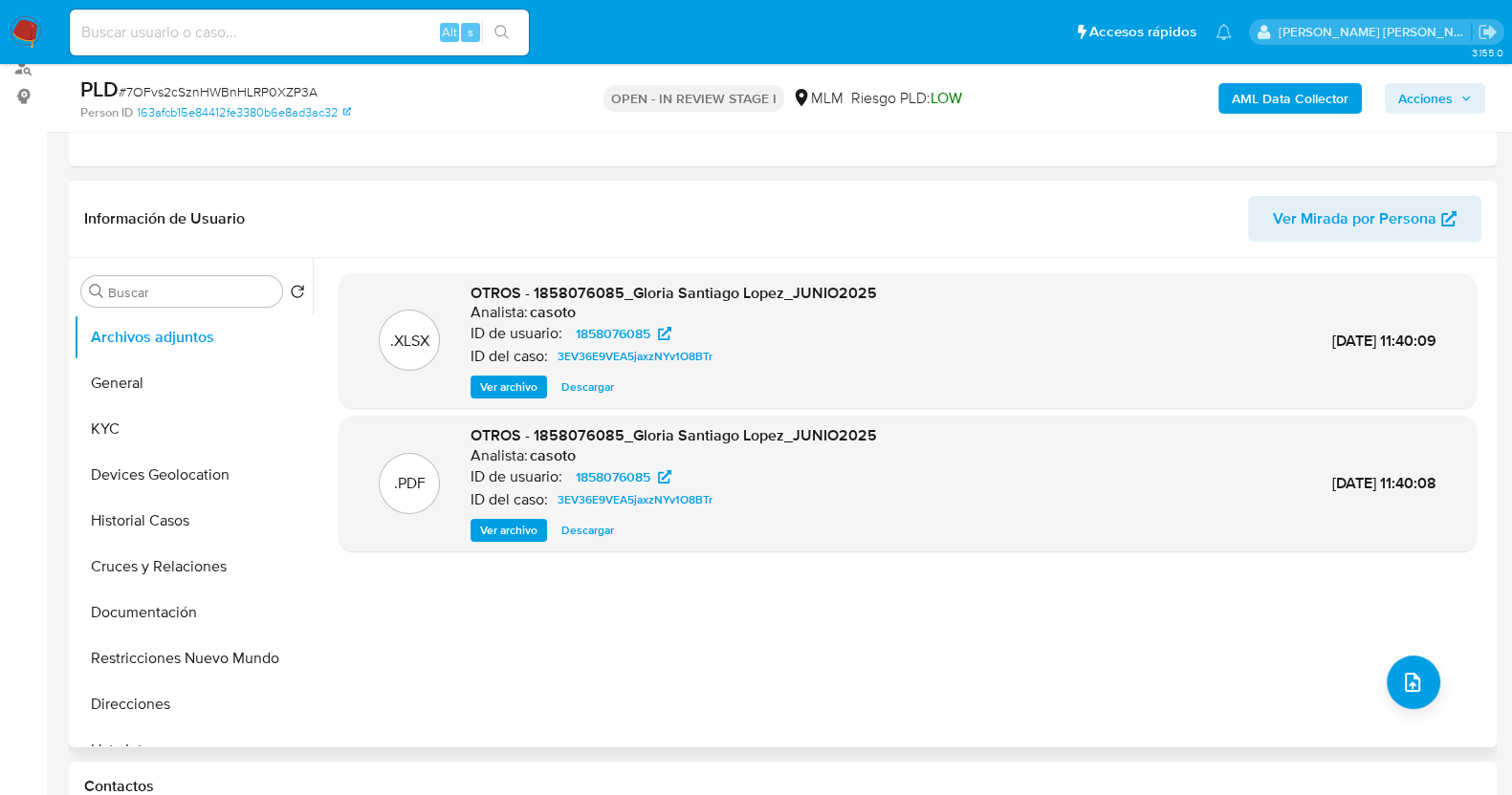
click at [607, 524] on span "Descargar" at bounding box center [587, 530] width 53 height 19
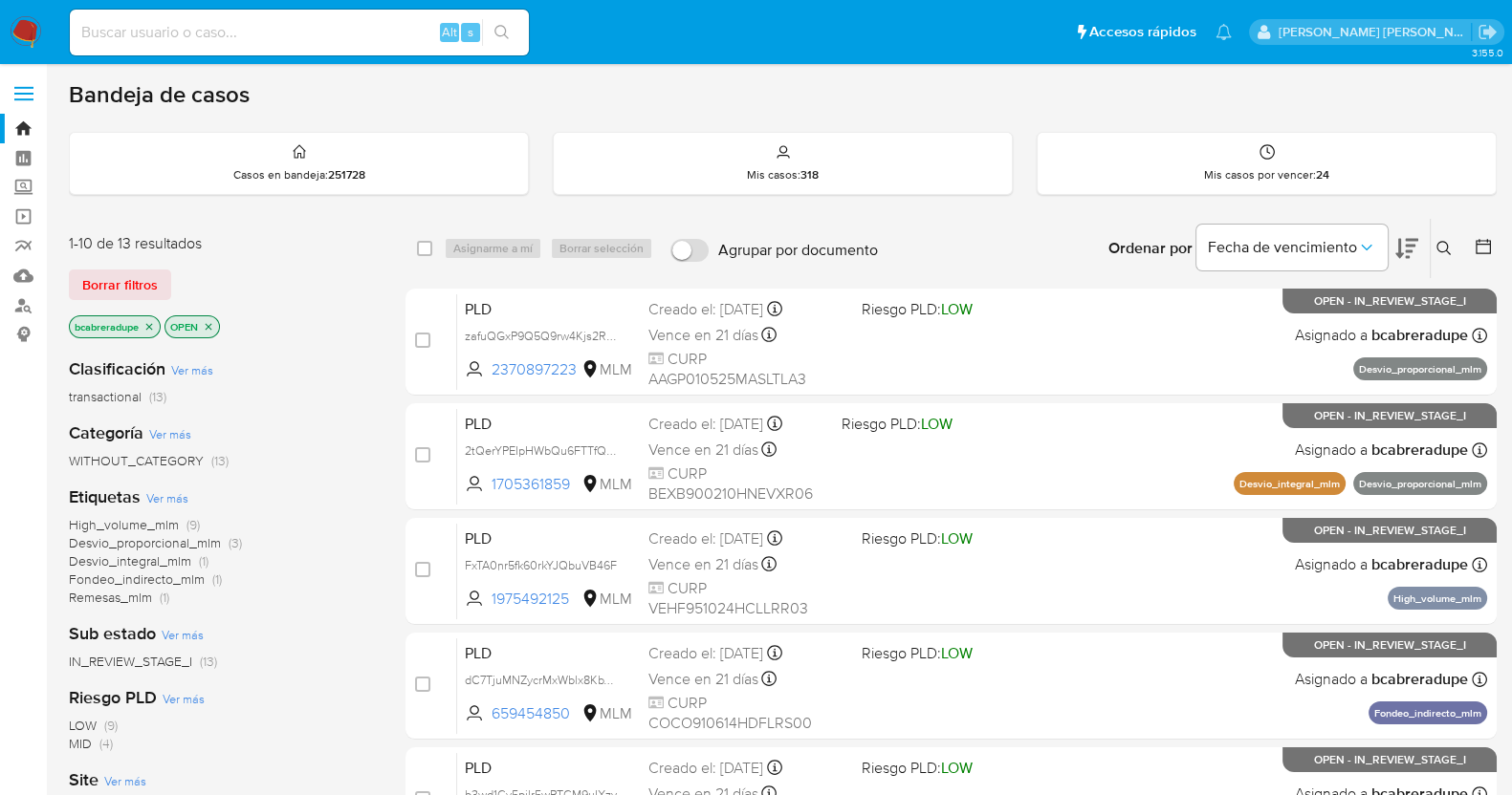
click at [206, 26] on input at bounding box center [299, 32] width 459 height 25
paste input "2362624049"
type input "2362624049"
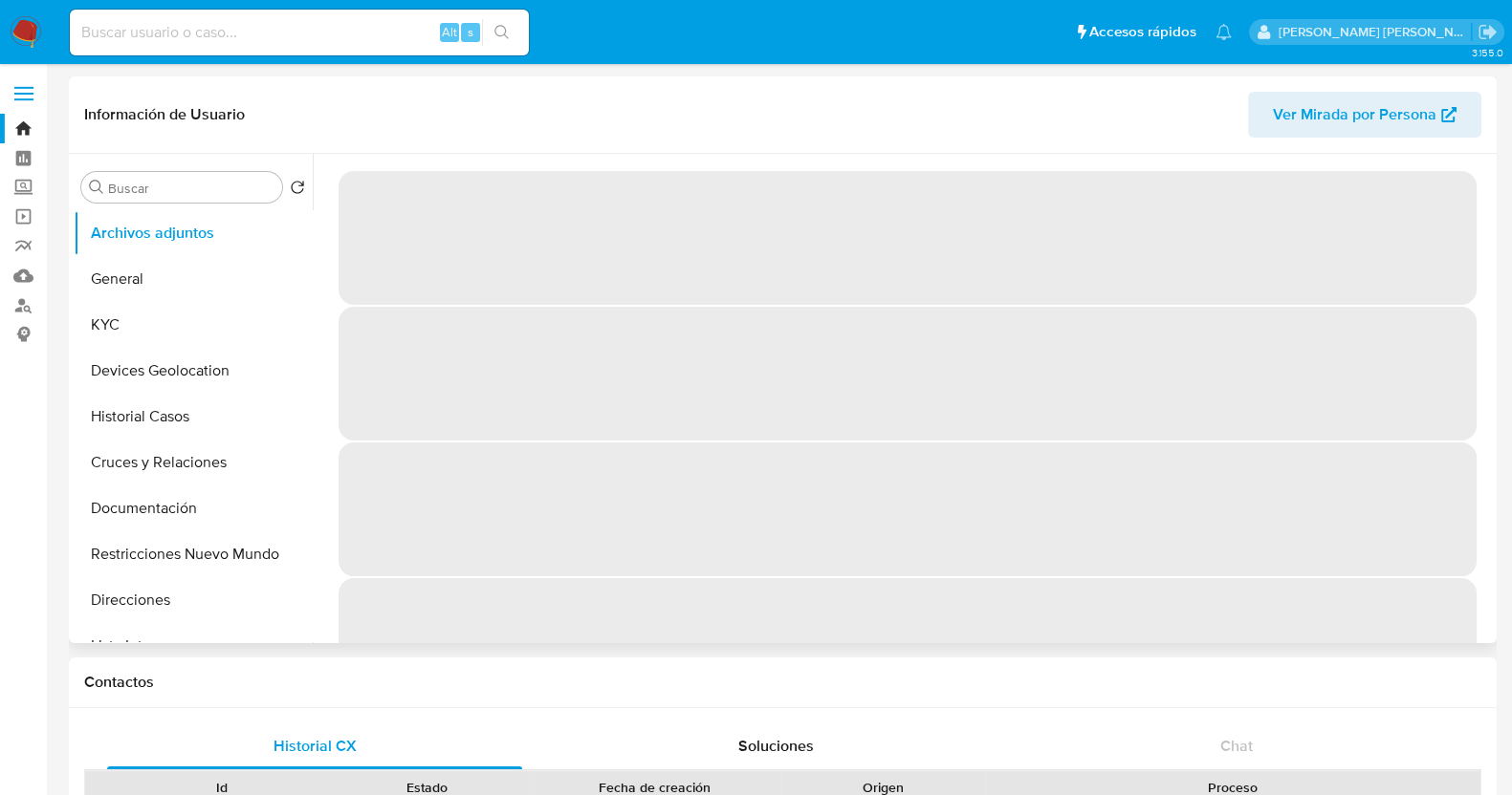
select select "10"
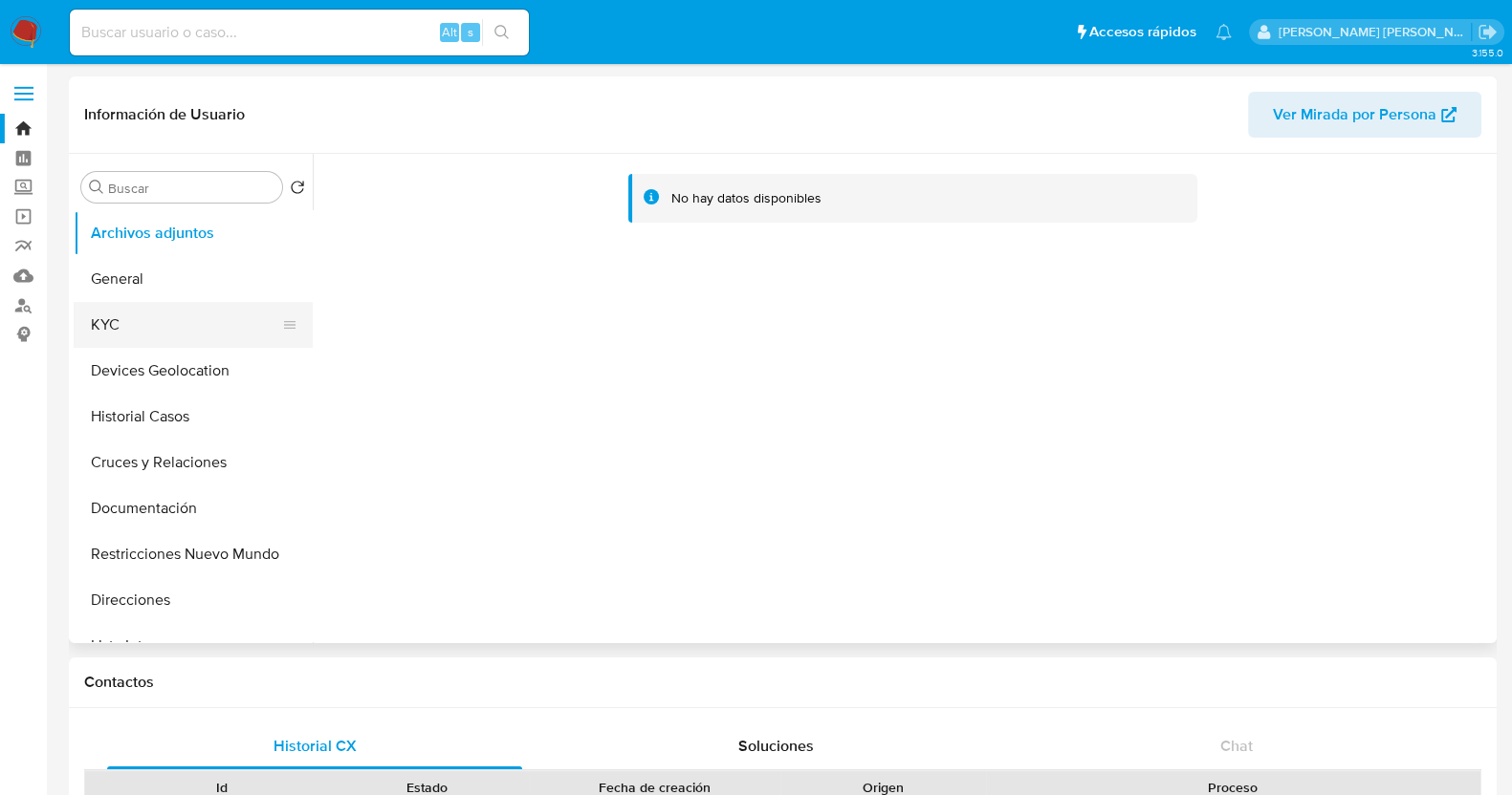
click at [176, 316] on button "KYC" at bounding box center [185, 325] width 223 height 46
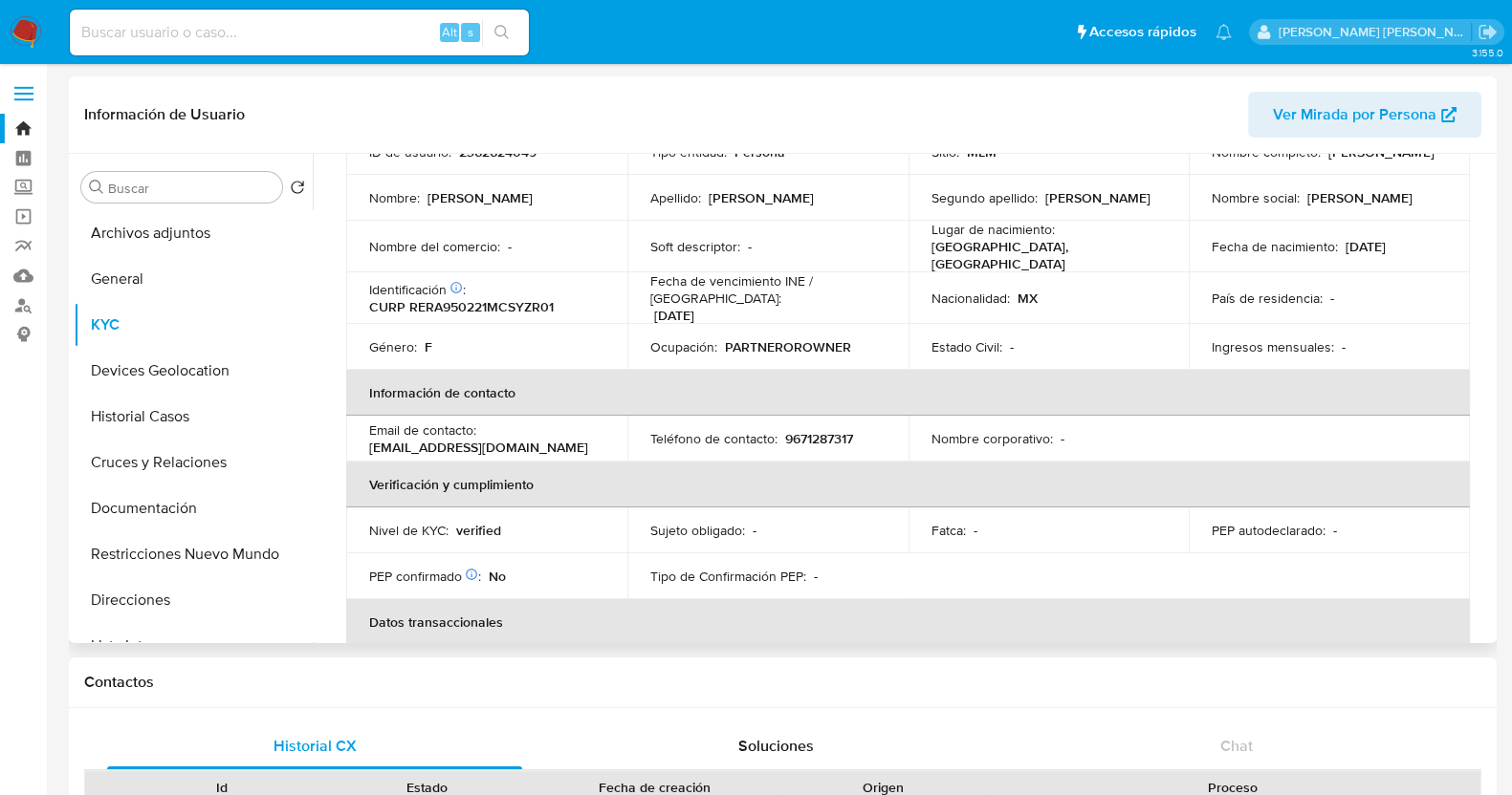
scroll to position [125, 0]
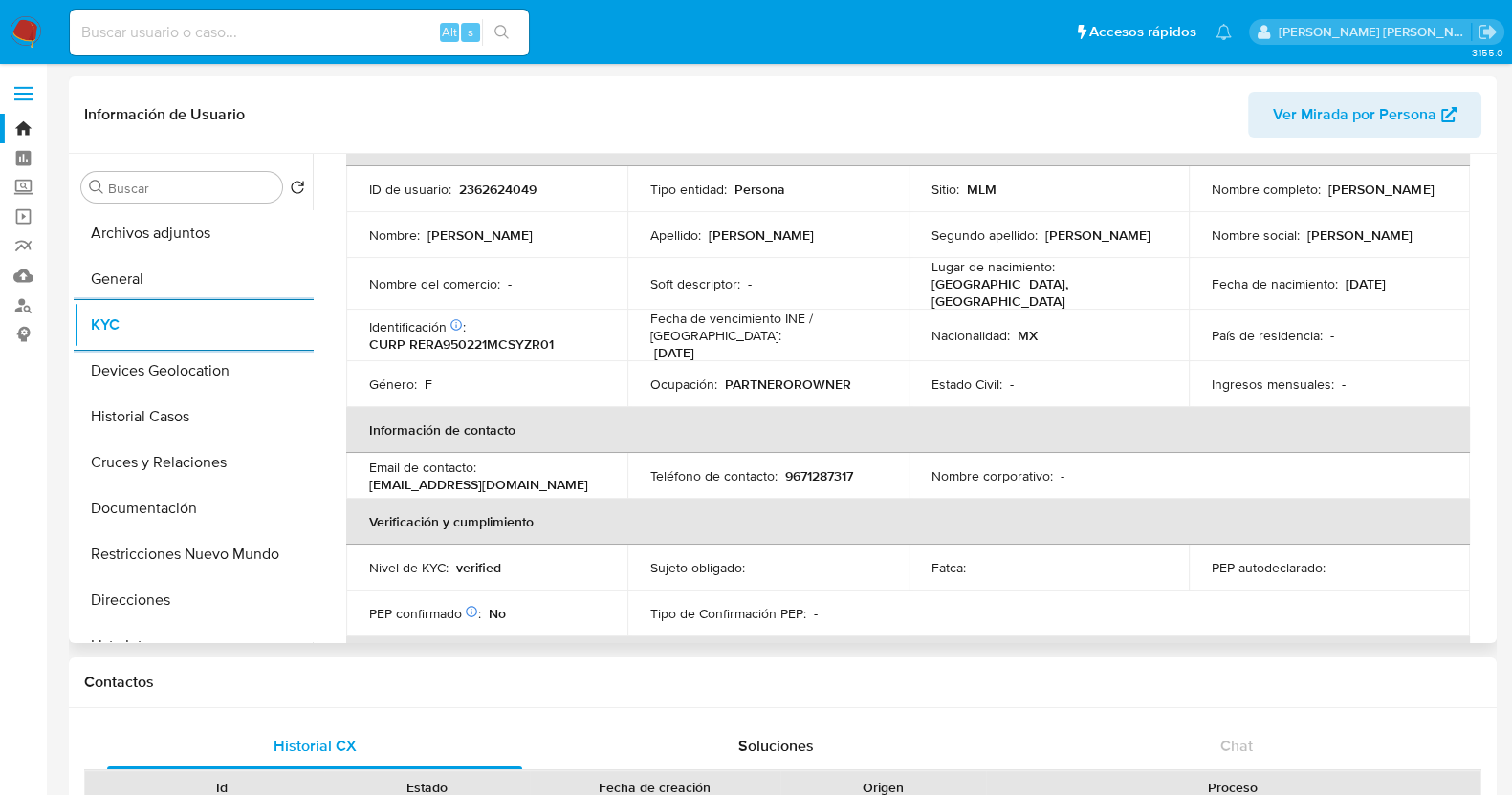
click at [71, 429] on div "Buscar Volver al orden por defecto Archivos adjuntos General KYC Devices Geoloc…" at bounding box center [782, 398] width 1428 height 489
click at [143, 422] on button "Historial Casos" at bounding box center [185, 417] width 223 height 46
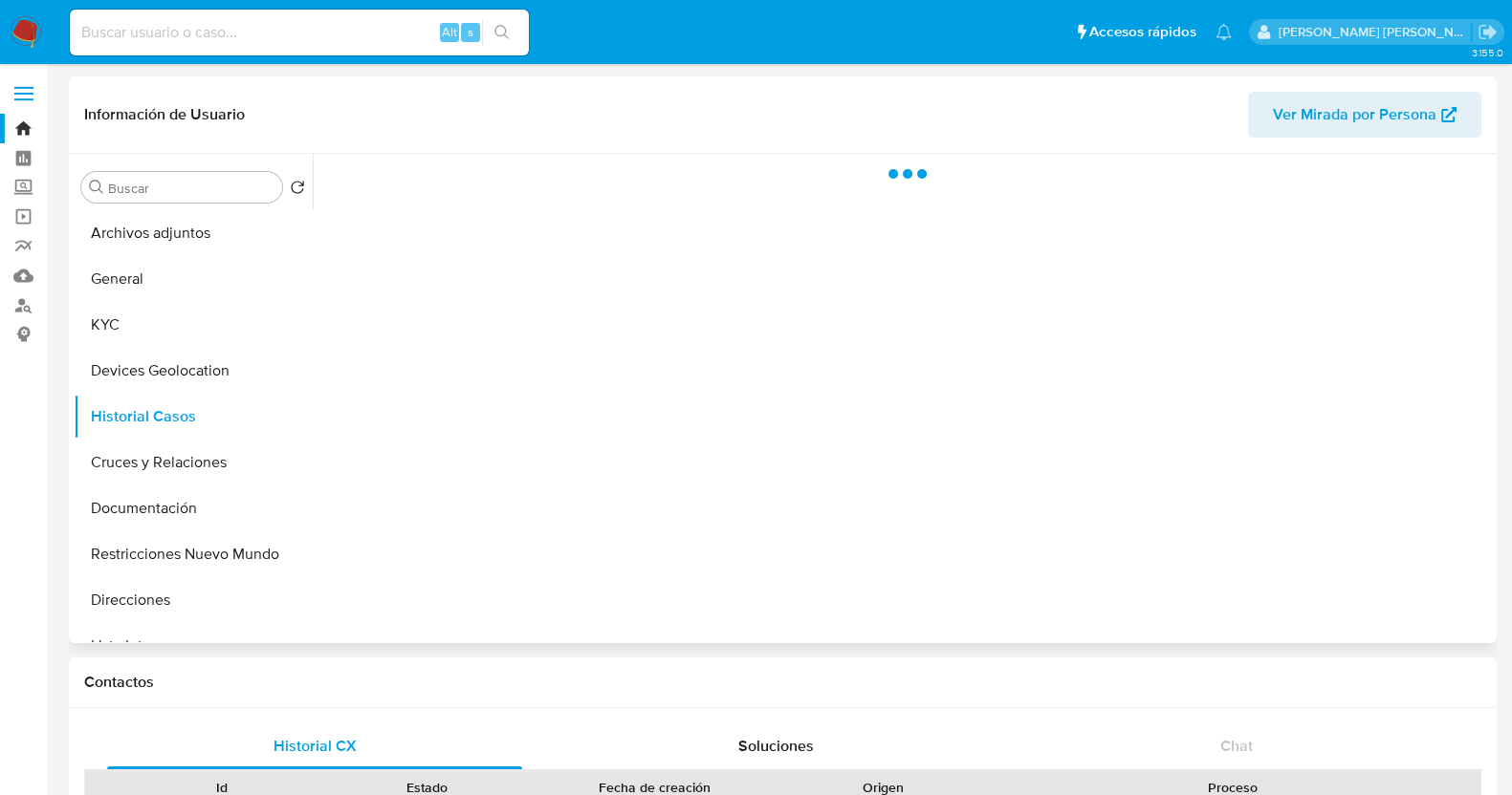
scroll to position [0, 0]
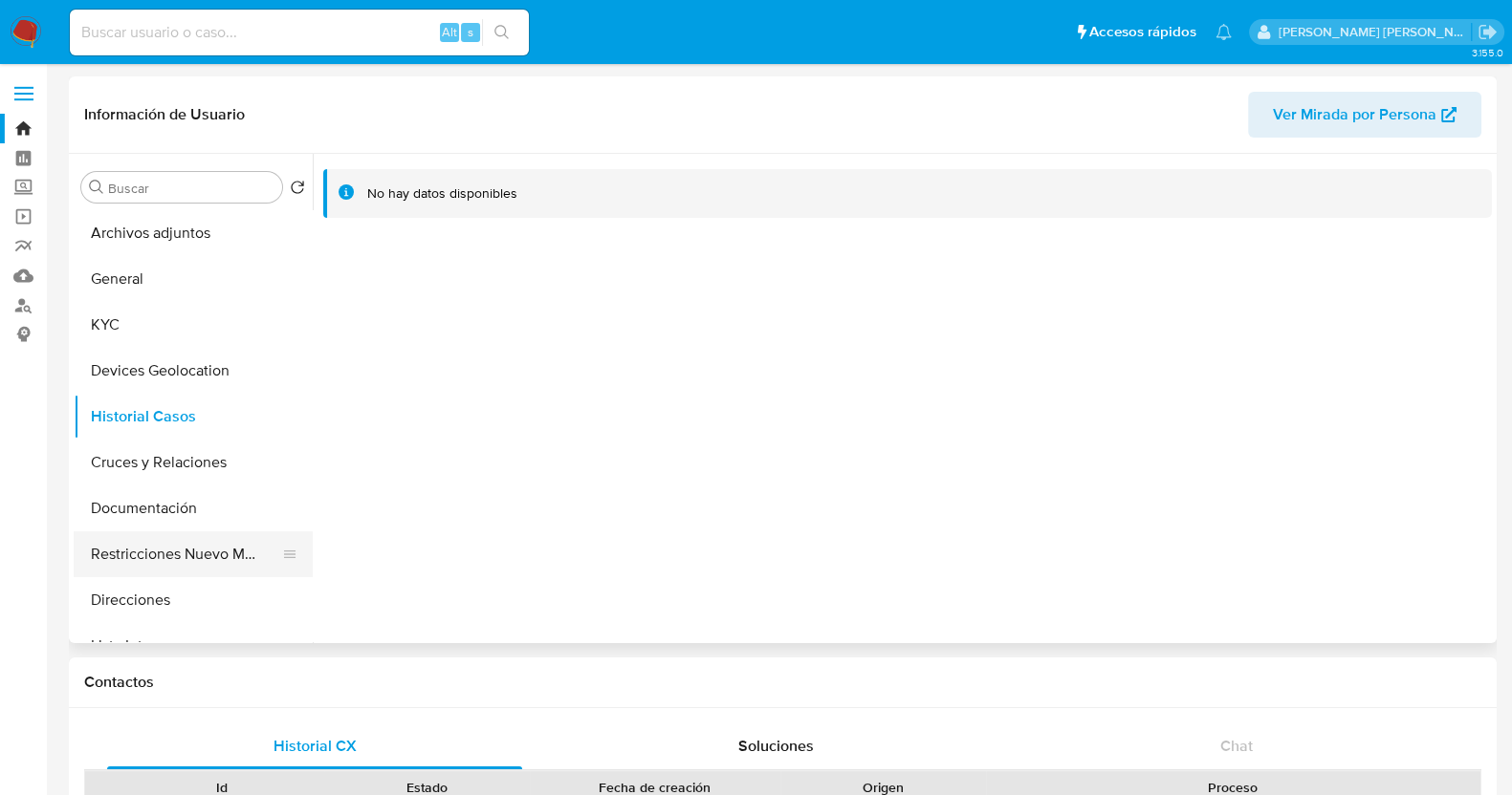
click at [245, 547] on button "Restricciones Nuevo Mundo" at bounding box center [185, 555] width 223 height 46
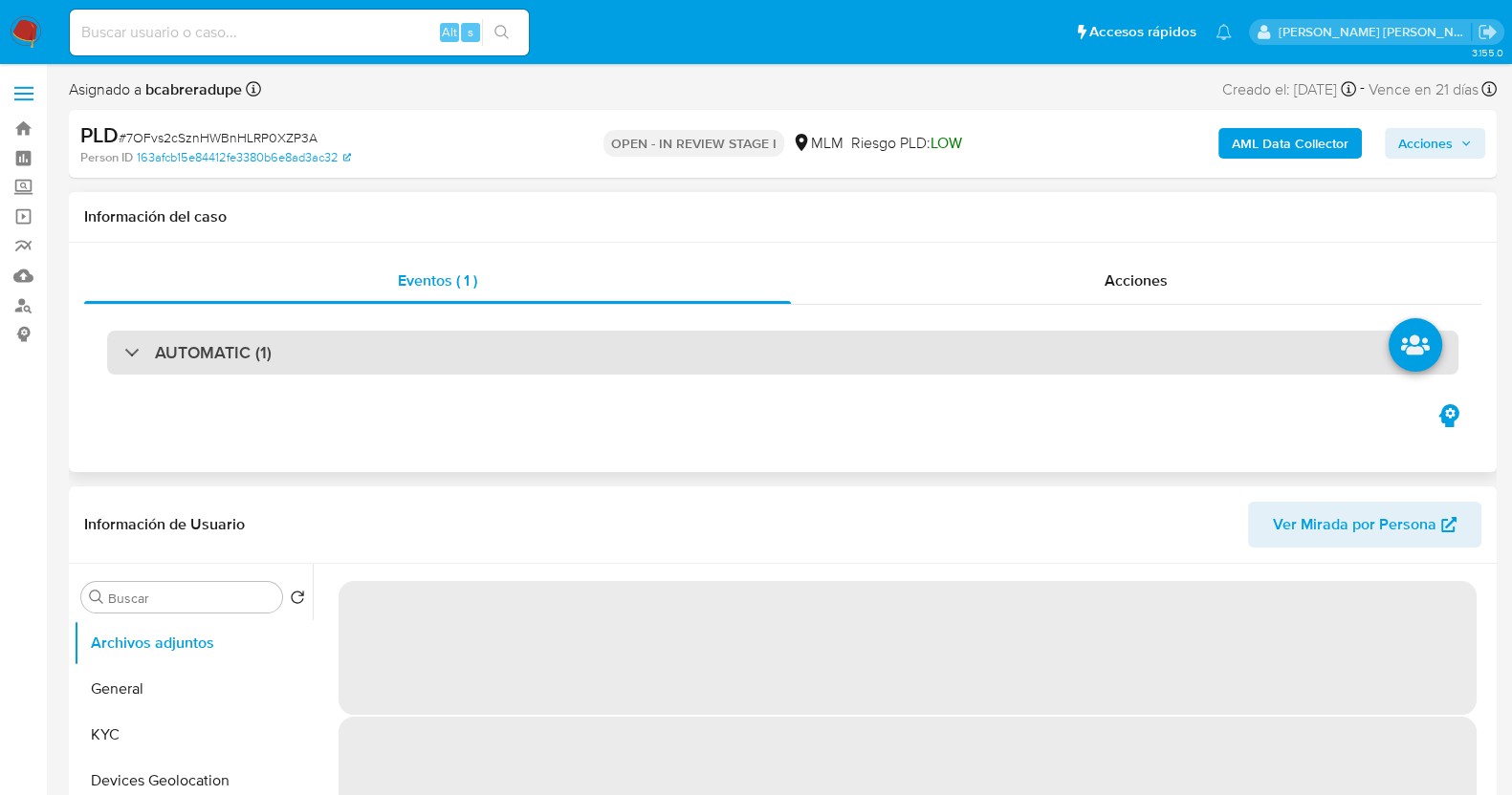
select select "10"
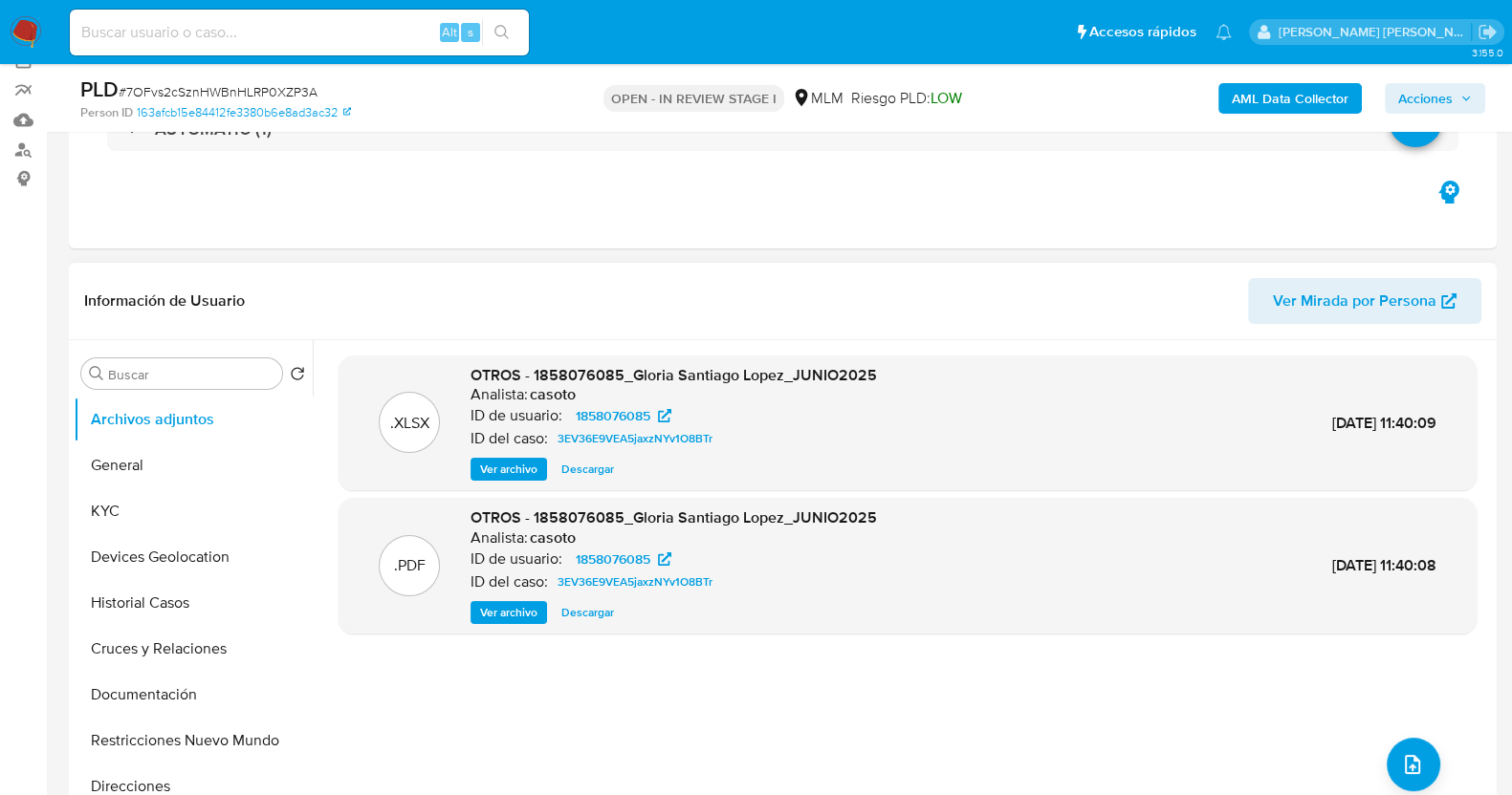
scroll to position [118, 0]
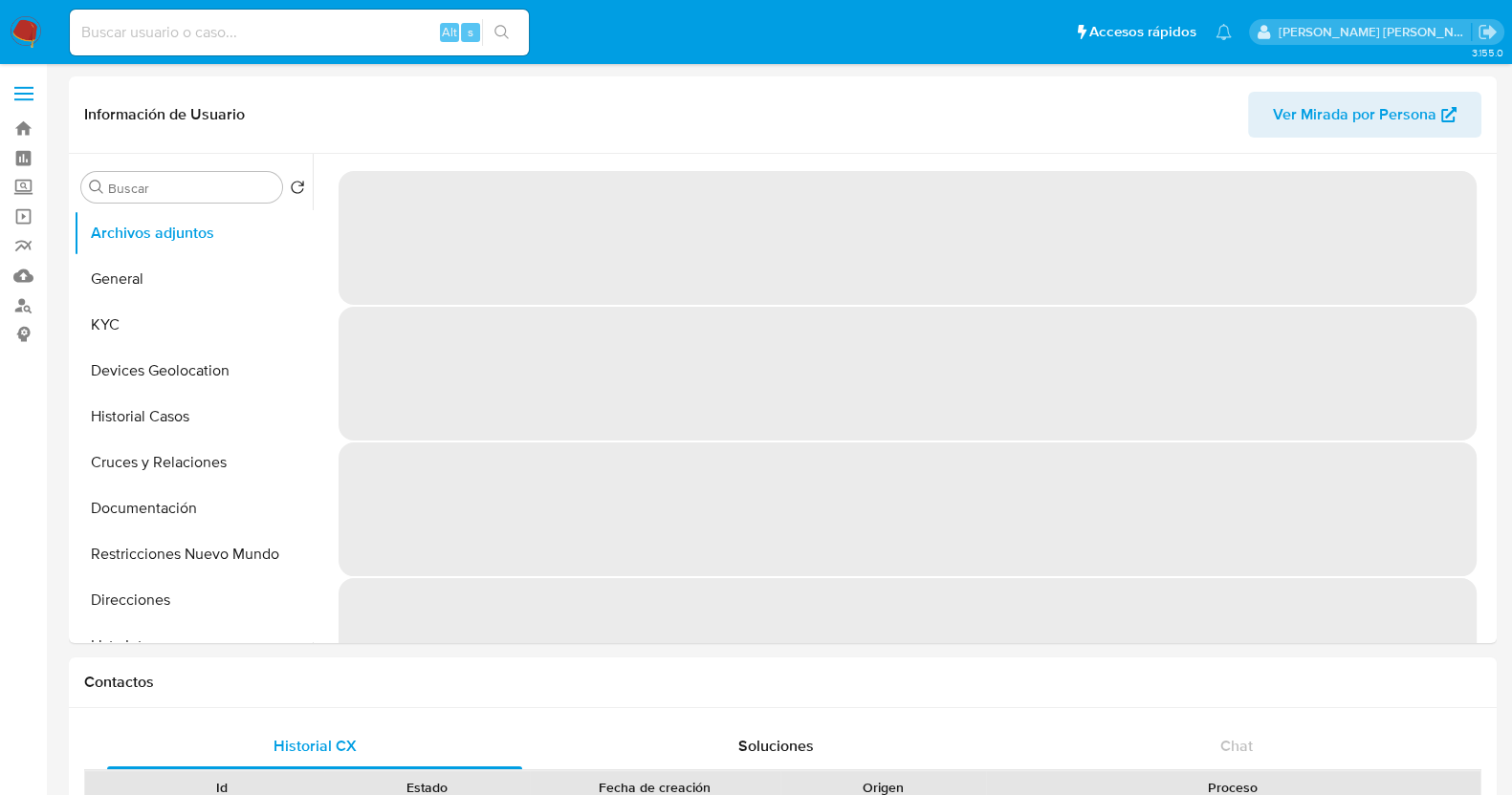
select select "10"
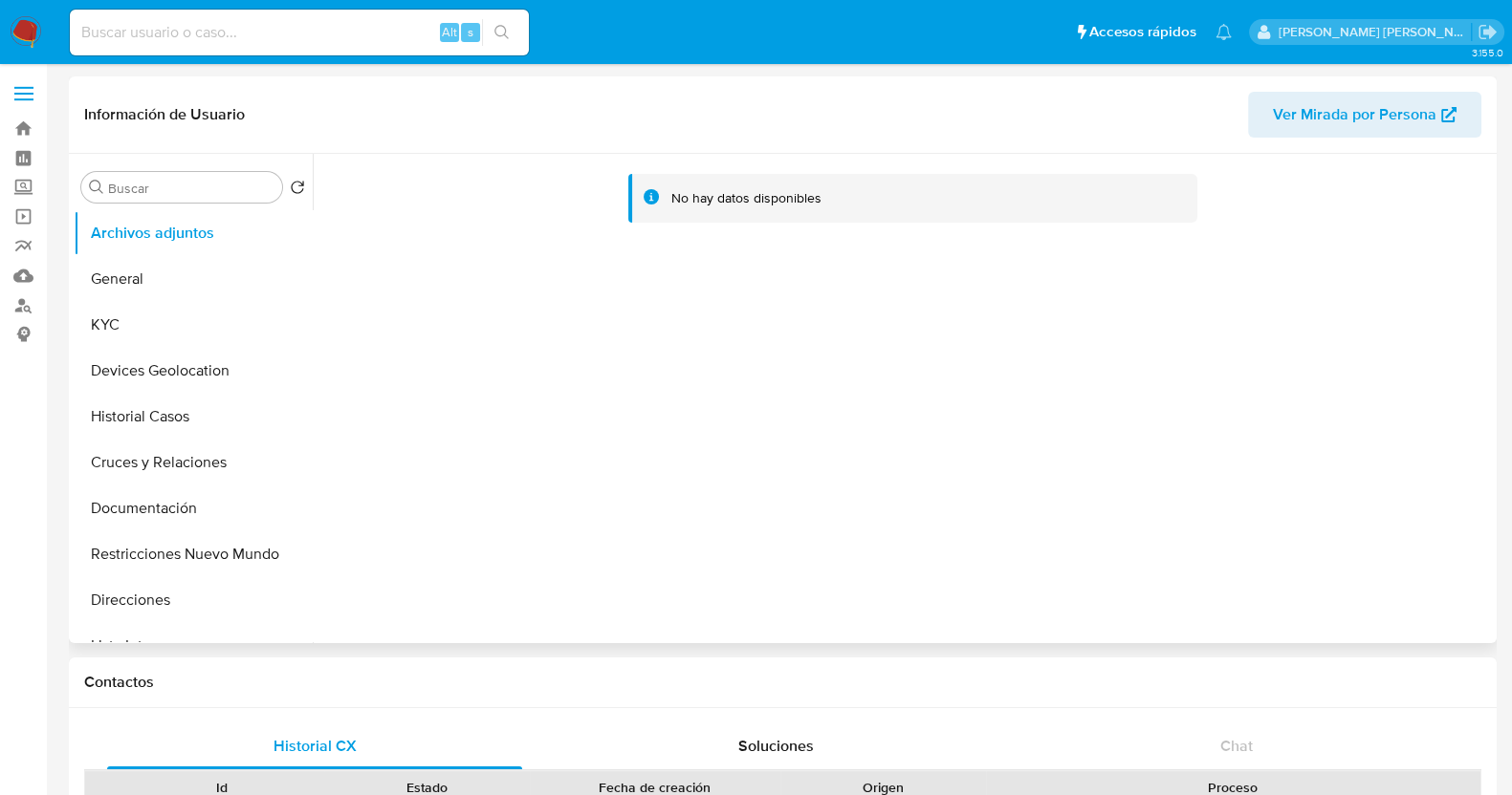
drag, startPoint x: 129, startPoint y: 327, endPoint x: 316, endPoint y: 291, distance: 190.4
click at [129, 327] on button "KYC" at bounding box center [193, 325] width 239 height 46
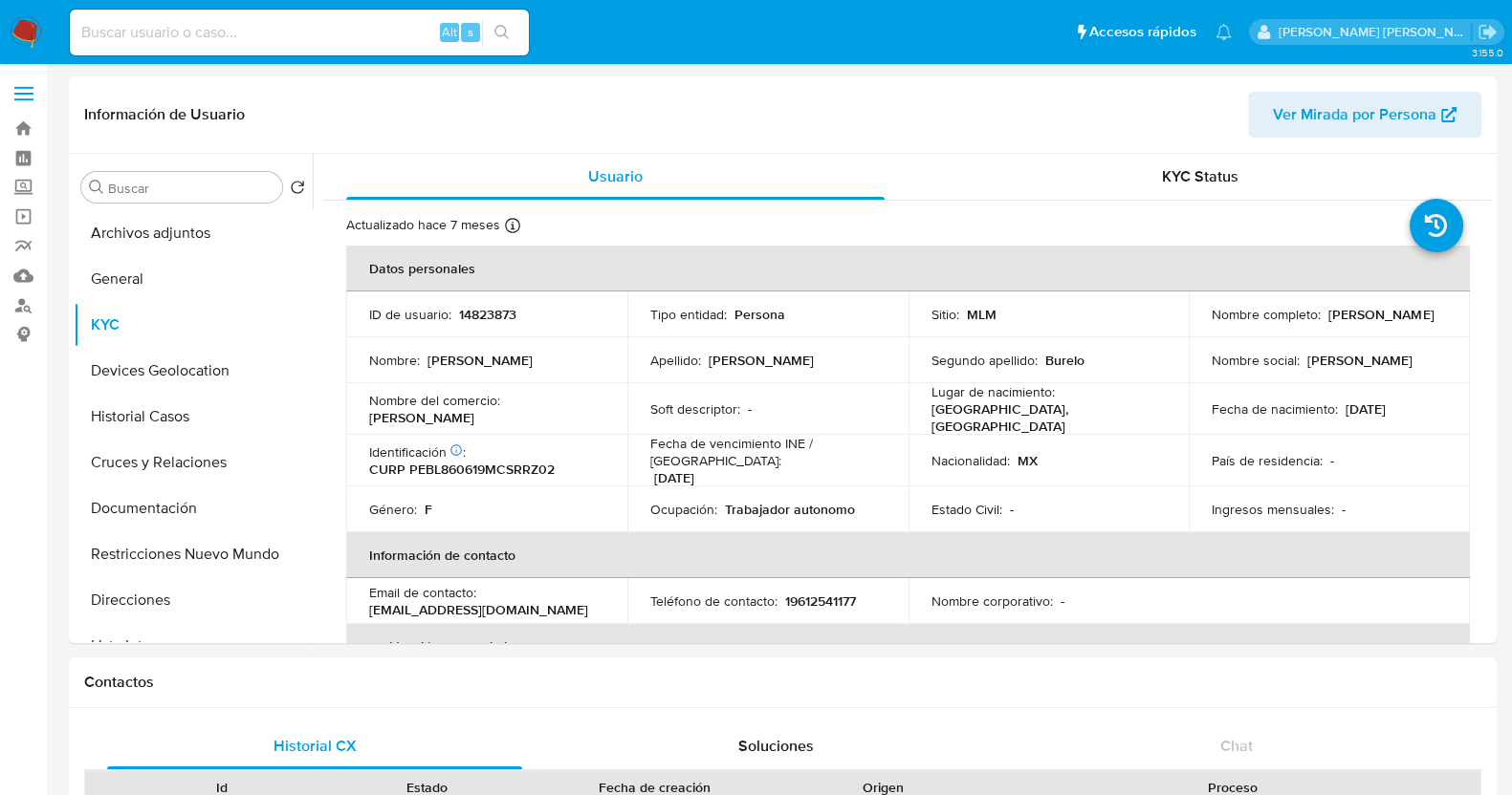
click at [297, 44] on div "Alt s" at bounding box center [299, 33] width 459 height 46
click at [337, 31] on input at bounding box center [299, 32] width 459 height 25
paste input "1910052530"
type input "1910052530"
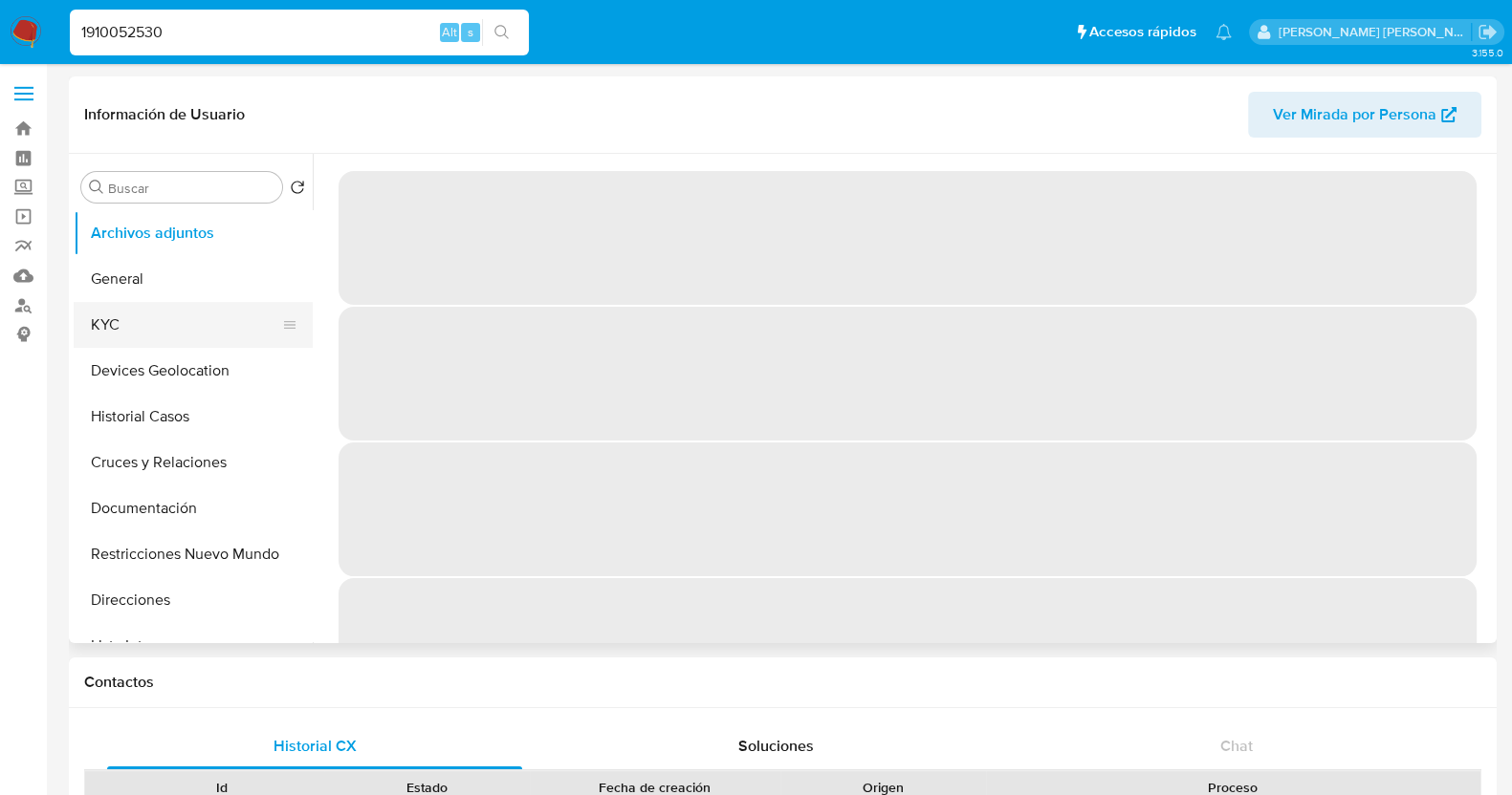
select select "10"
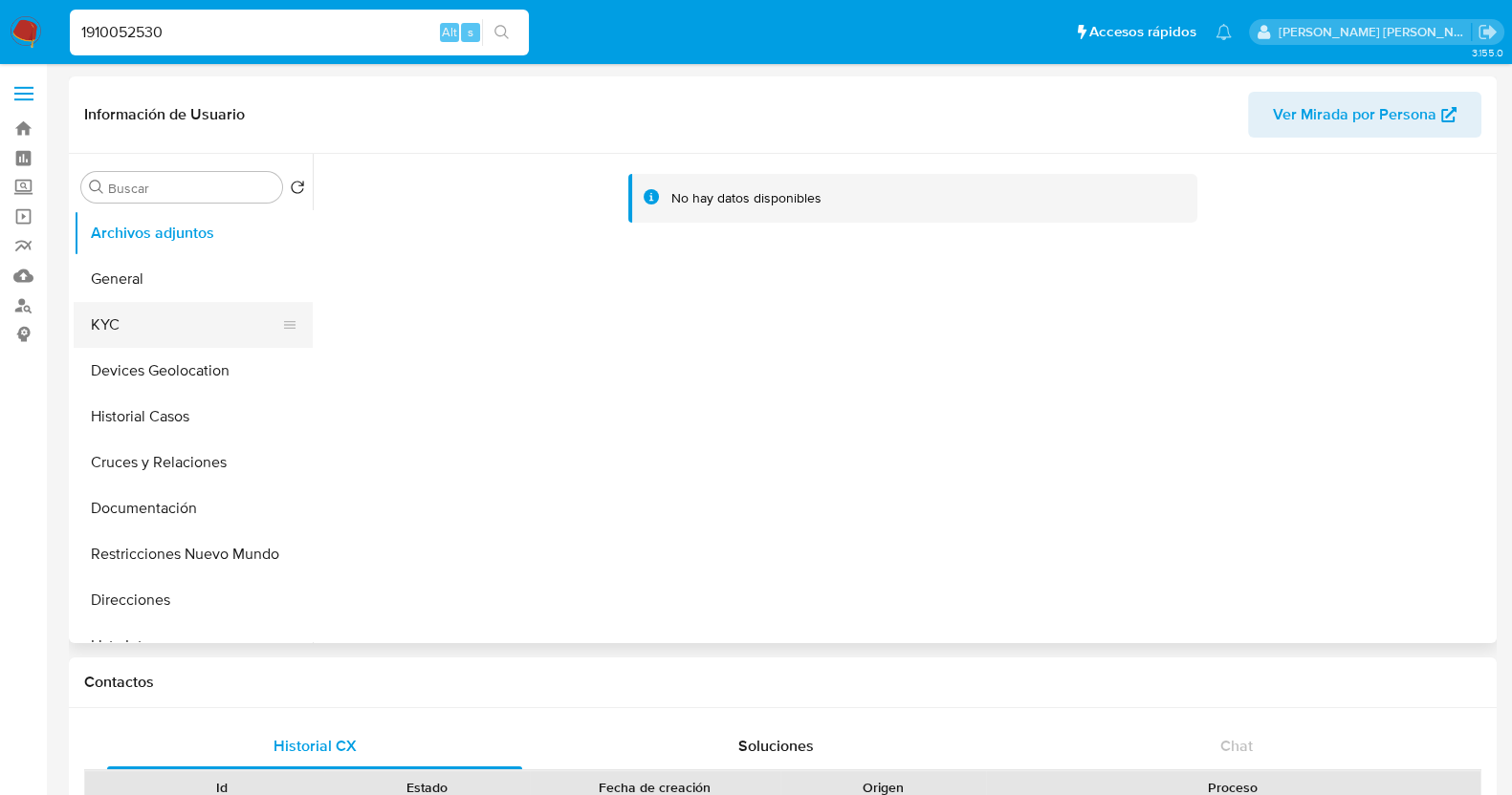
click at [196, 320] on button "KYC" at bounding box center [185, 325] width 223 height 46
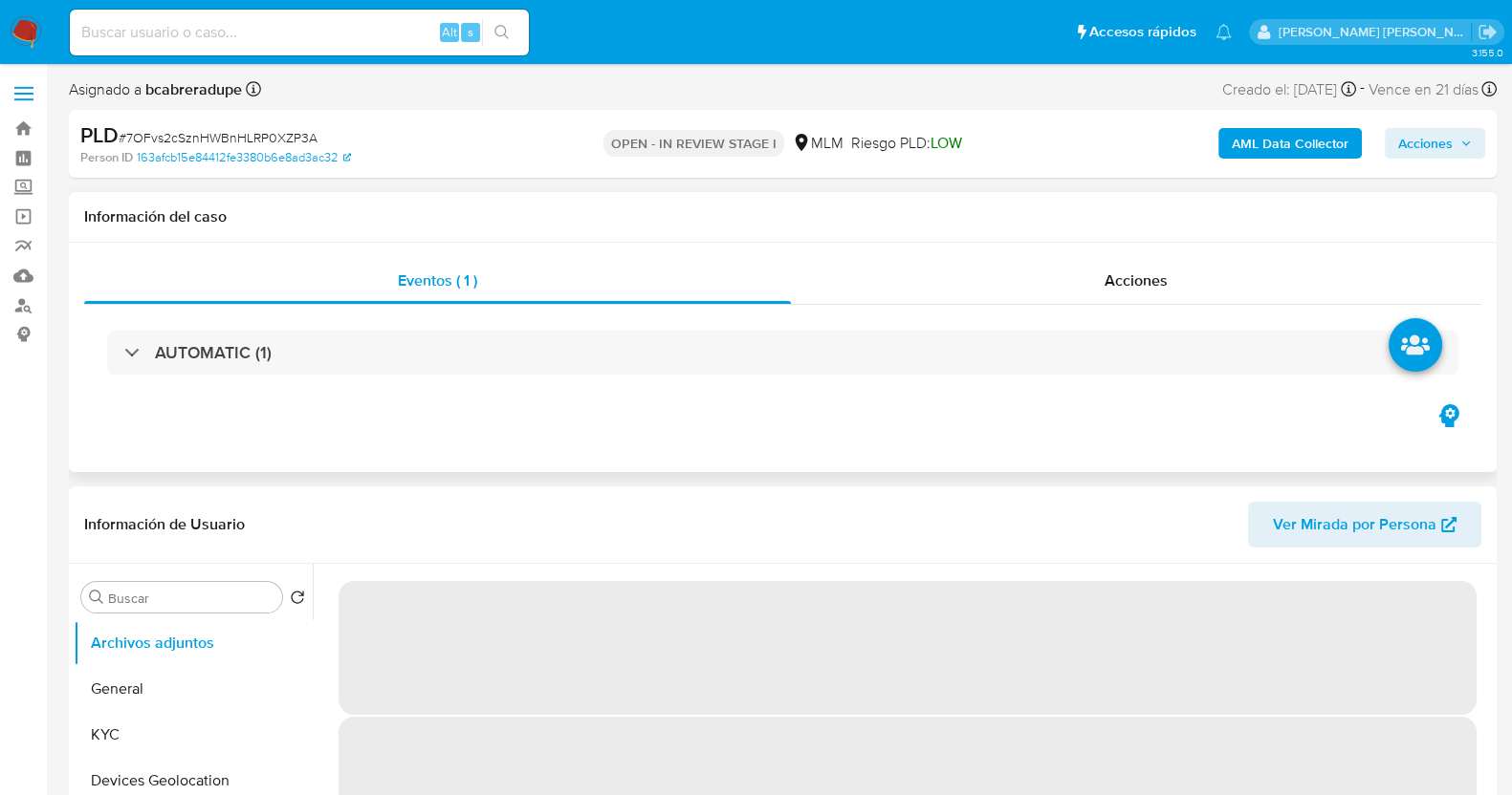
select select "10"
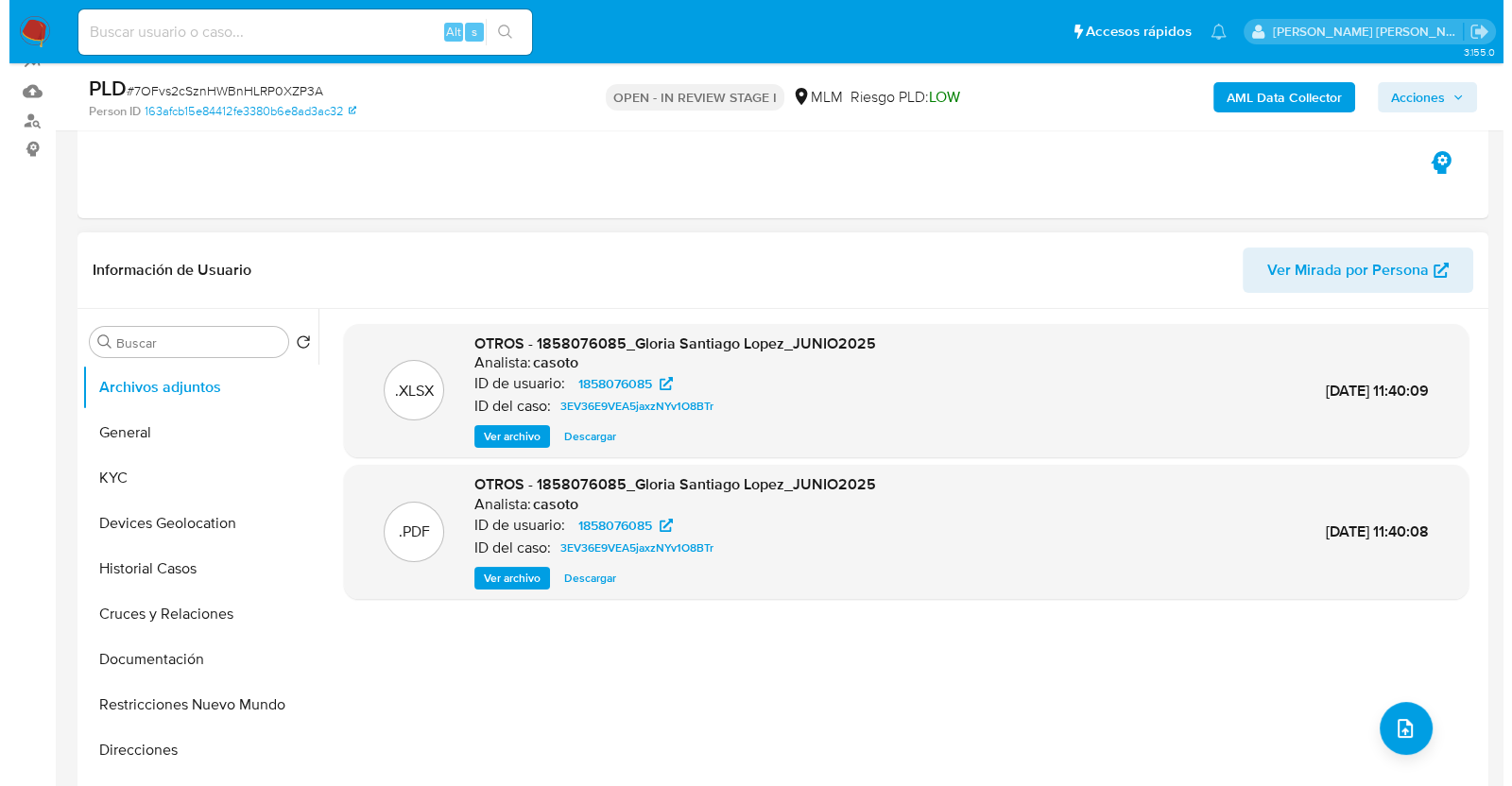
scroll to position [236, 0]
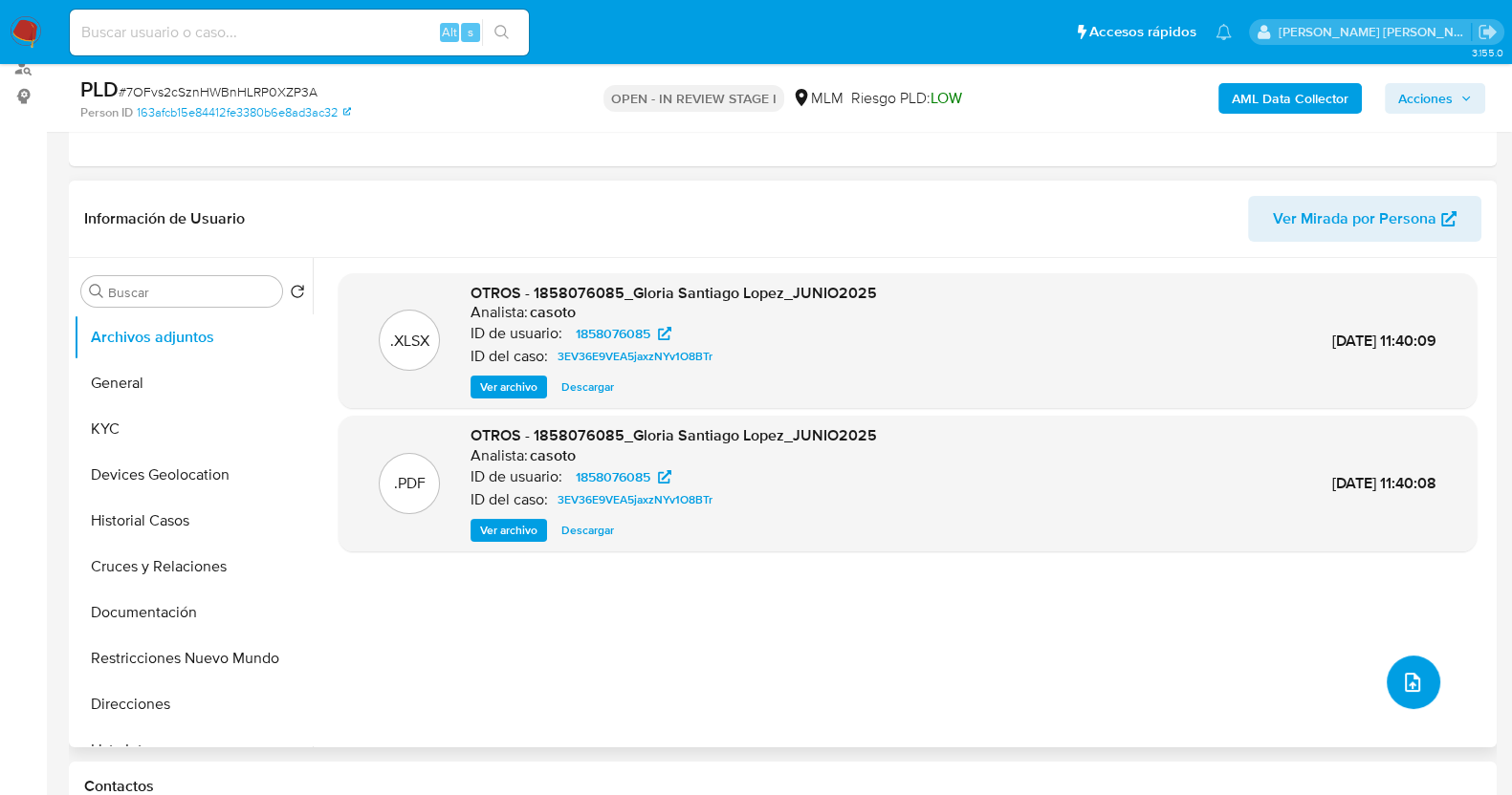
click at [1401, 675] on icon "upload-file" at bounding box center [1412, 682] width 23 height 23
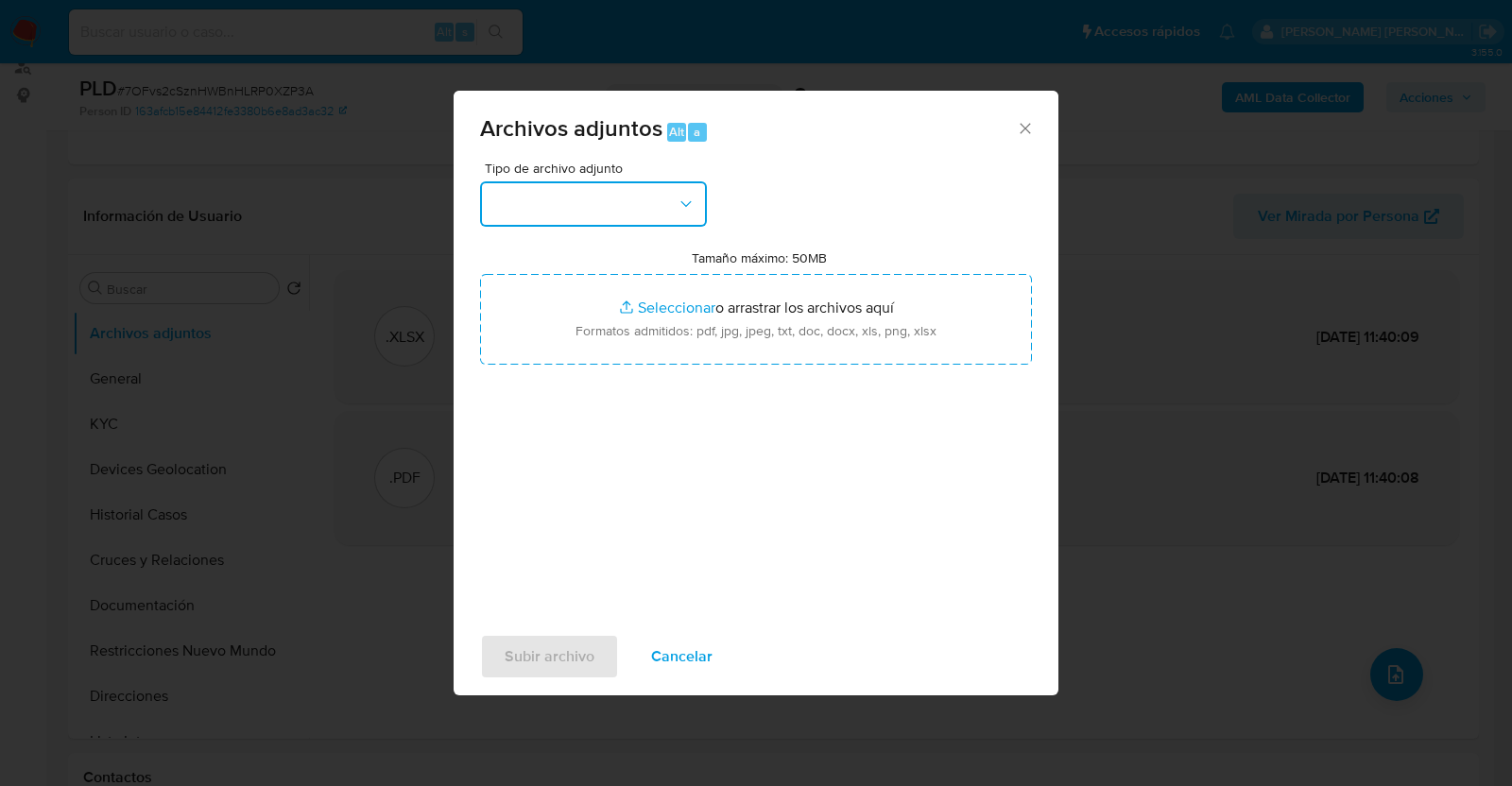
click at [658, 203] on button "button" at bounding box center [593, 204] width 227 height 45
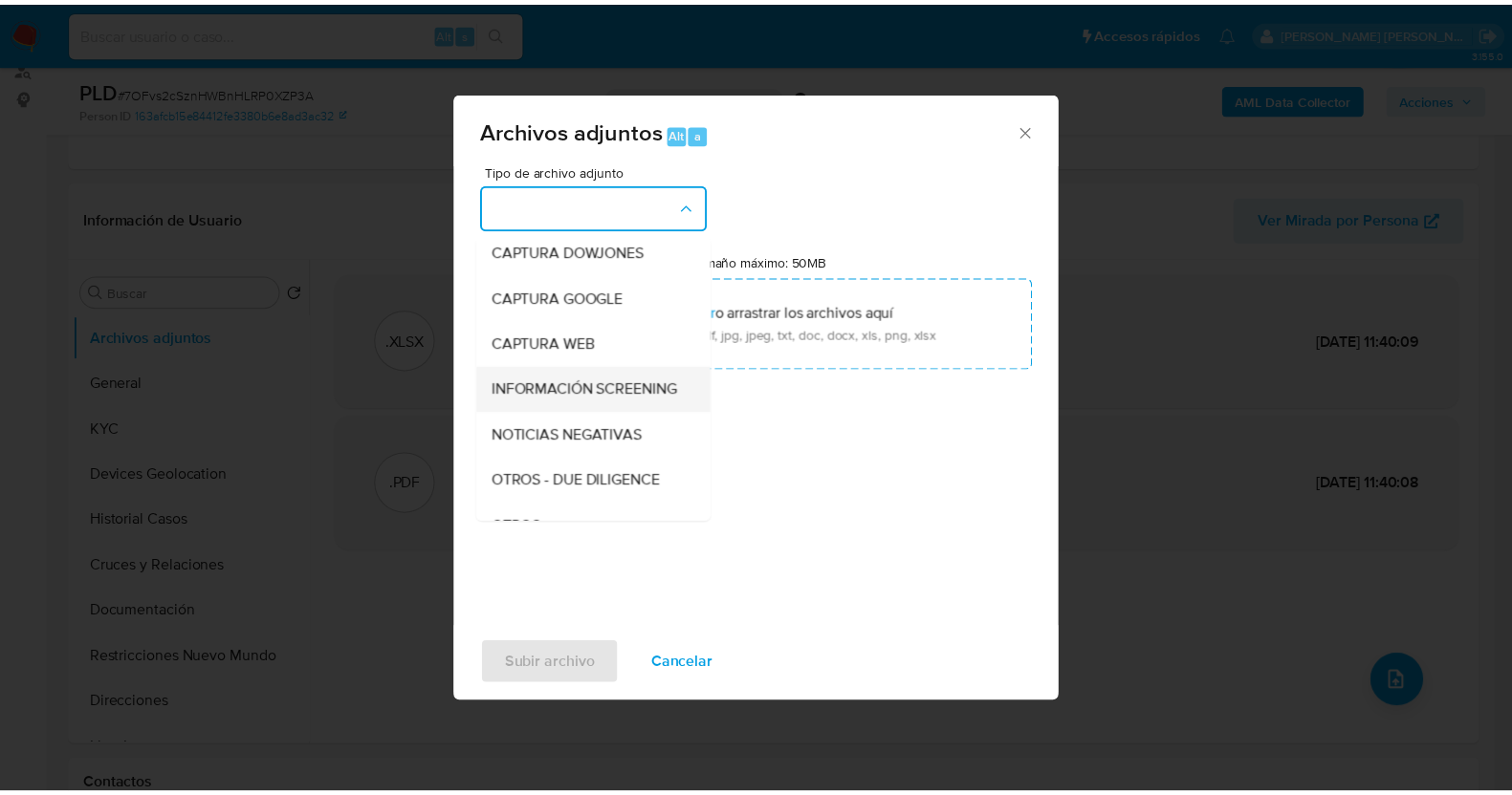
scroll to position [99, 0]
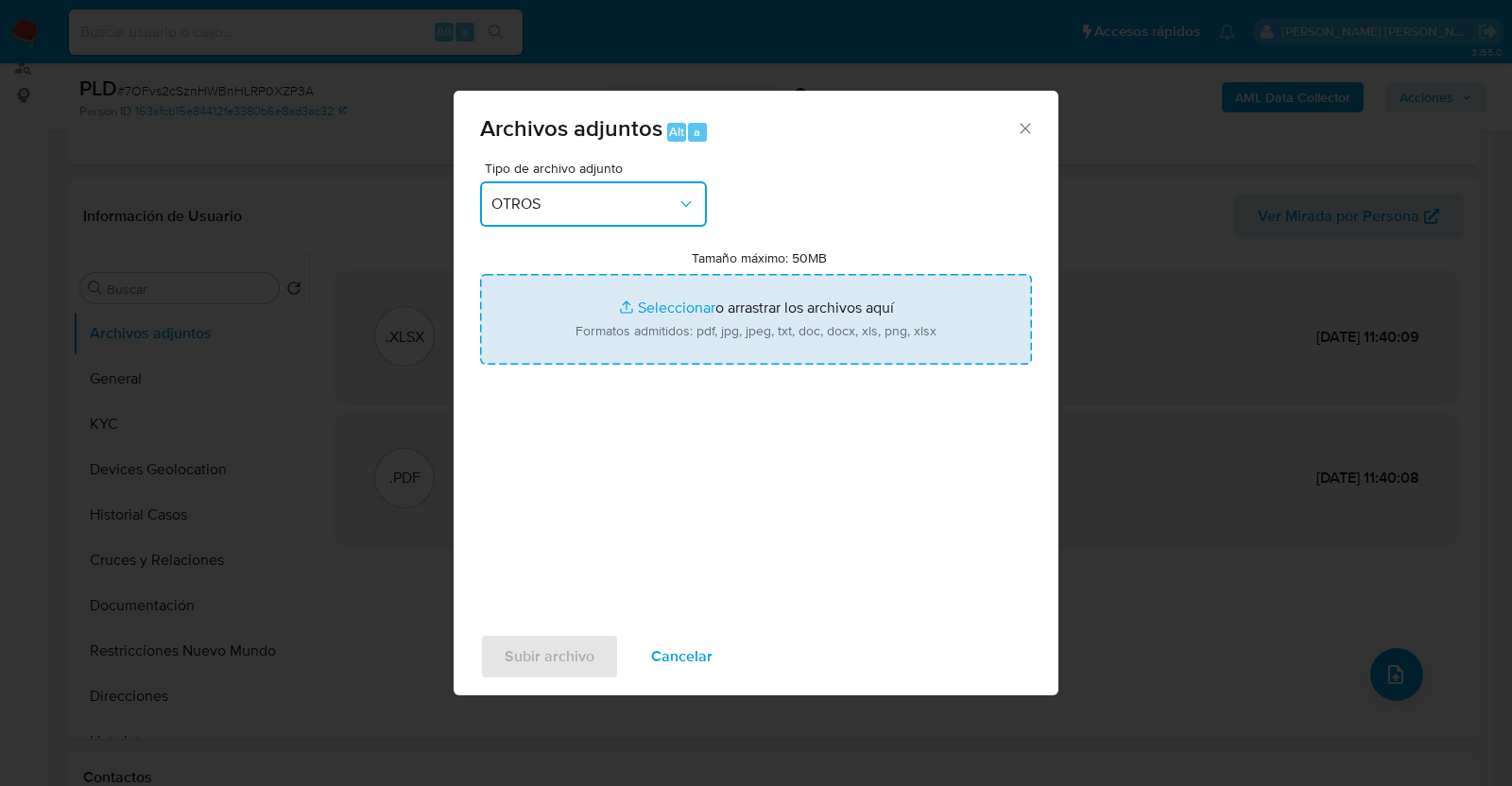
type input "C:\fakepath\1858076085_GLORIA SANTIAGO_JUL2025.pdf"
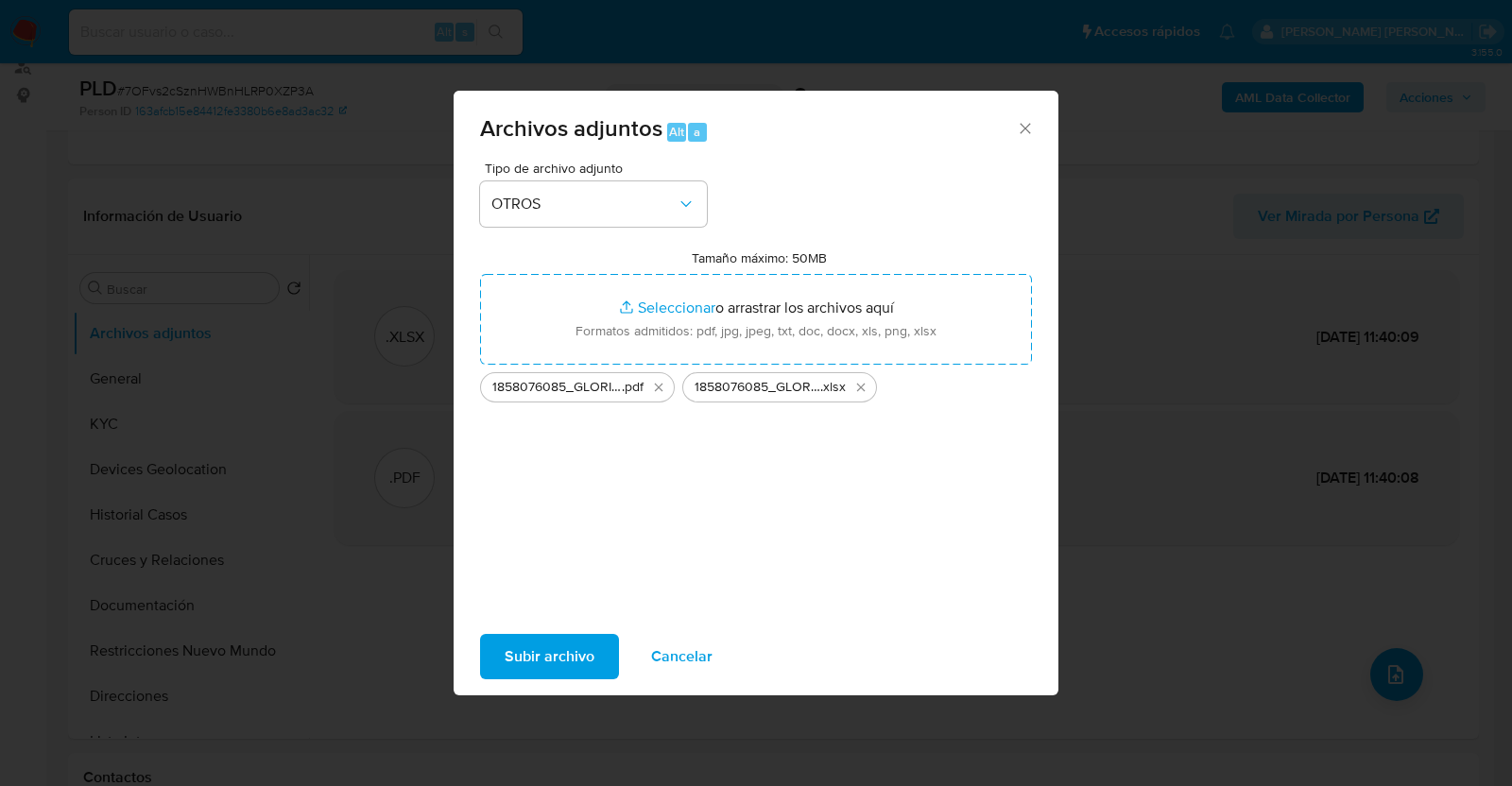
click at [574, 659] on span "Subir archivo" at bounding box center [549, 656] width 90 height 41
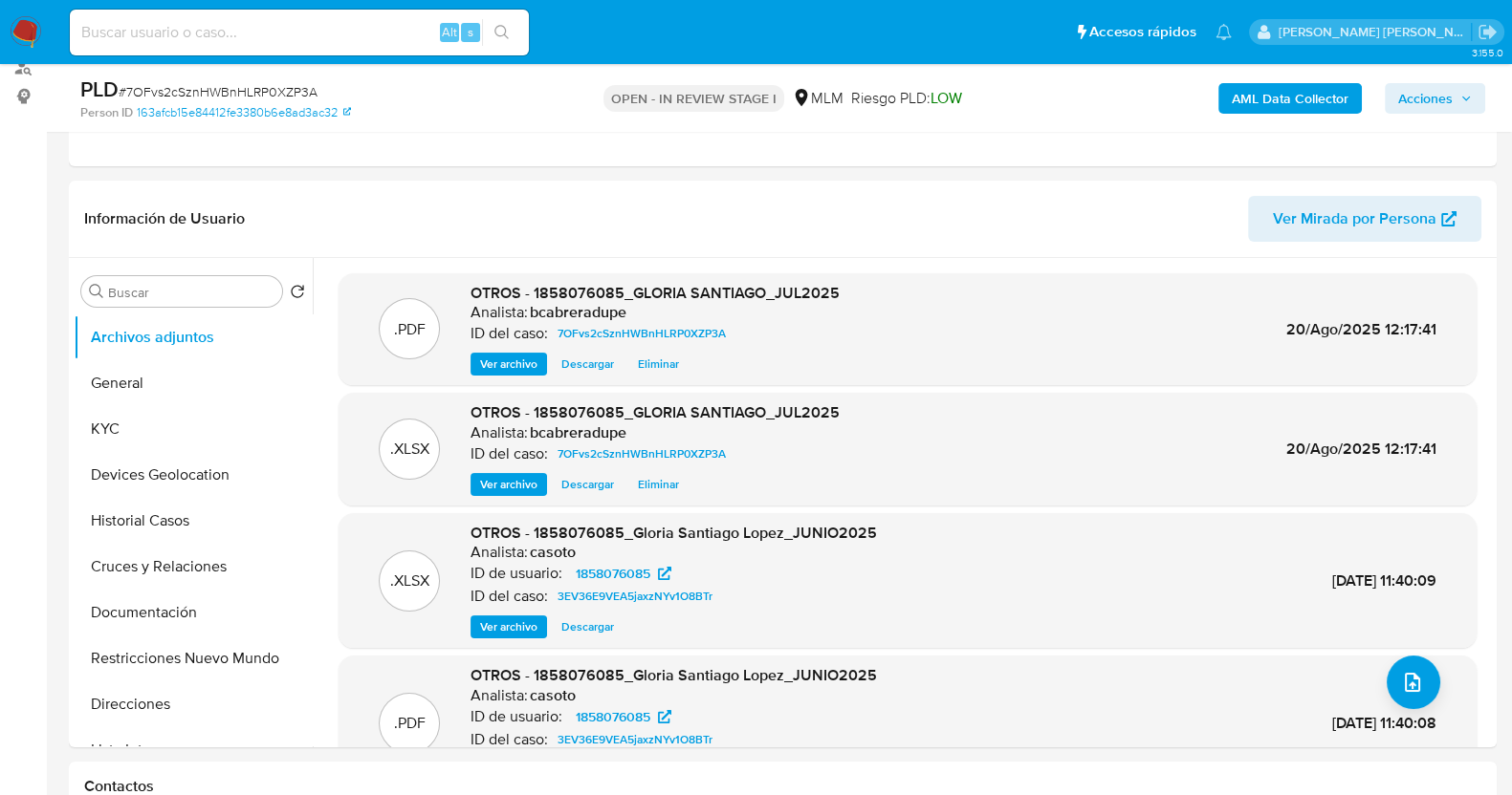
click at [1435, 95] on span "Acciones" at bounding box center [1425, 98] width 55 height 31
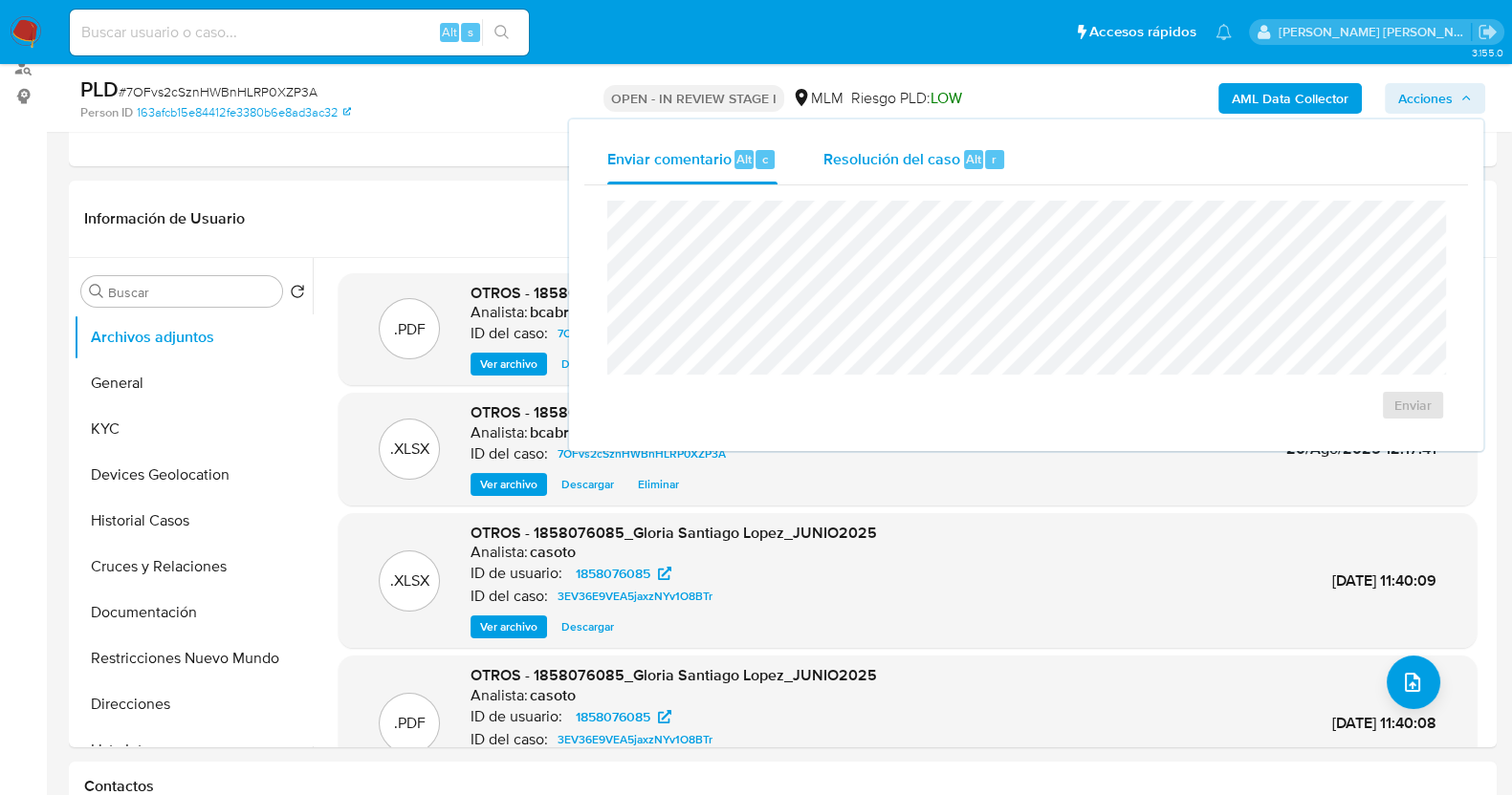
click at [885, 173] on div "Resolución del caso Alt r" at bounding box center [914, 160] width 183 height 50
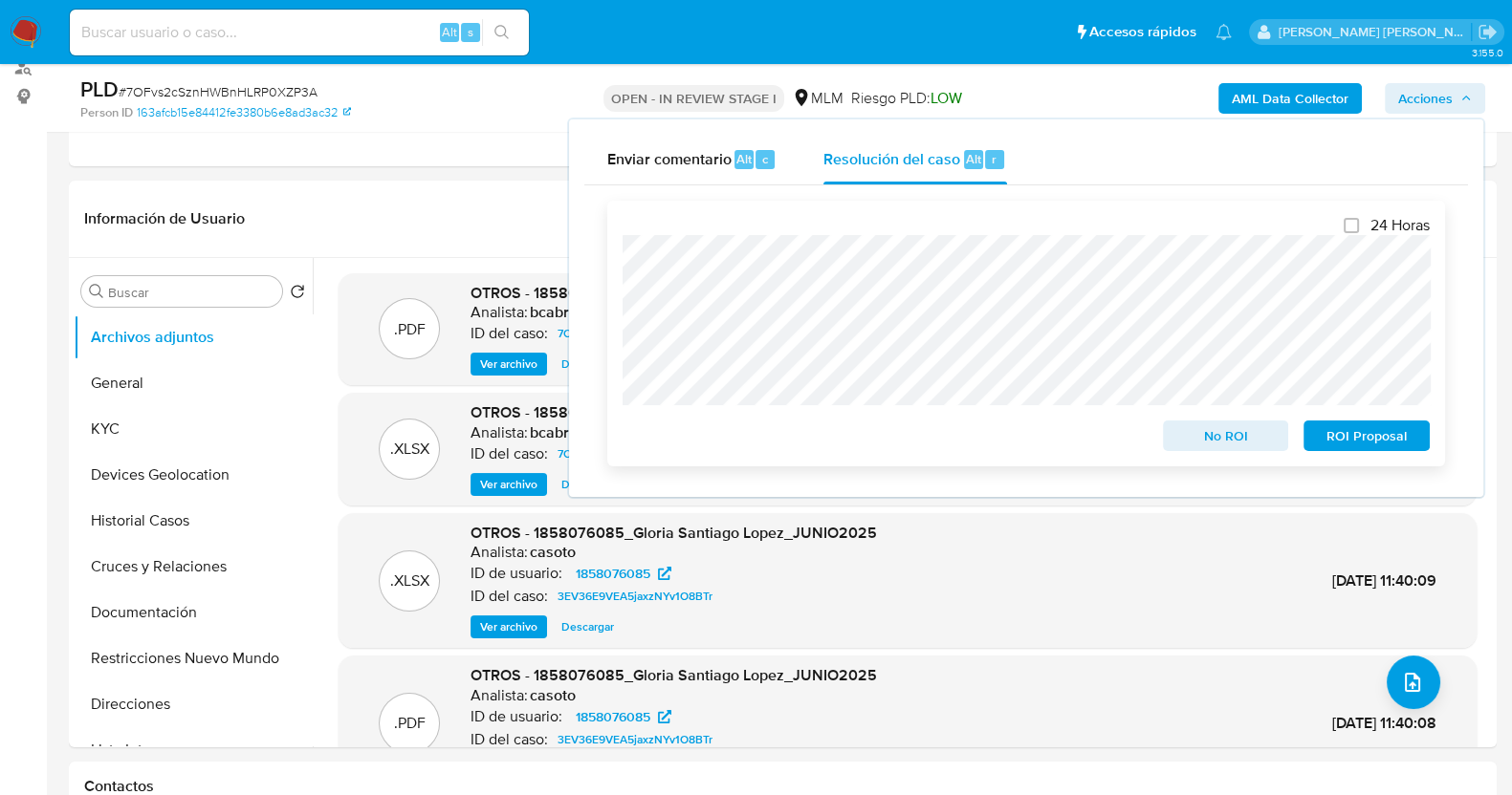
click at [1208, 434] on span "No ROI" at bounding box center [1226, 436] width 99 height 27
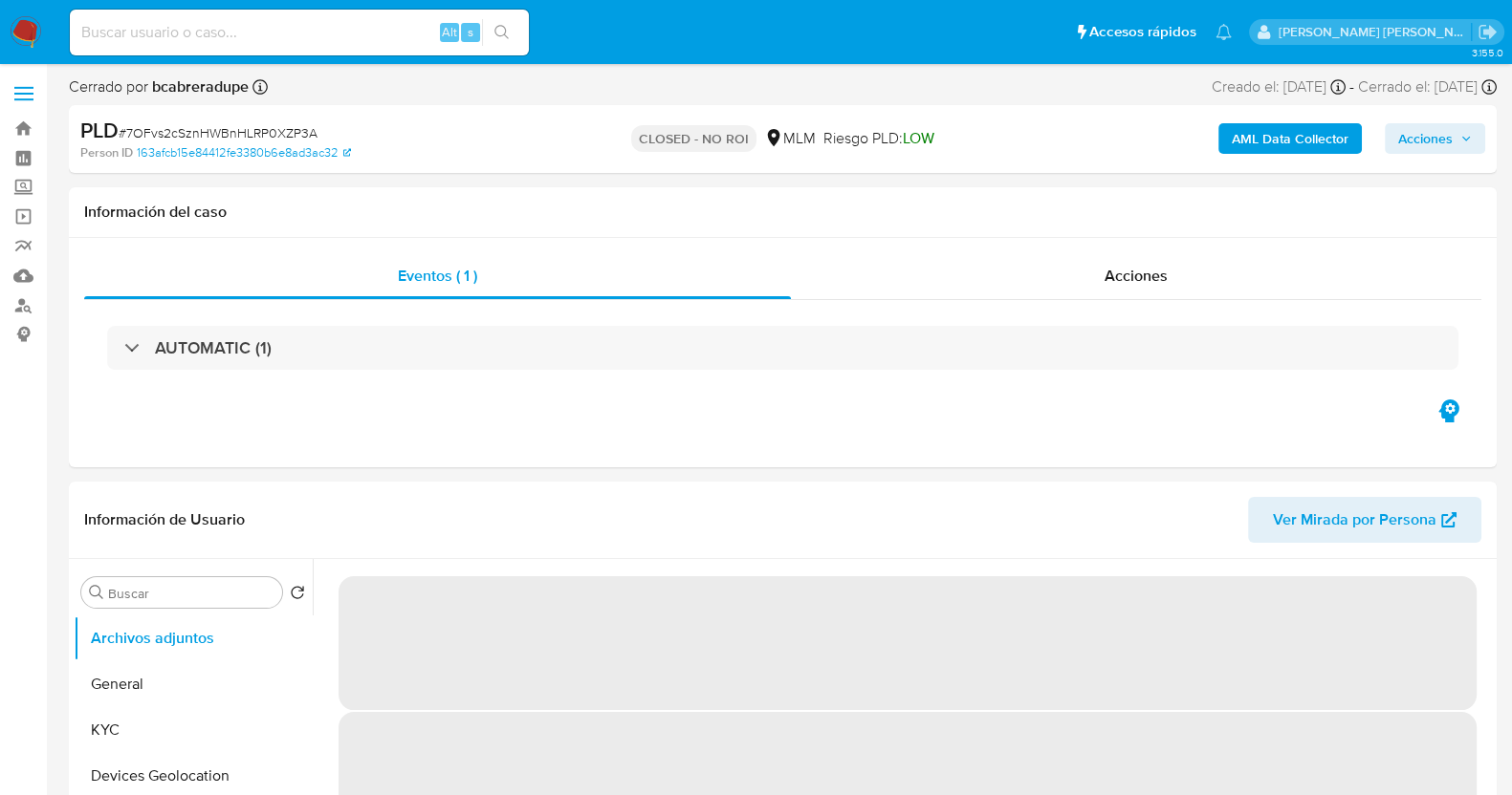
select select "10"
click at [213, 128] on span "# 7OFvs2cSznHWBnHLRP0XZP3A" at bounding box center [217, 132] width 199 height 19
copy span "7OFvs2cSznHWBnHLRP0XZP3A"
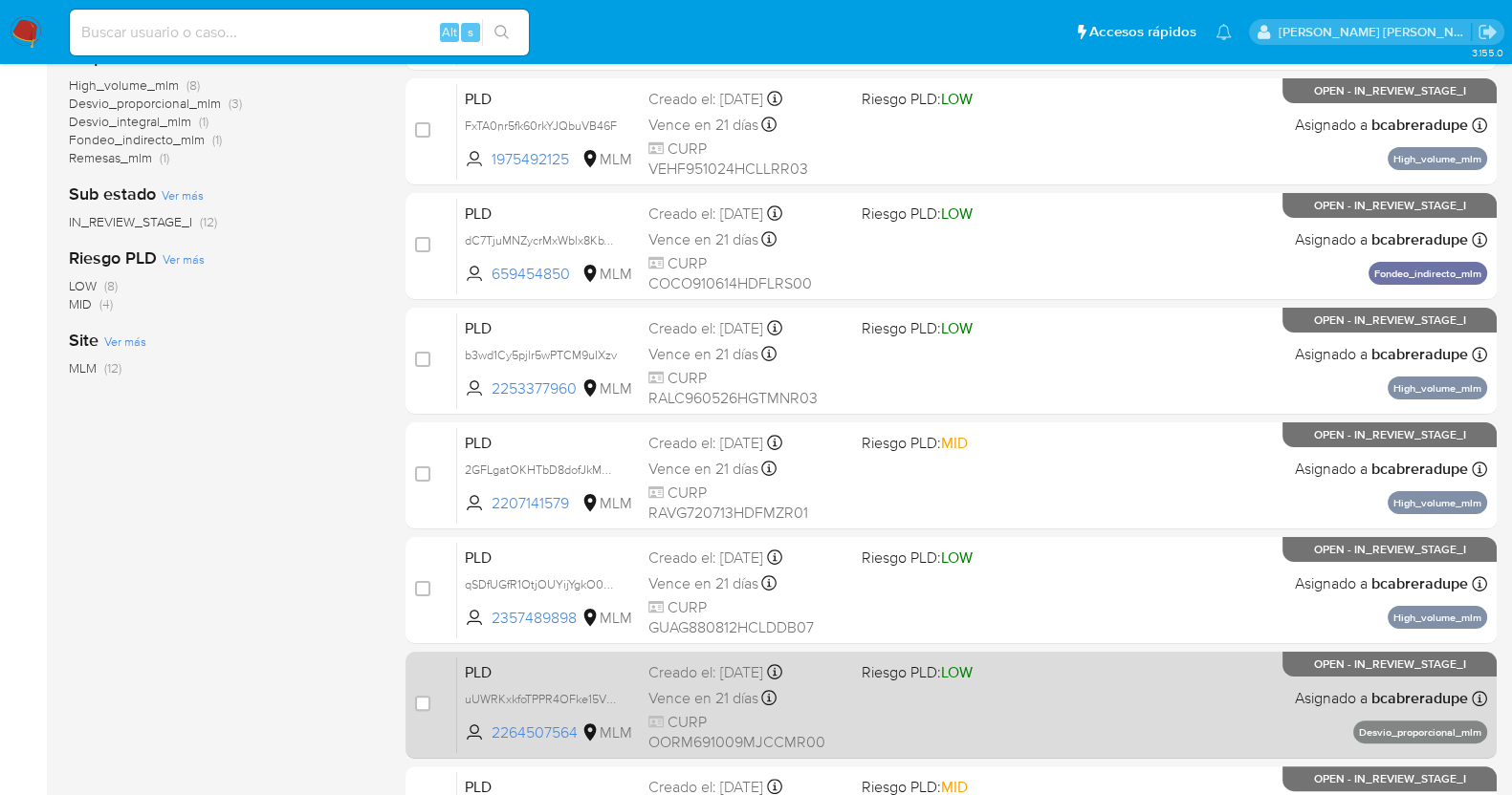
scroll to position [713, 0]
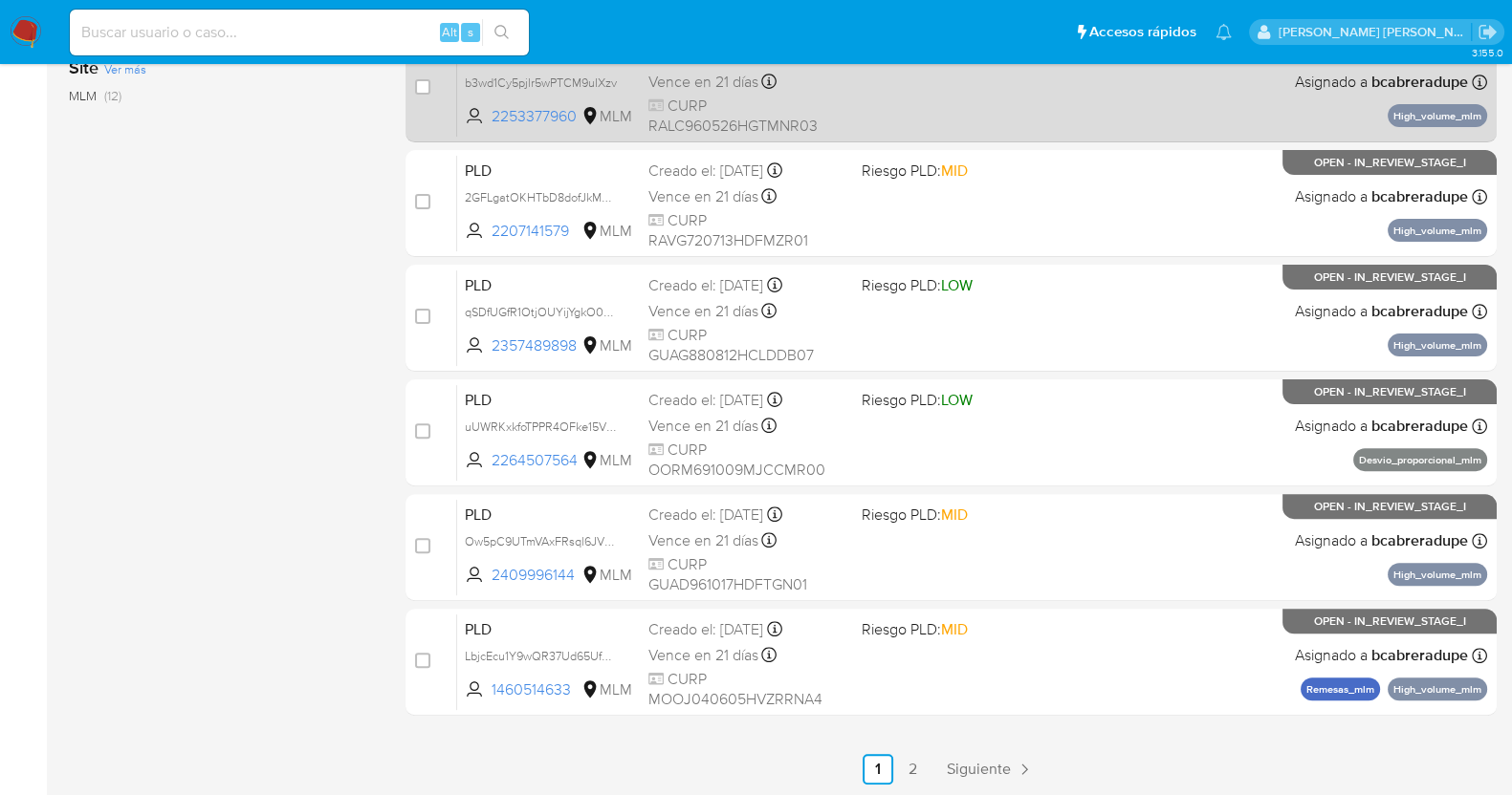
drag, startPoint x: 1001, startPoint y: 775, endPoint x: 1013, endPoint y: 762, distance: 17.7
click at [1001, 775] on span "Siguiente" at bounding box center [979, 769] width 65 height 15
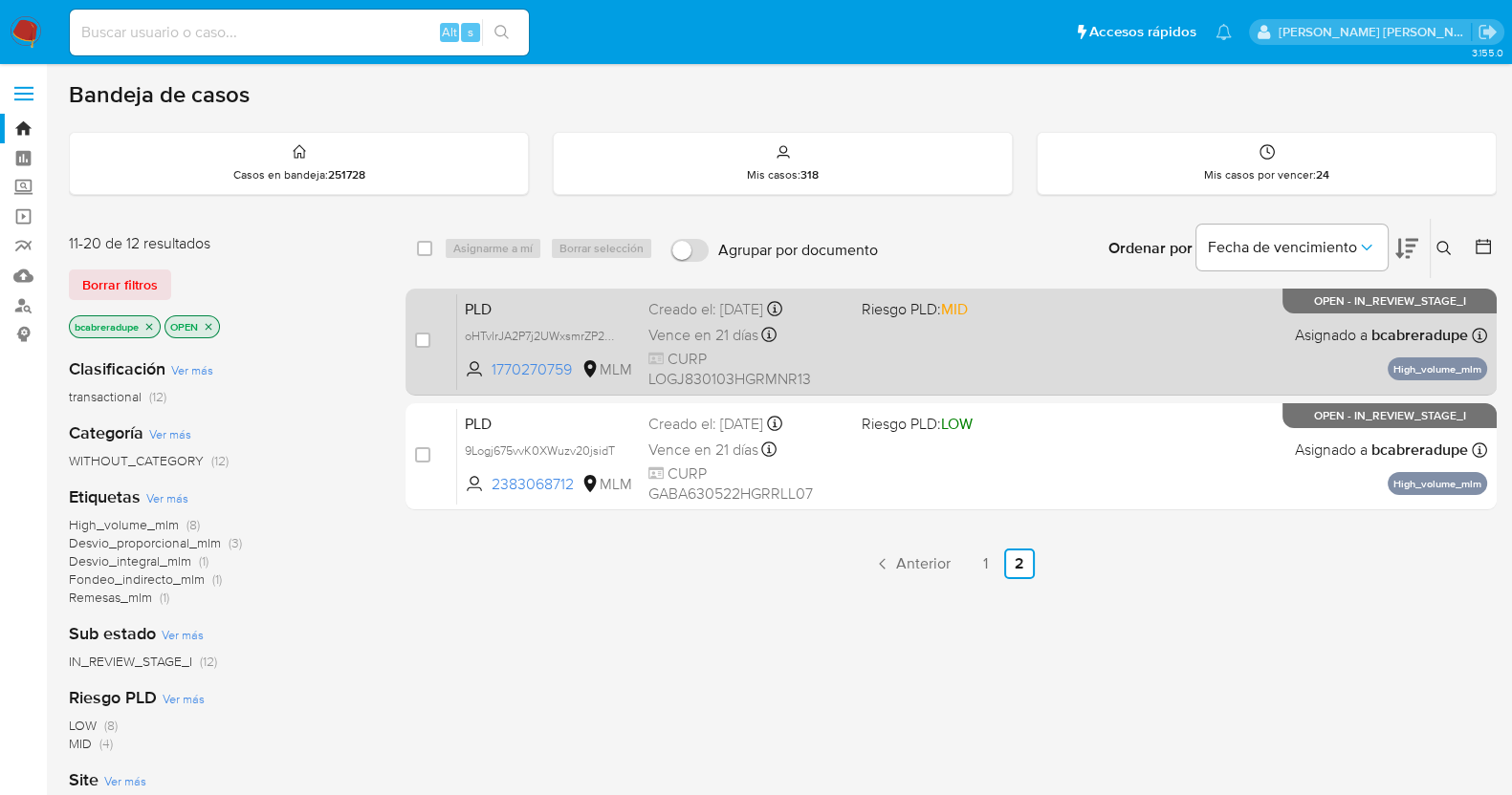
click at [703, 351] on span "CURP LOGJ830103HGRMNR13" at bounding box center [747, 369] width 198 height 41
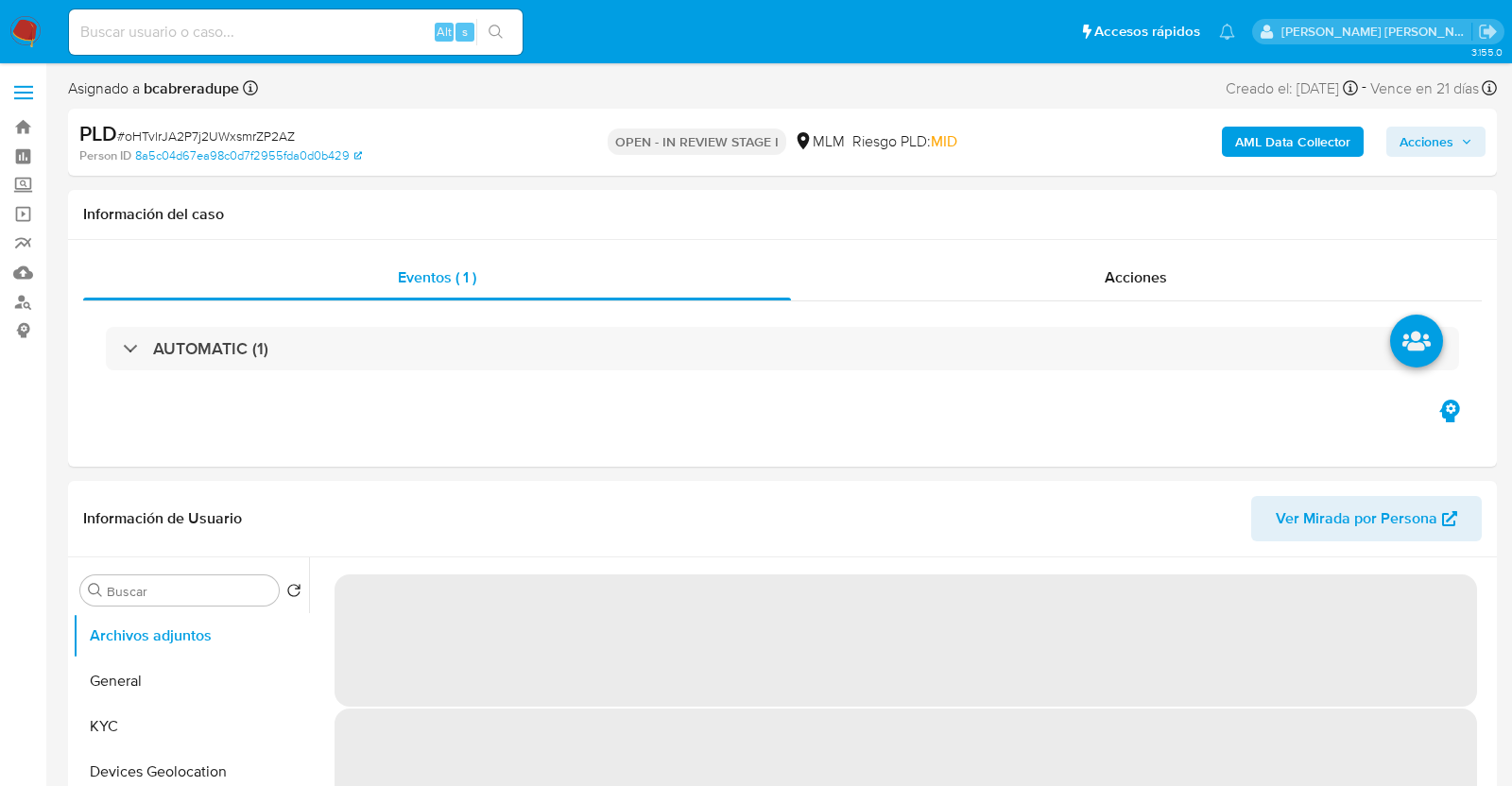
select select "10"
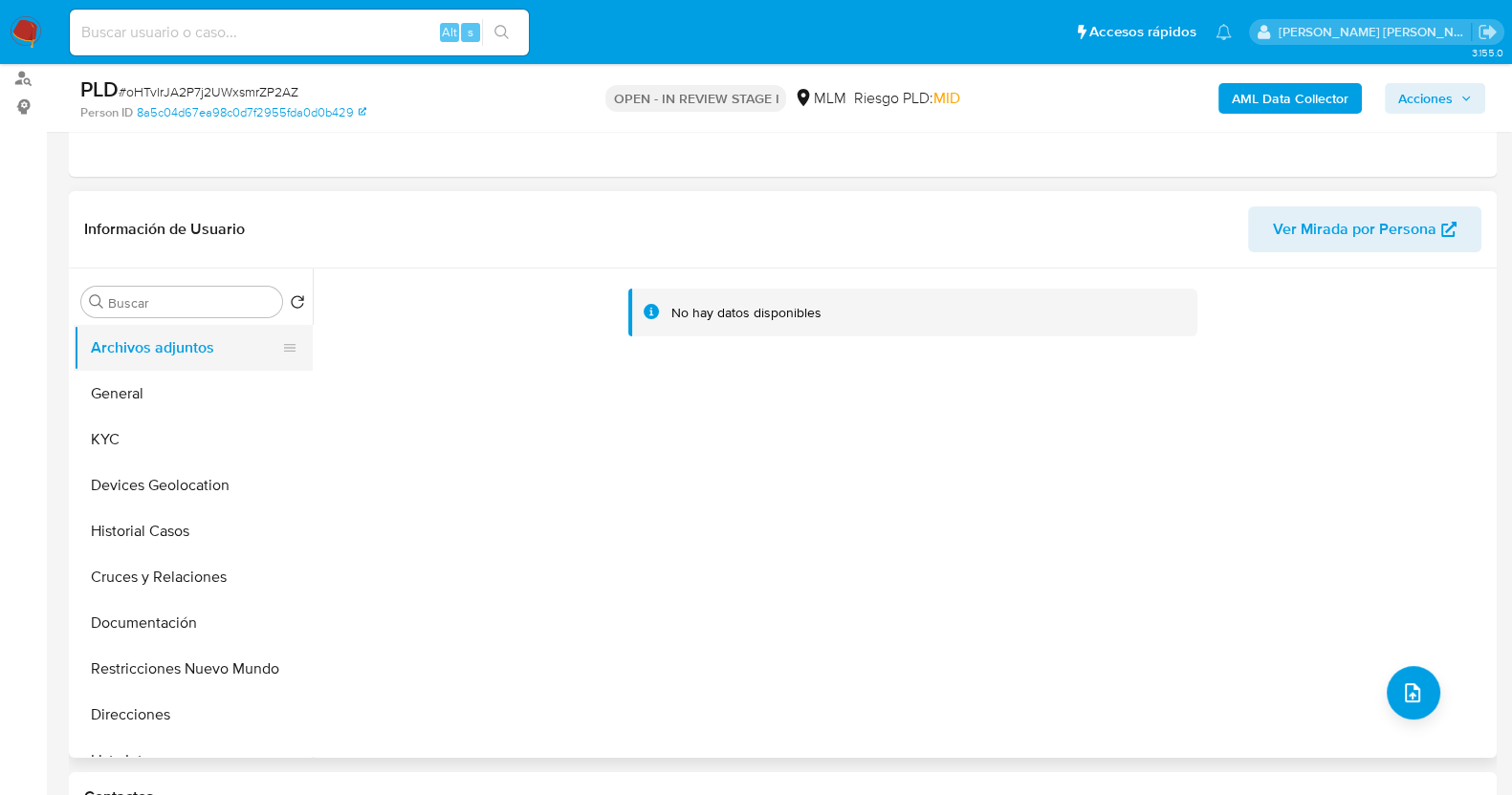
scroll to position [238, 0]
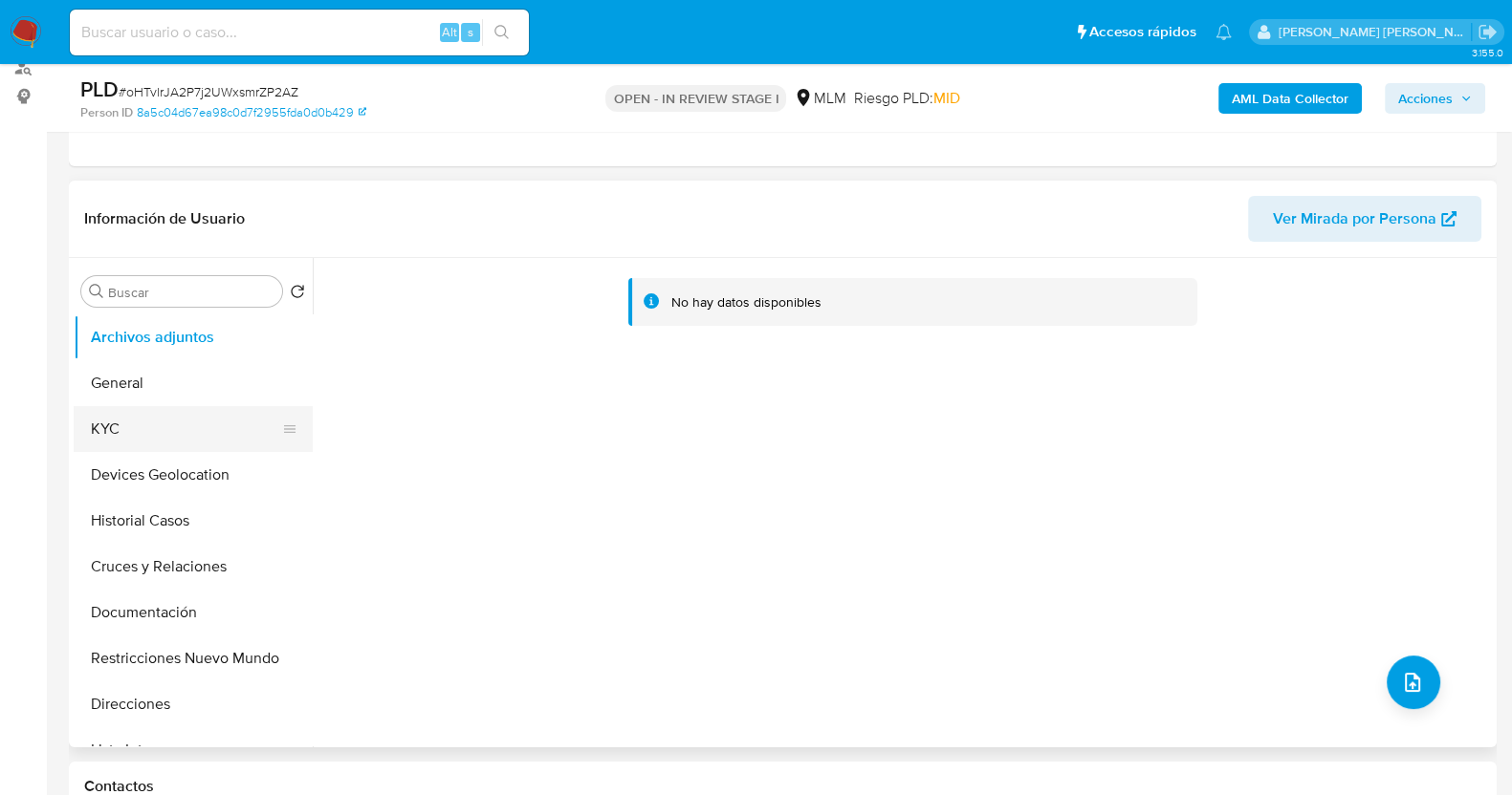
click at [158, 424] on button "KYC" at bounding box center [185, 429] width 223 height 46
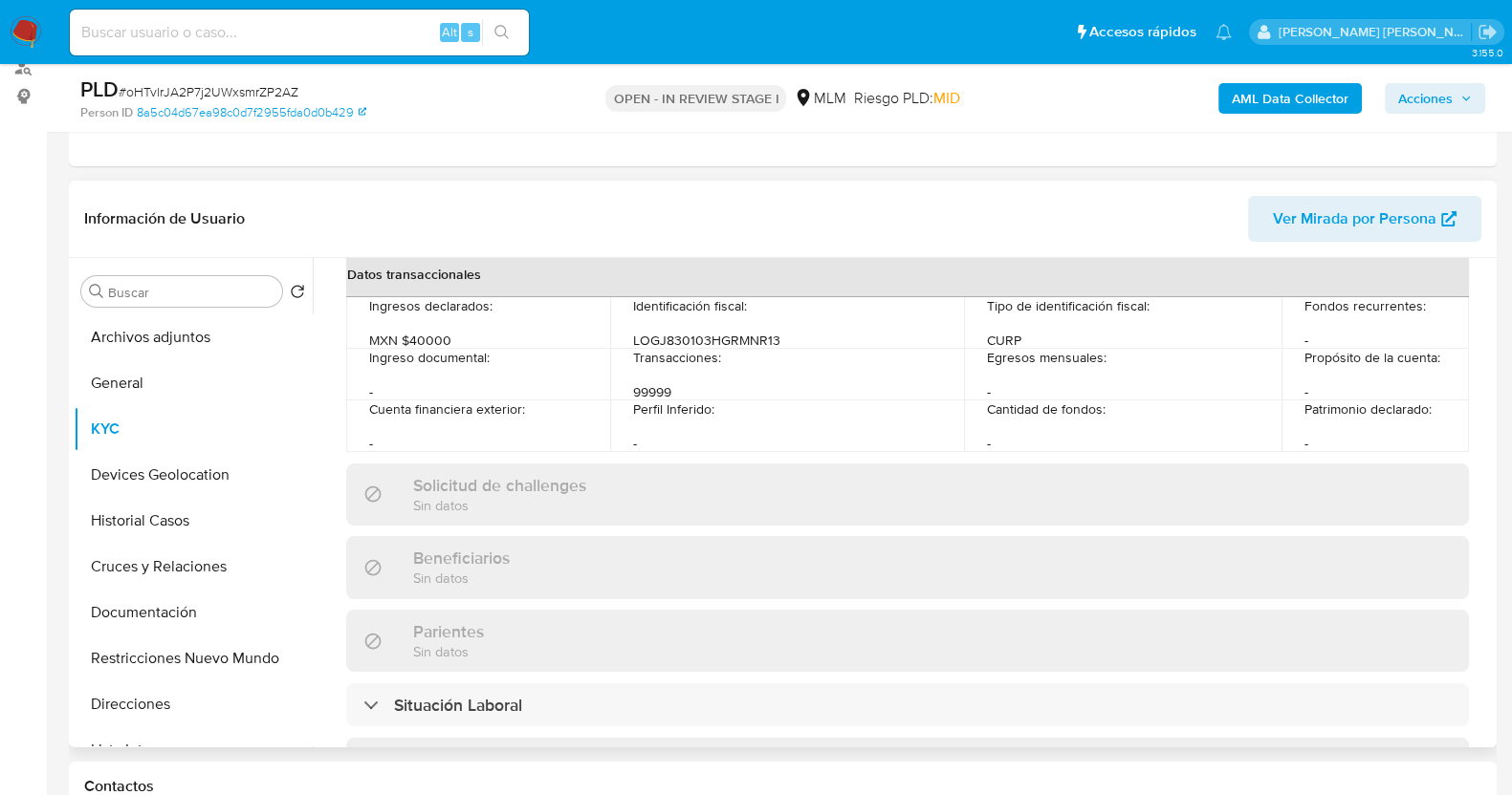
scroll to position [358, 0]
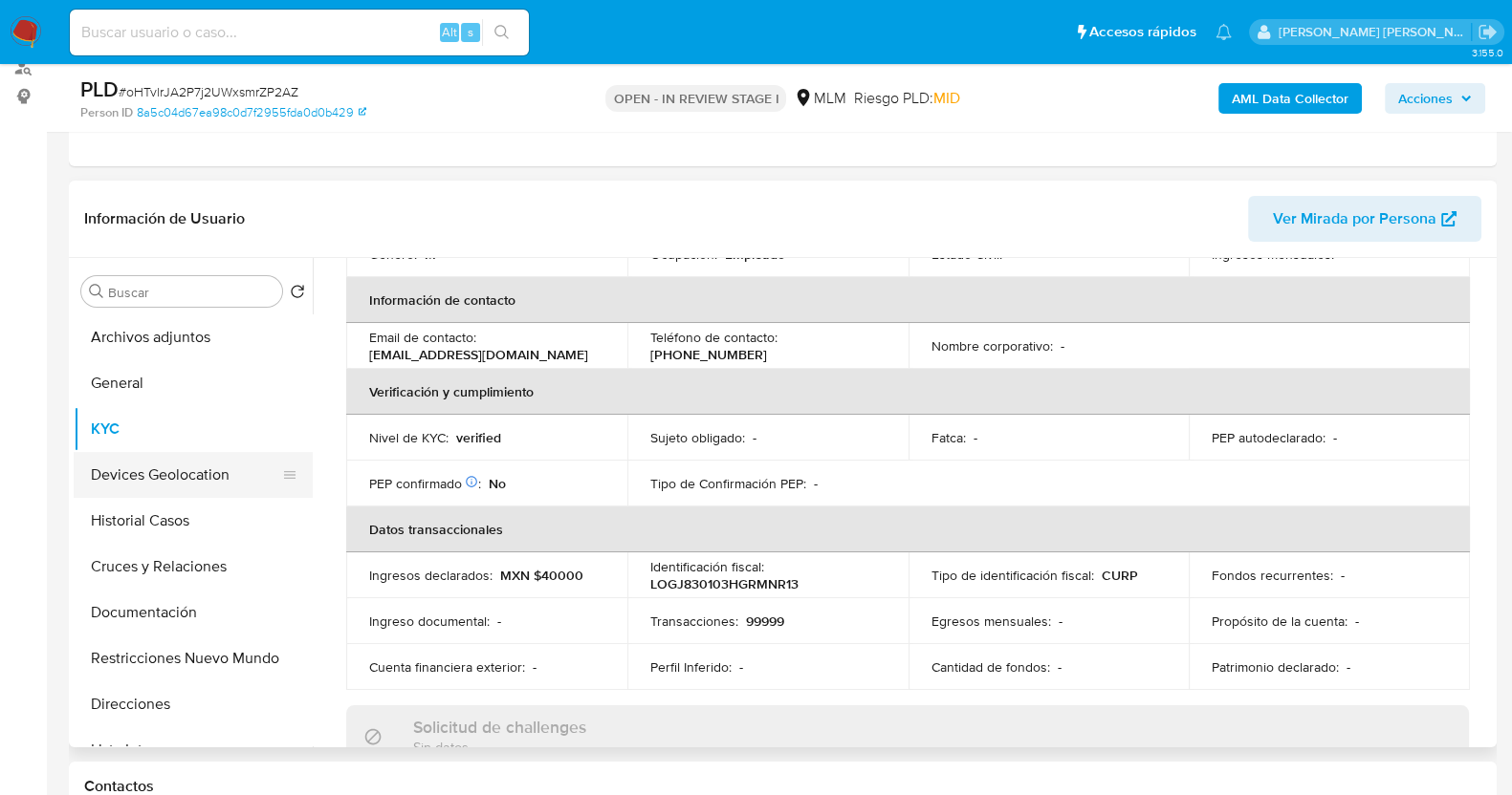
drag, startPoint x: 139, startPoint y: 533, endPoint x: 143, endPoint y: 493, distance: 40.2
click at [144, 529] on button "Historial Casos" at bounding box center [193, 521] width 239 height 46
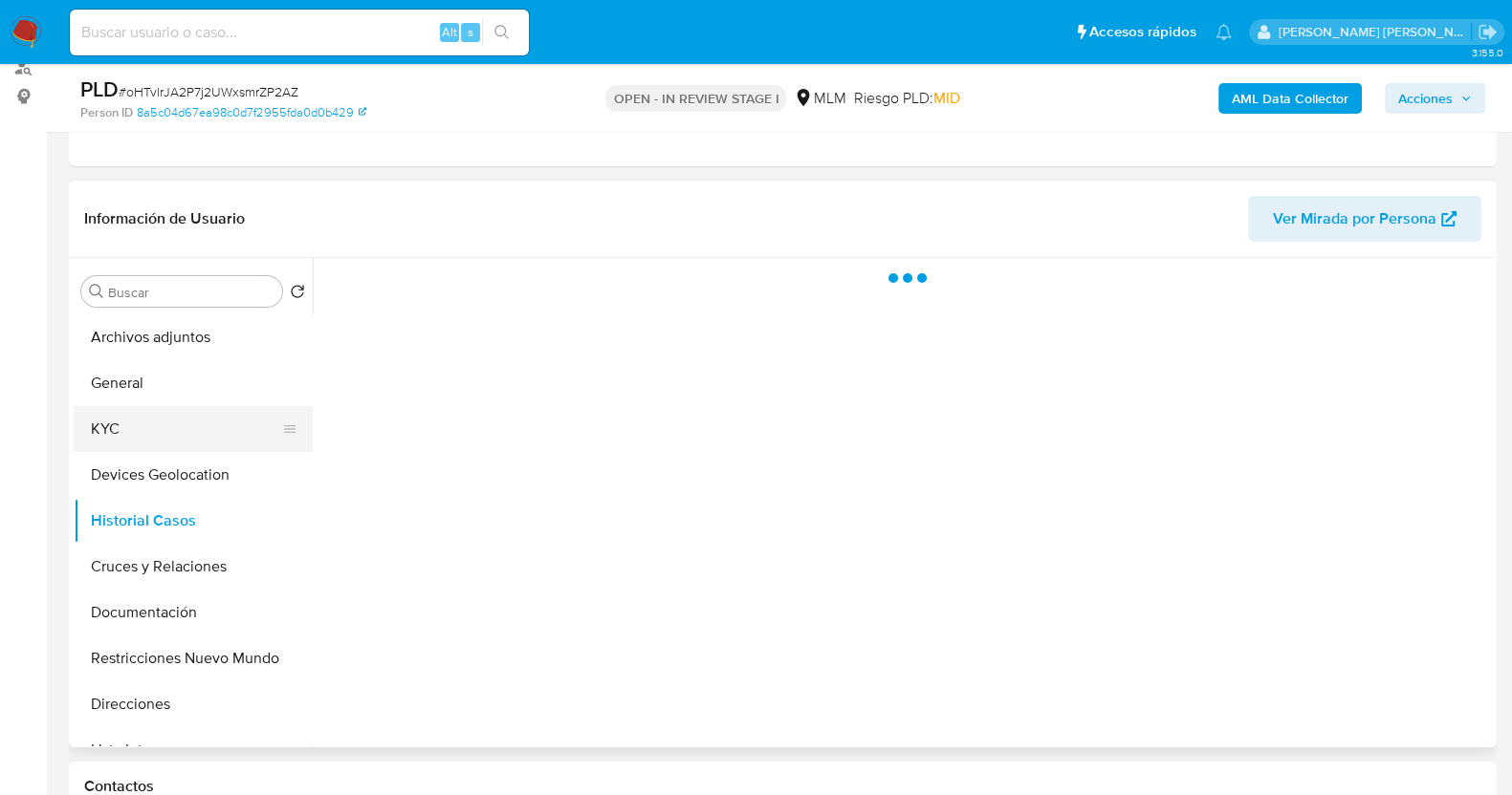
scroll to position [0, 0]
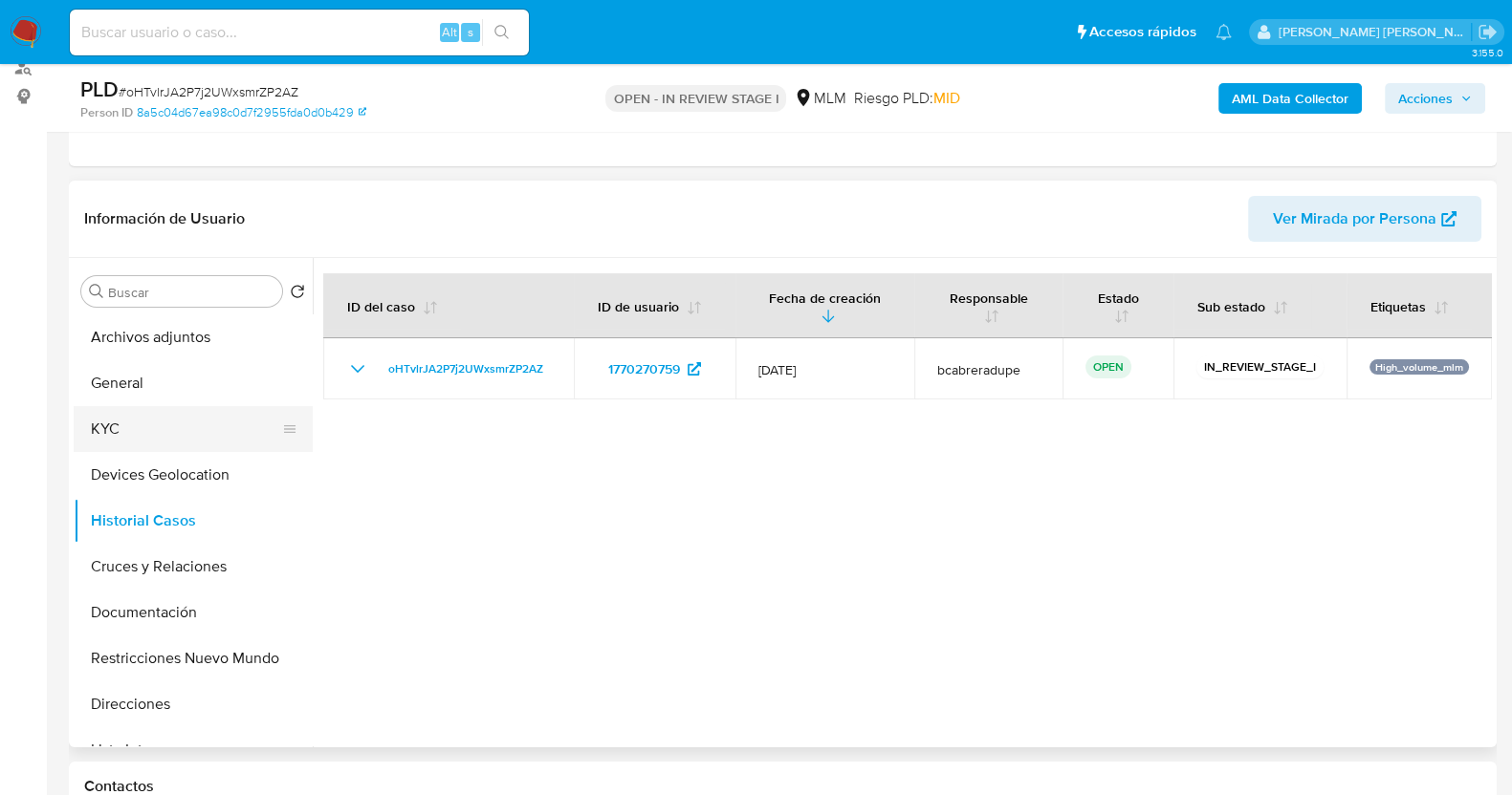
click at [136, 430] on button "KYC" at bounding box center [185, 429] width 223 height 46
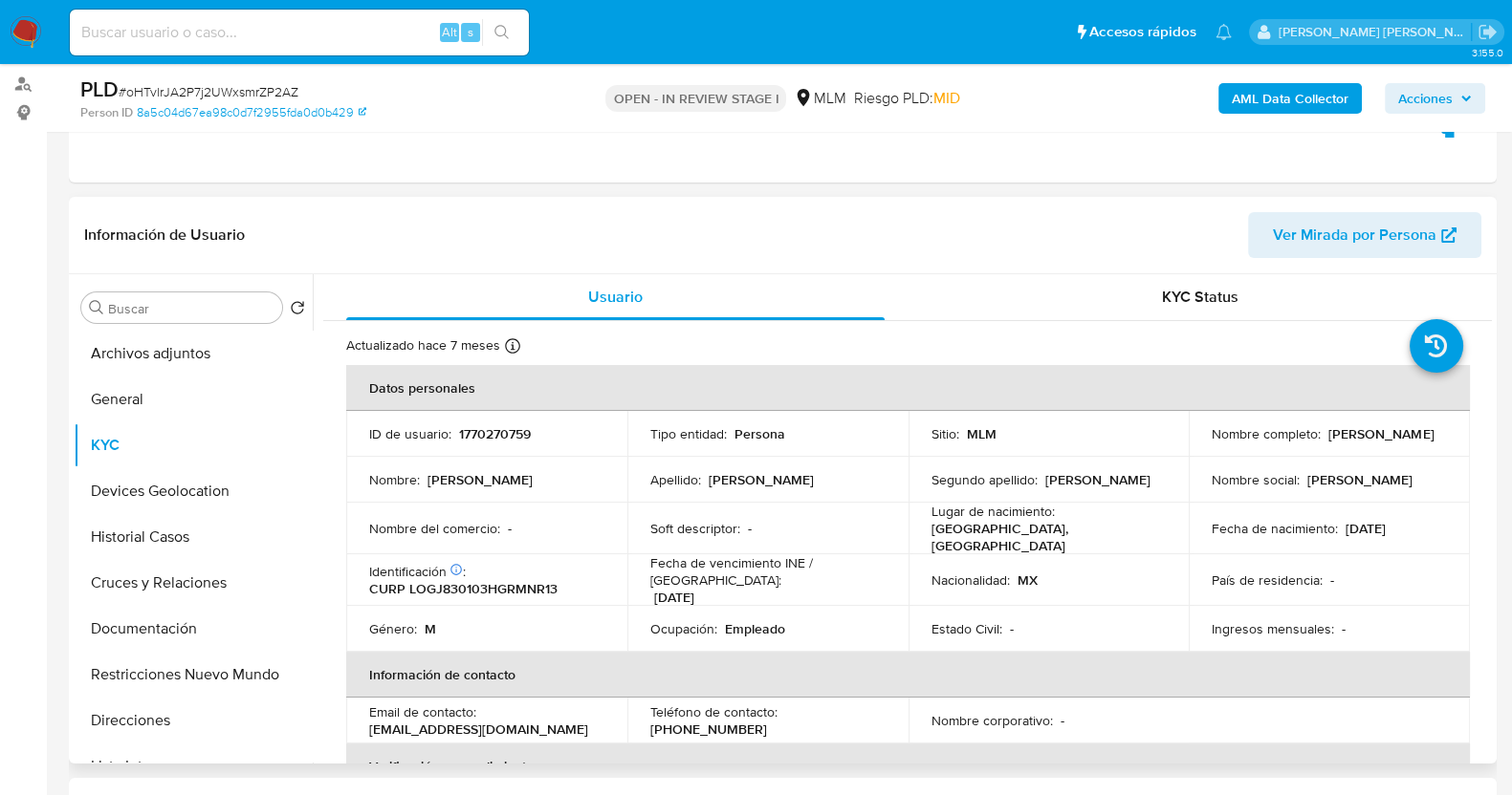
scroll to position [118, 0]
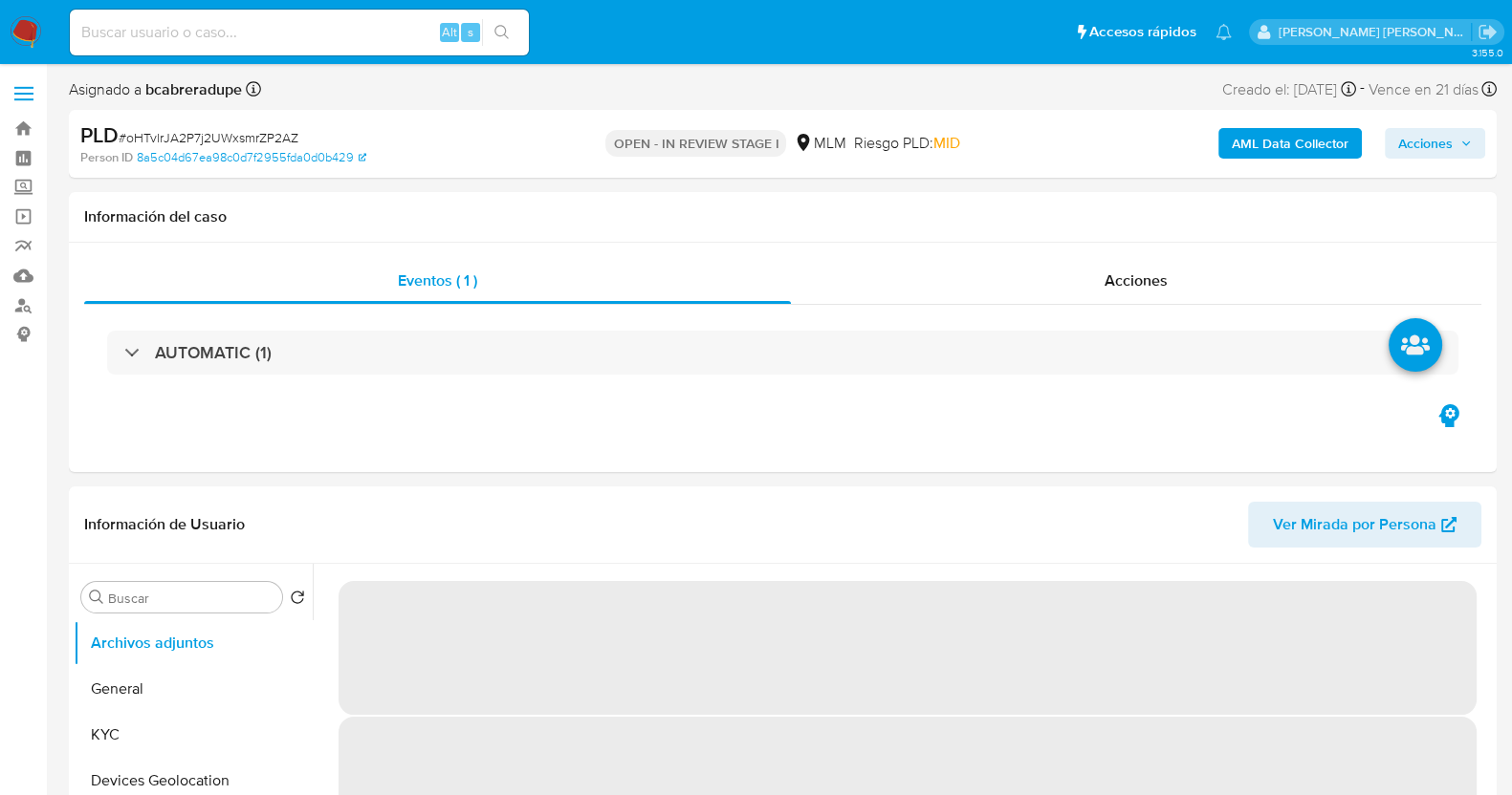
select select "10"
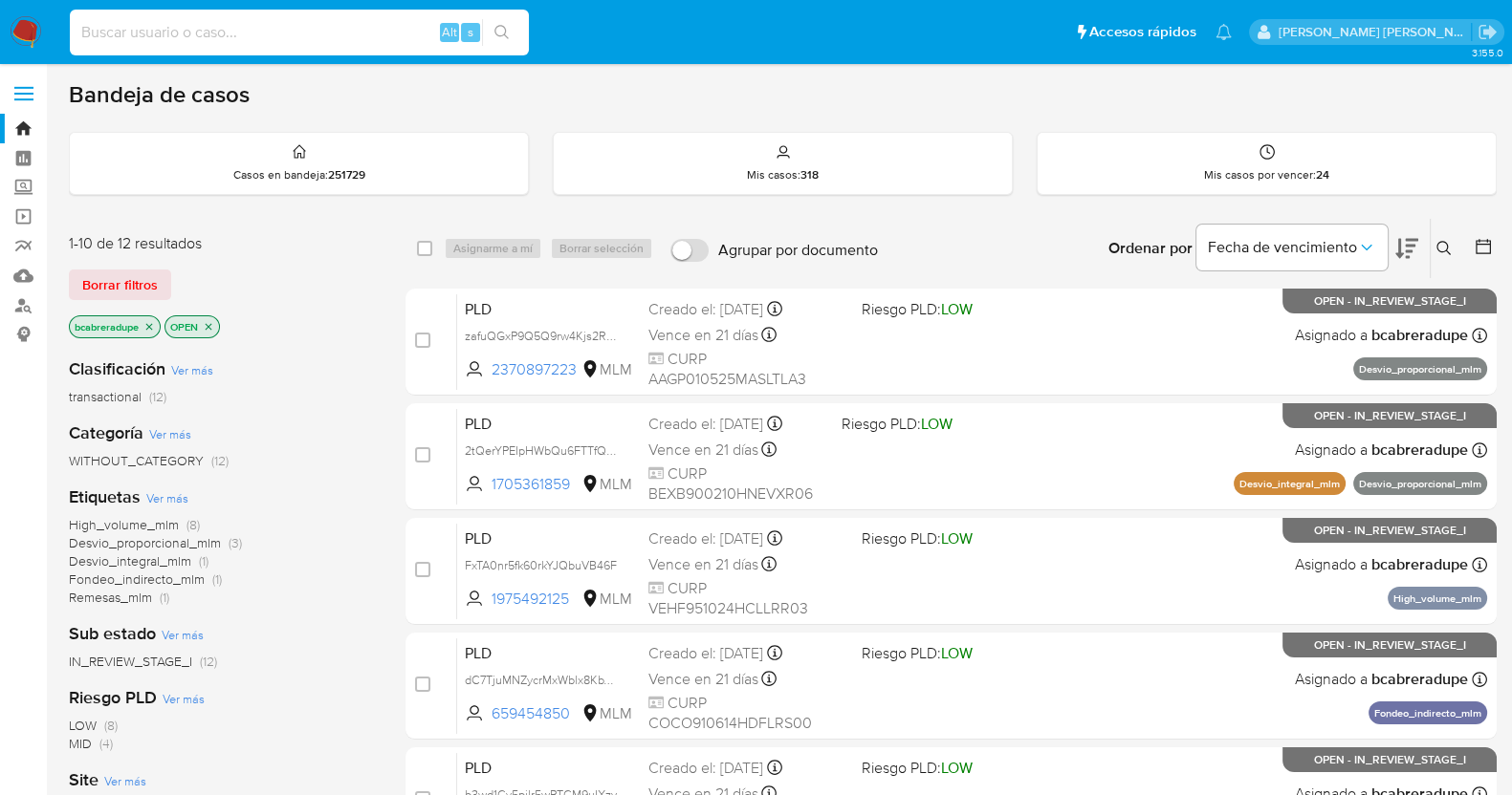
click at [287, 41] on input at bounding box center [299, 32] width 459 height 25
paste input "80870223"
type input "80870223"
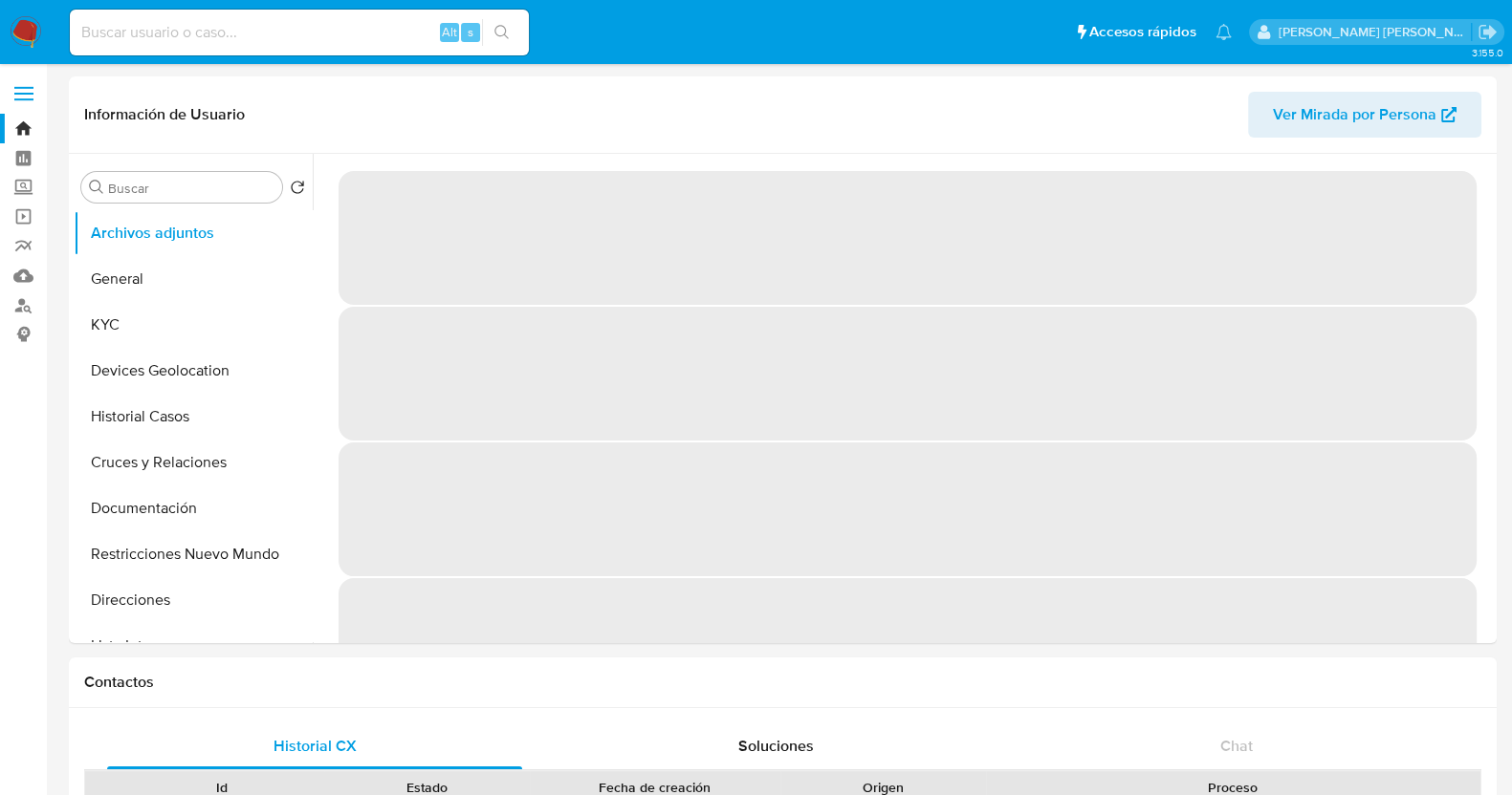
select select "10"
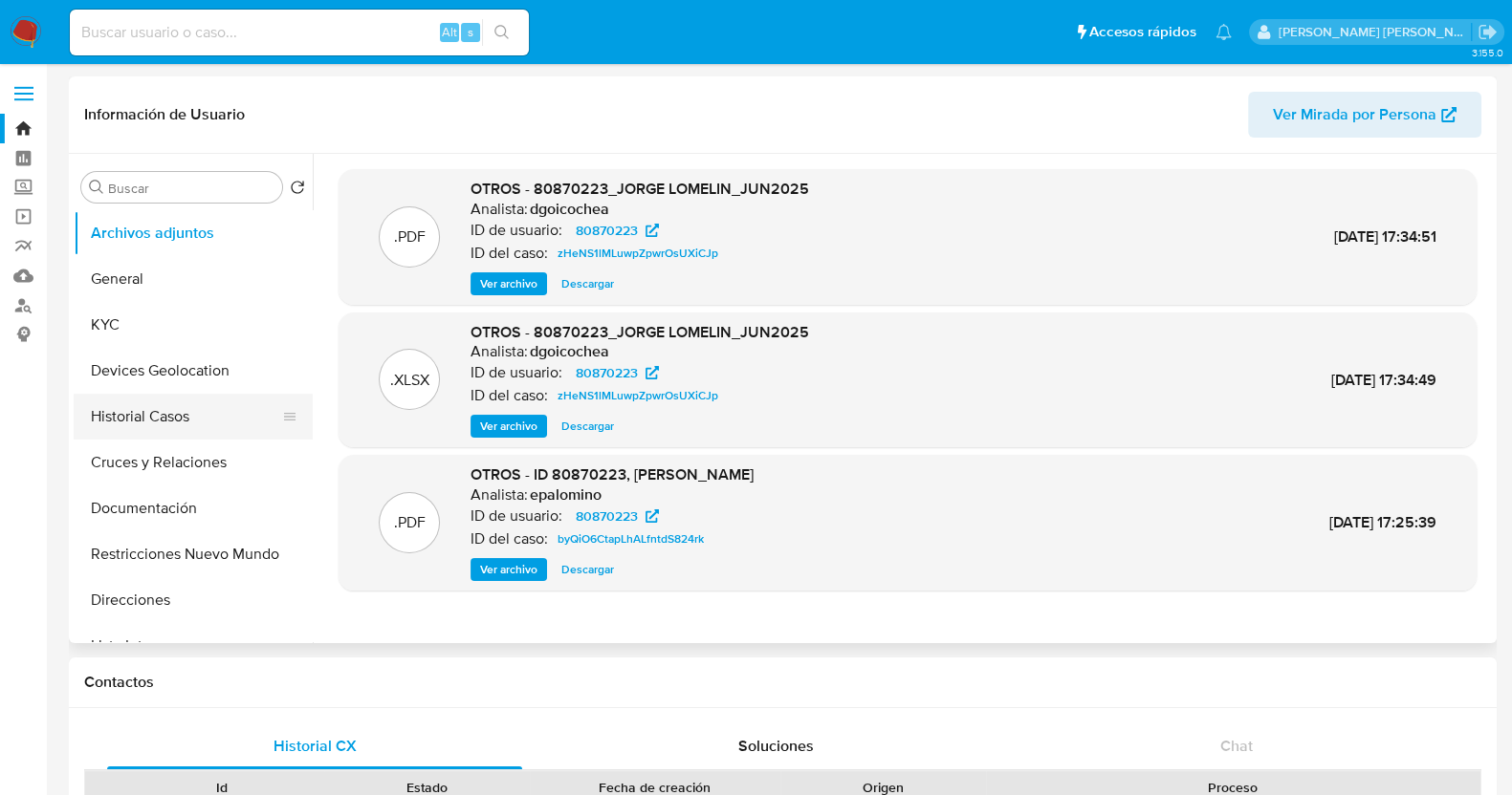
click at [206, 427] on button "Historial Casos" at bounding box center [185, 417] width 223 height 46
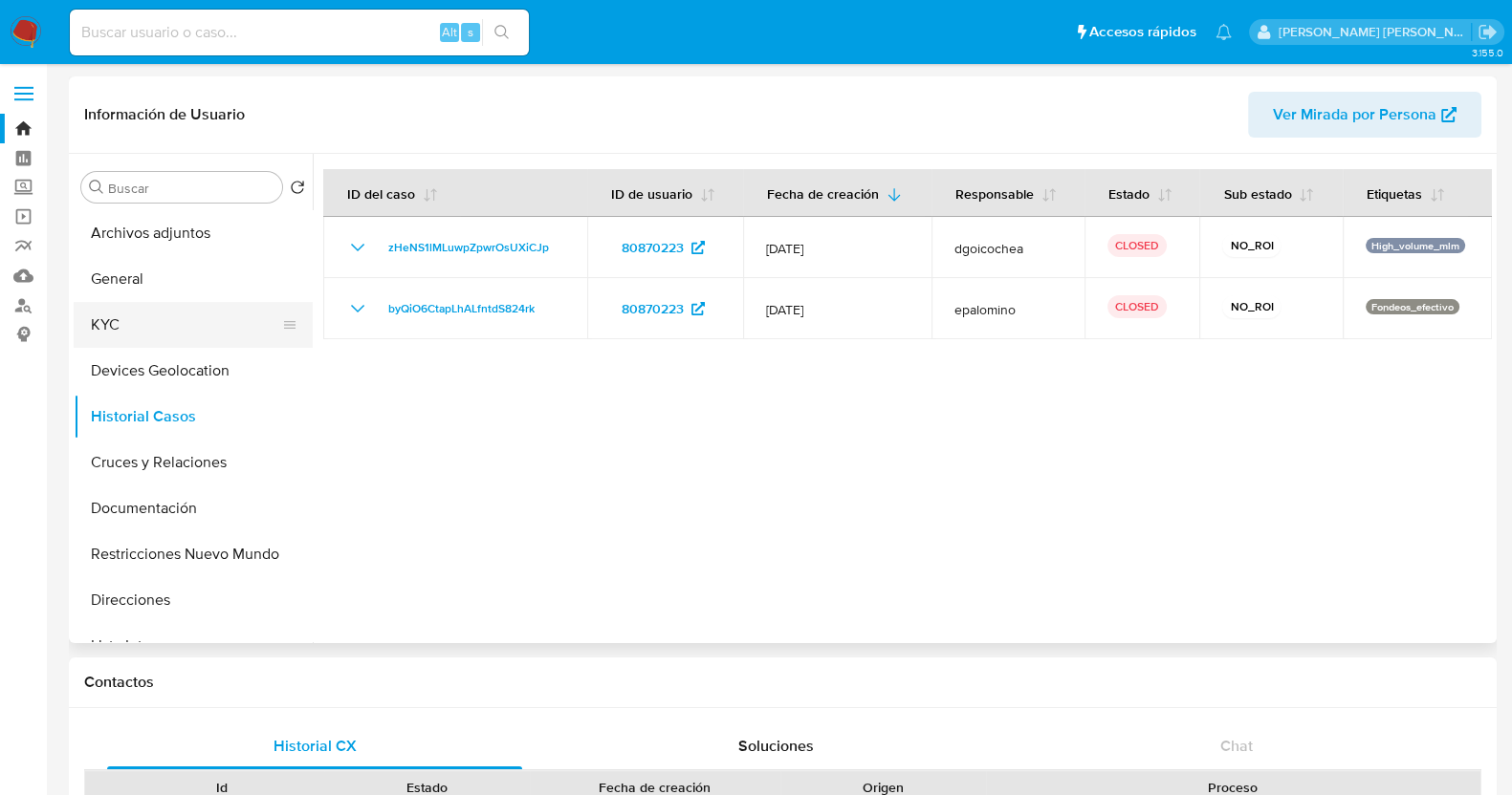
click at [143, 323] on button "KYC" at bounding box center [185, 325] width 223 height 46
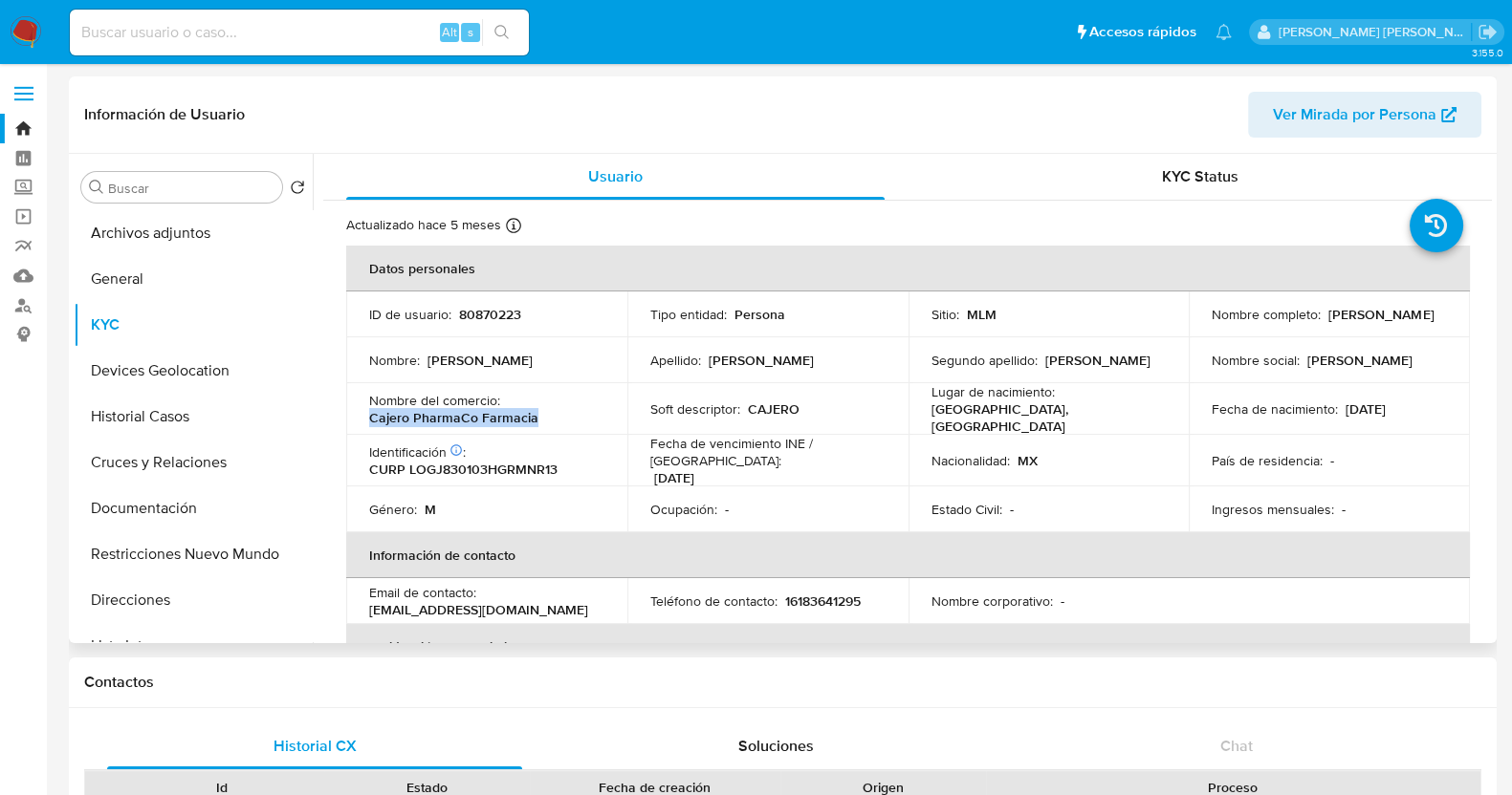
drag, startPoint x: 373, startPoint y: 416, endPoint x: 545, endPoint y: 422, distance: 172.1
click at [545, 422] on div "Nombre del comercio : Cajero PharmaCo Farmacia" at bounding box center [486, 409] width 235 height 35
copy p "Cajero PharmaCo Farmacia"
click at [473, 311] on p "80870223" at bounding box center [489, 314] width 63 height 17
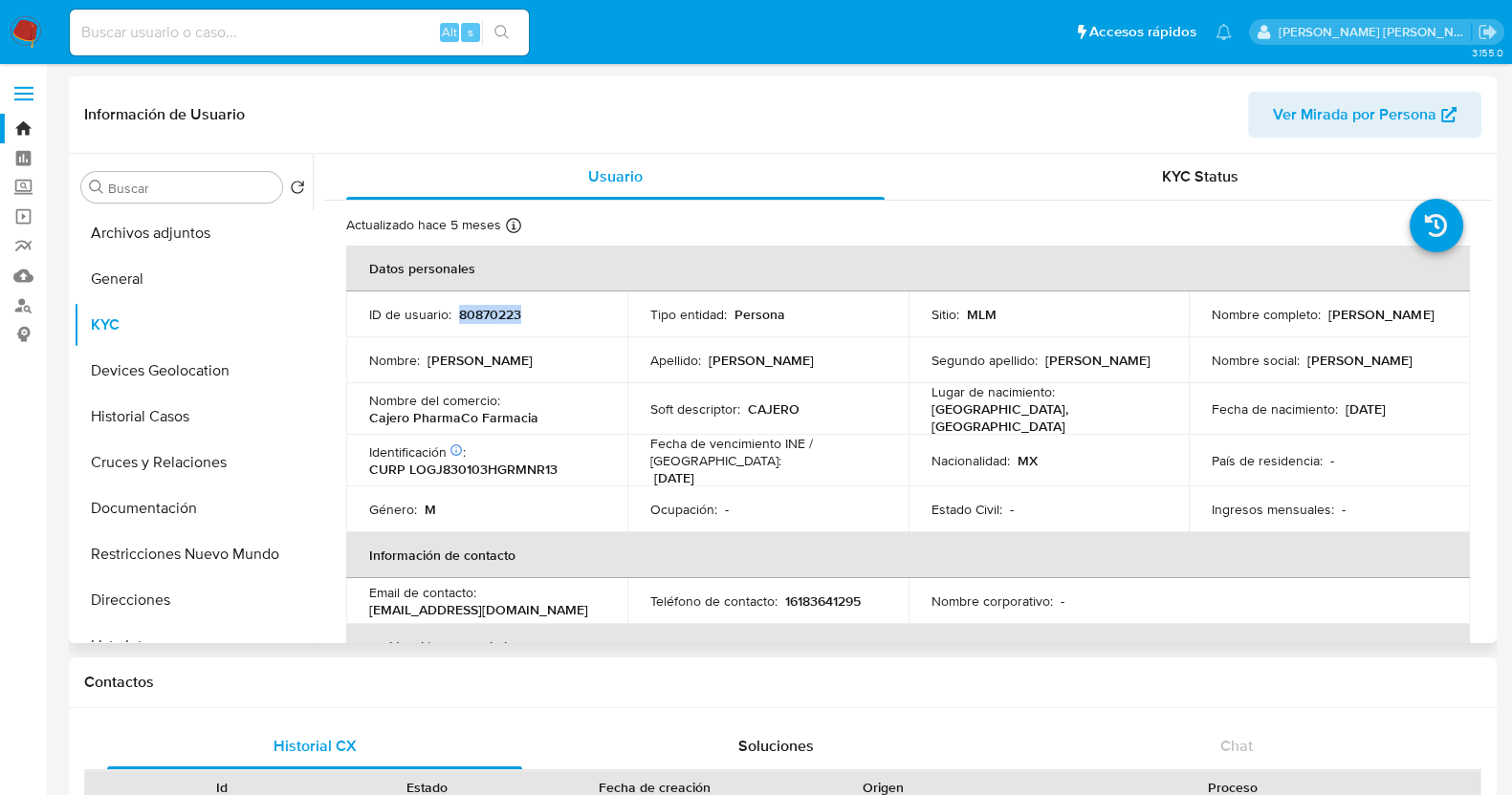
copy p "80870223"
drag, startPoint x: 371, startPoint y: 413, endPoint x: 555, endPoint y: 419, distance: 184.1
click at [555, 419] on div "Nombre del comercio : Cajero PharmaCo Farmacia" at bounding box center [486, 409] width 235 height 35
copy p "Cajero PharmaCo Farmacia"
click at [153, 405] on button "Historial Casos" at bounding box center [185, 417] width 223 height 46
